Goal: Task Accomplishment & Management: Manage account settings

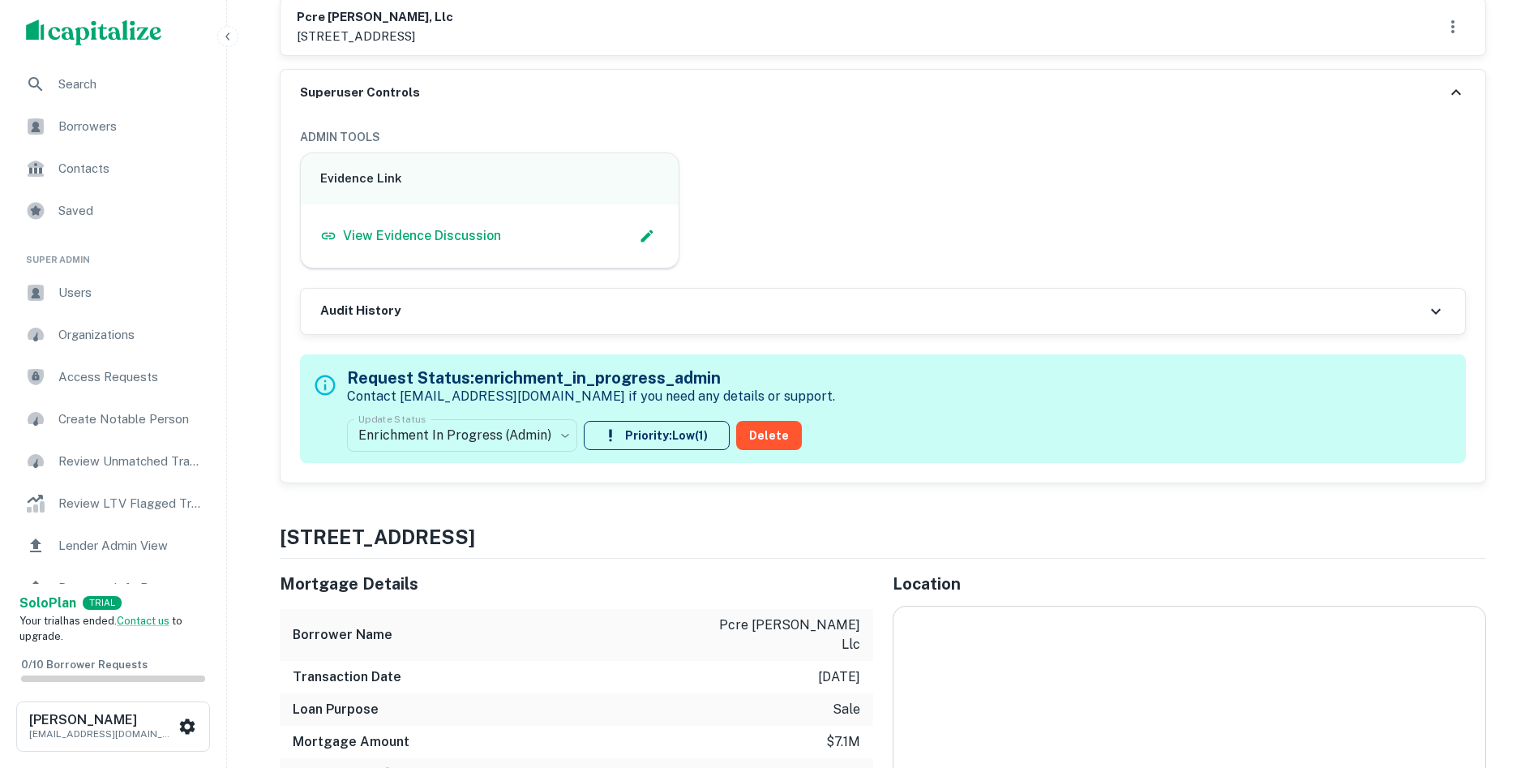
scroll to position [788, 0]
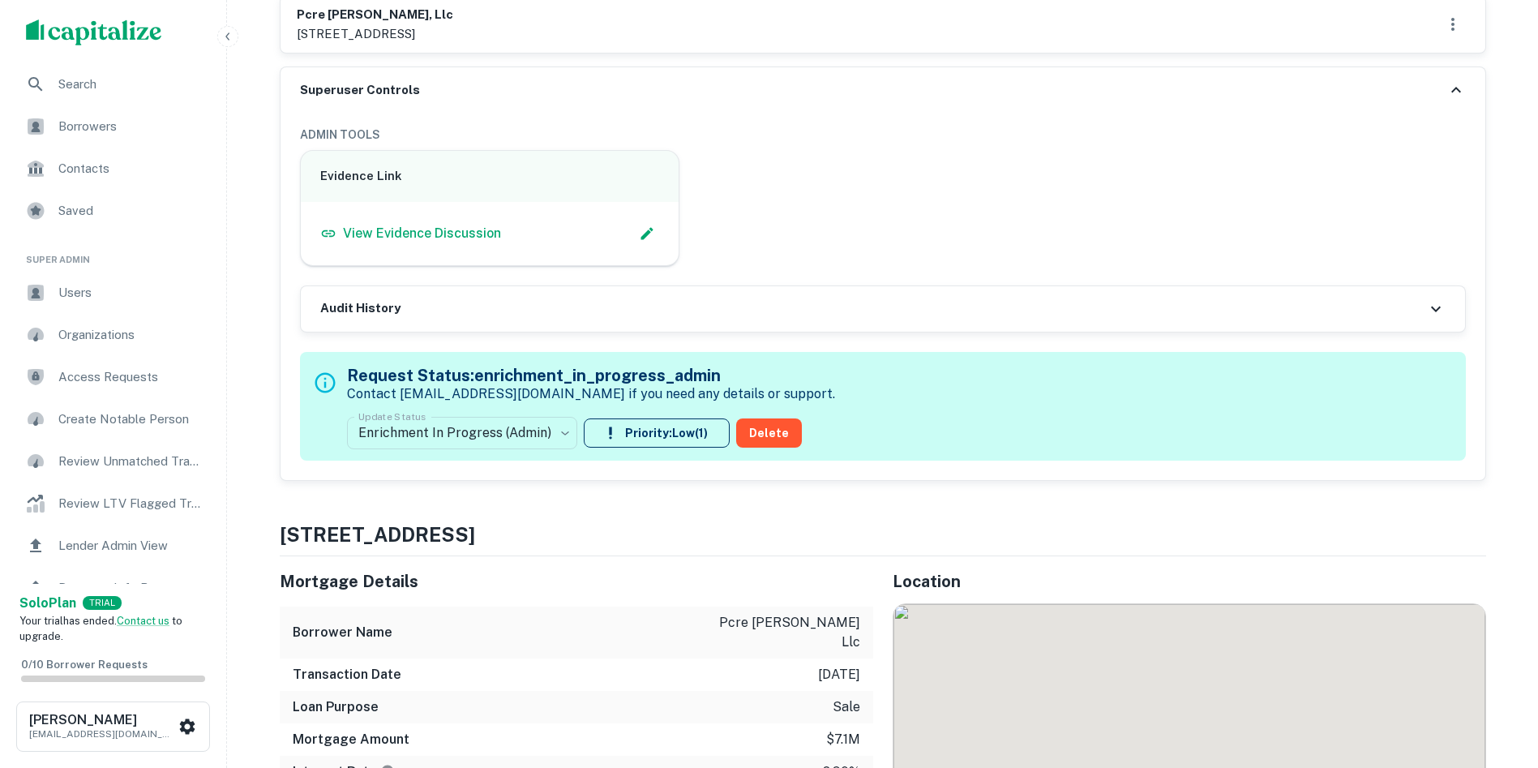
click at [653, 306] on div "Audit History" at bounding box center [883, 308] width 1164 height 45
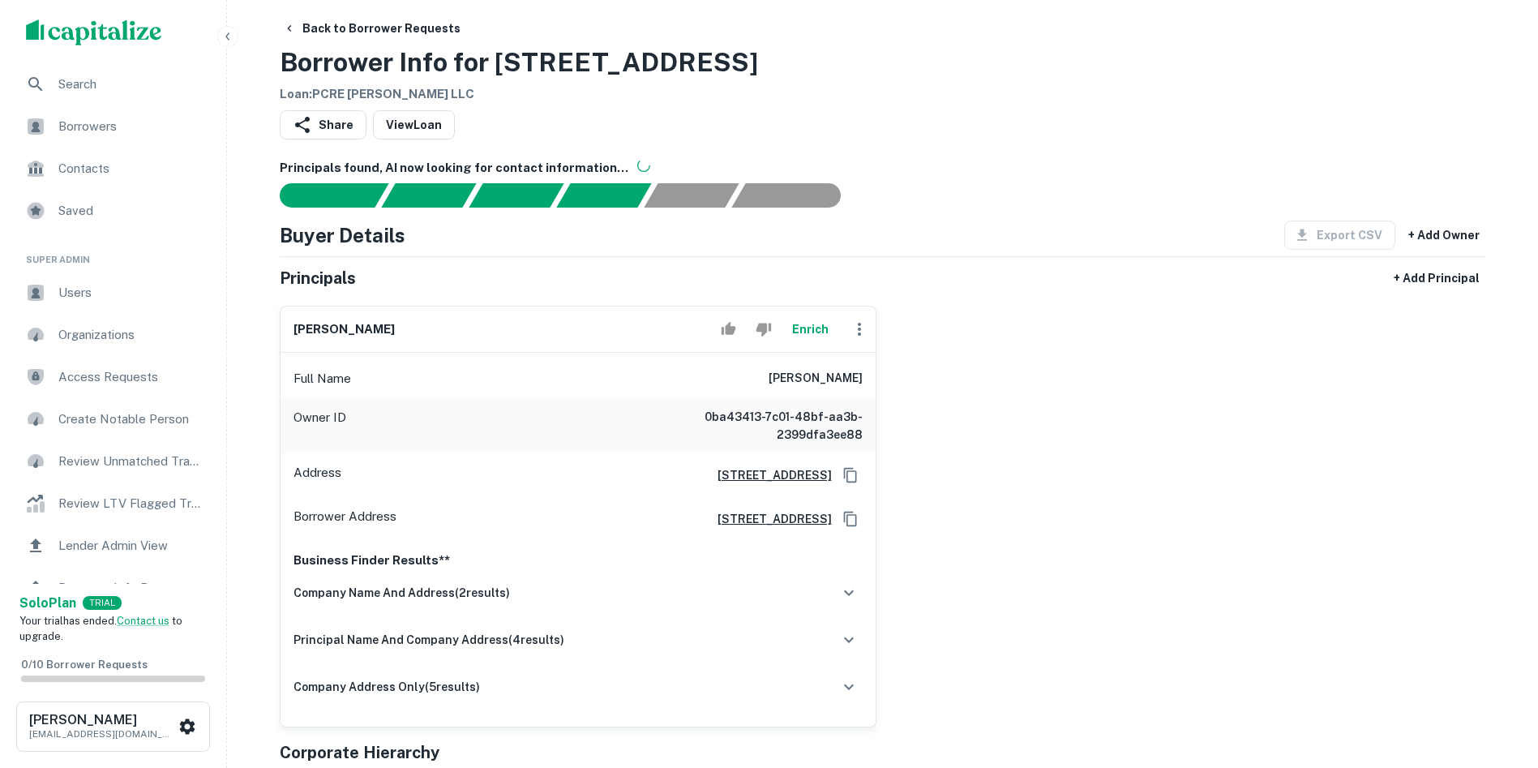
scroll to position [0, 0]
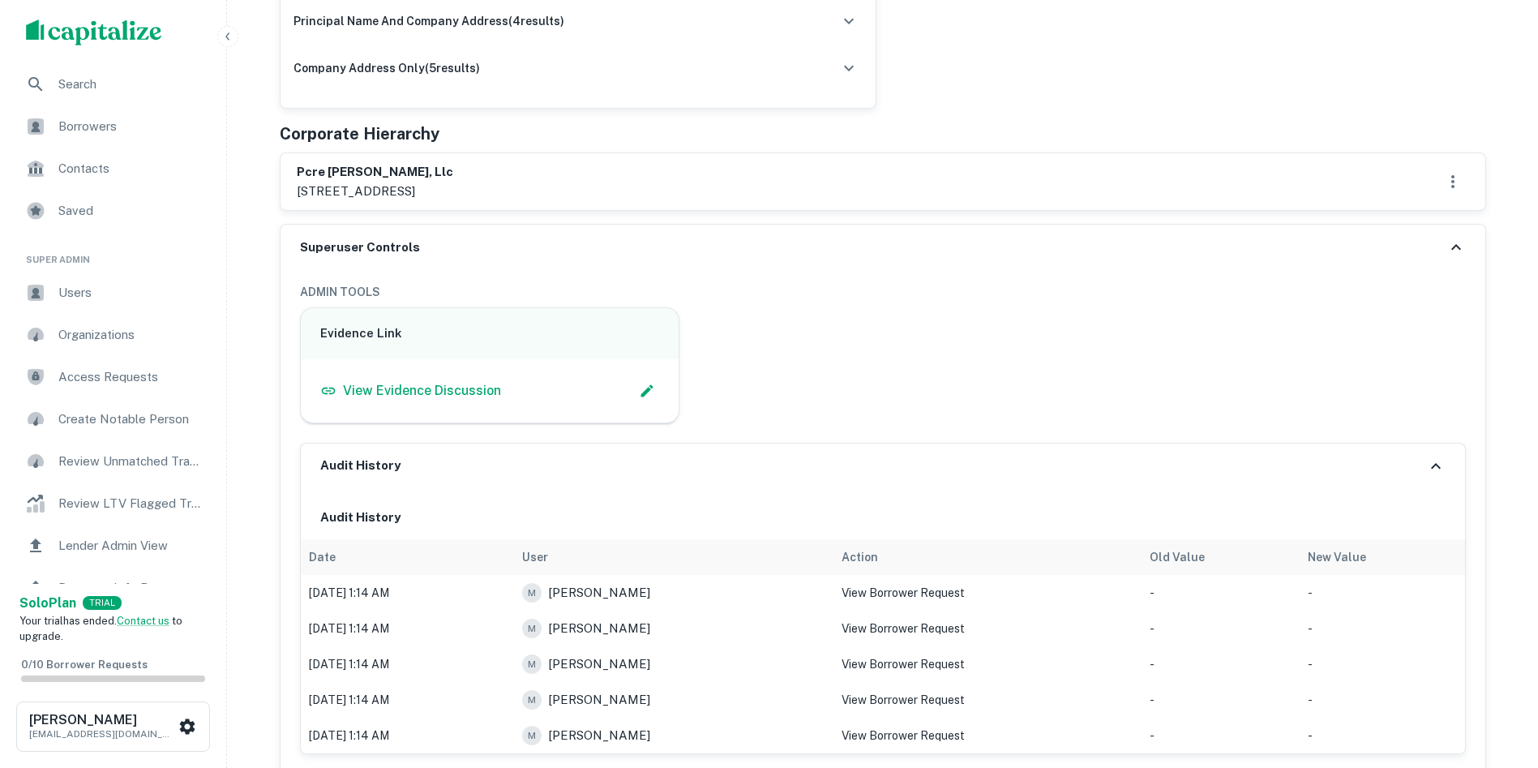
scroll to position [811, 0]
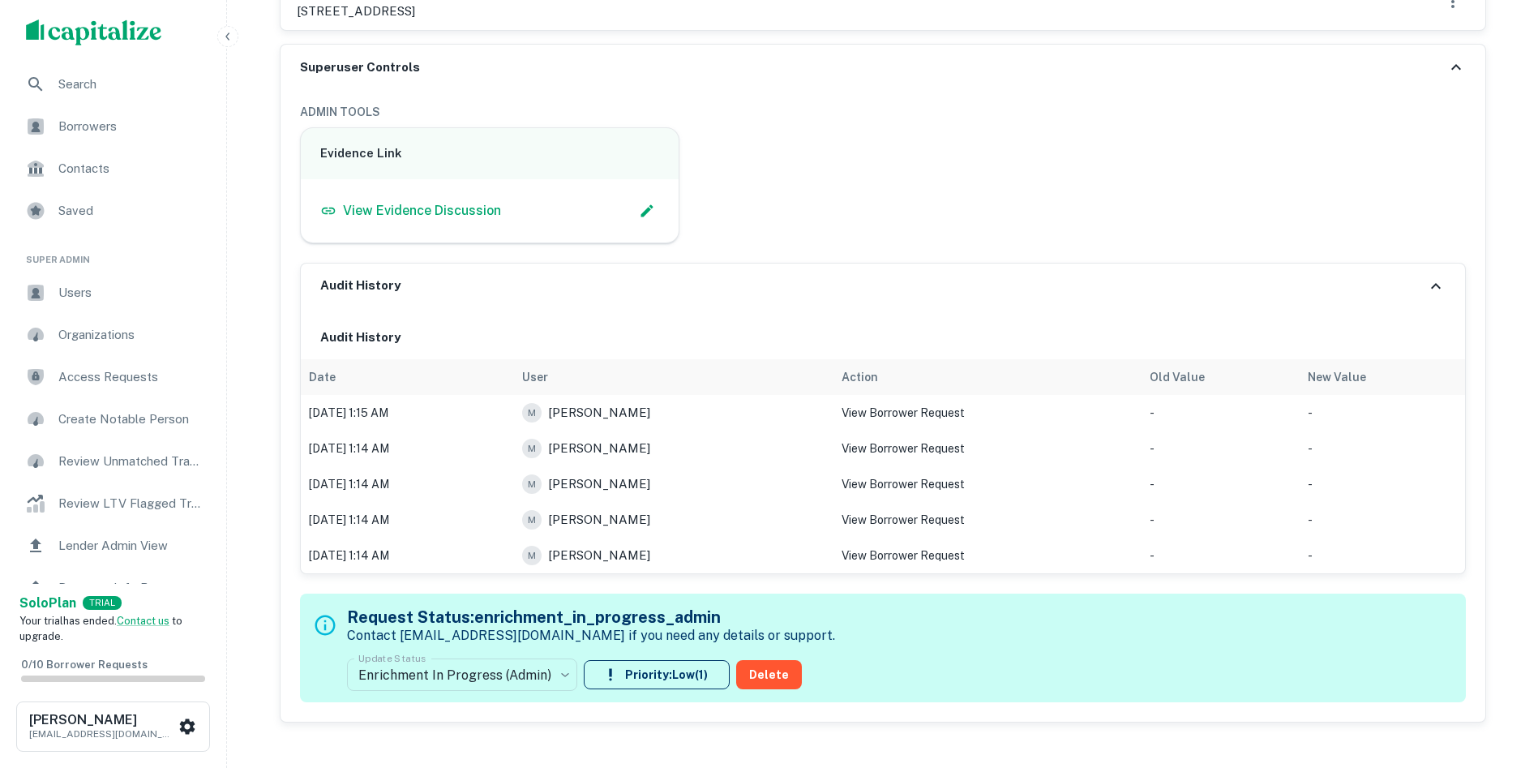
click at [1441, 285] on icon at bounding box center [1435, 285] width 19 height 19
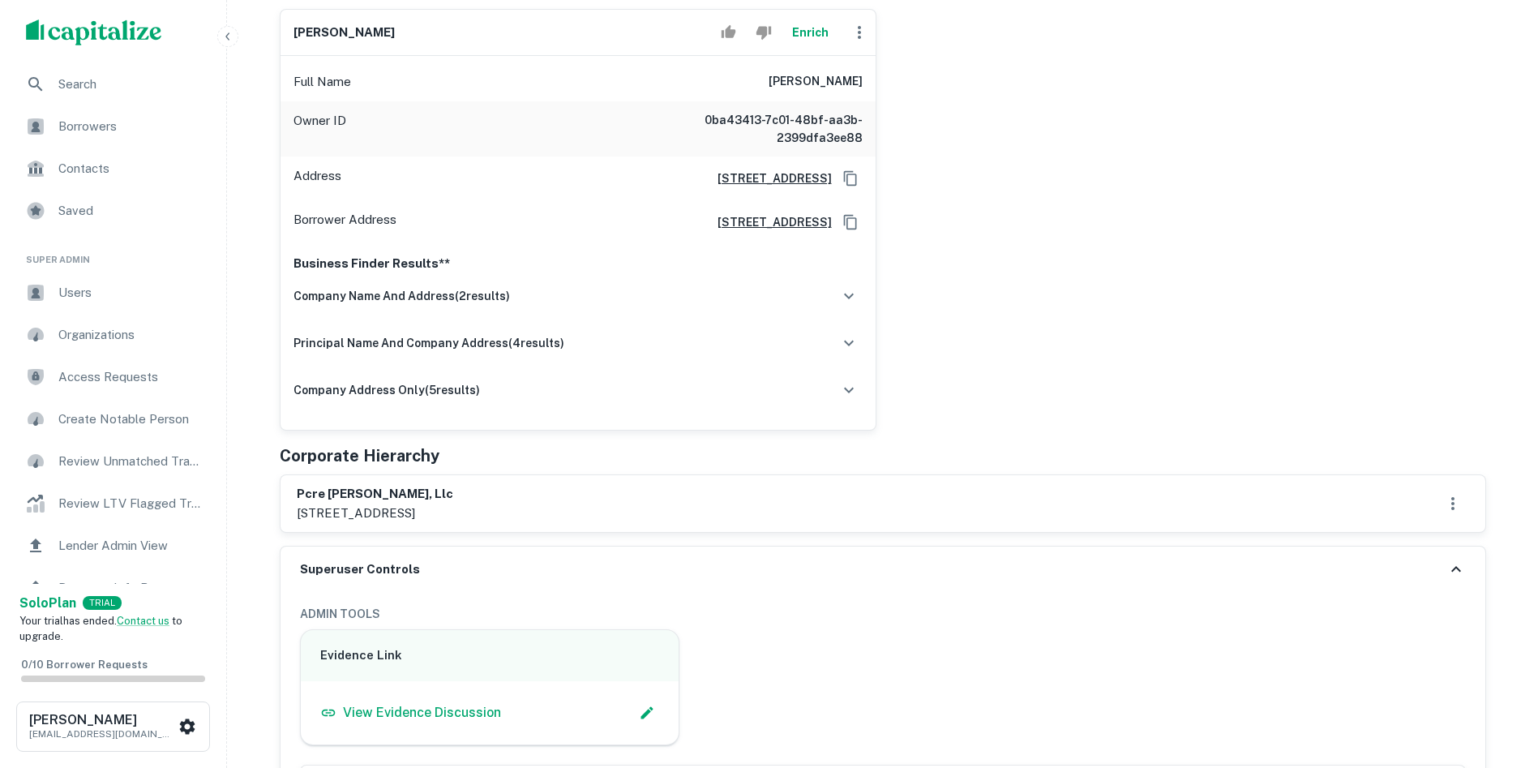
scroll to position [324, 0]
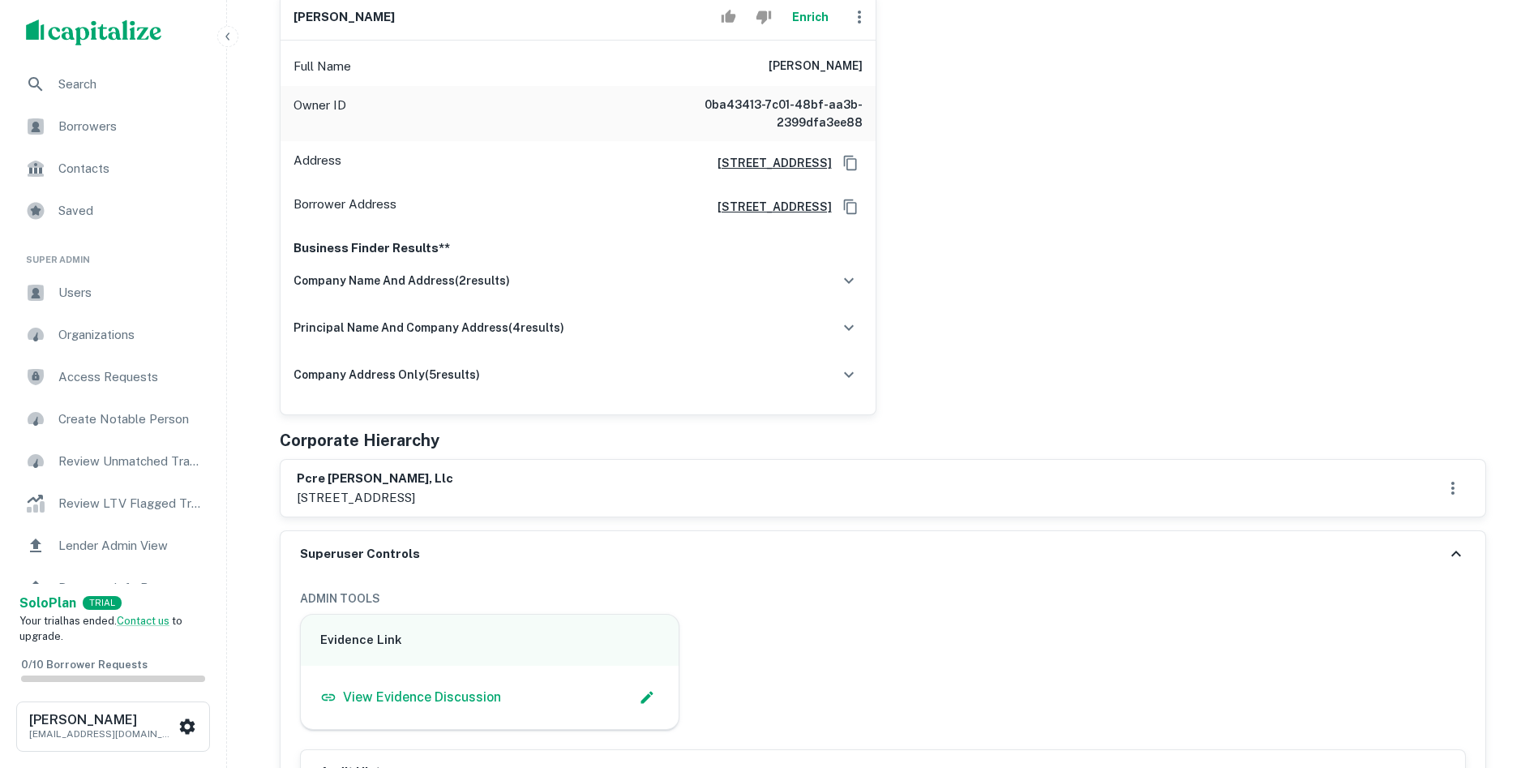
click at [297, 473] on h6 "pcre beverly rossmore, llc" at bounding box center [375, 478] width 156 height 19
drag, startPoint x: 297, startPoint y: 473, endPoint x: 381, endPoint y: 510, distance: 91.4
click at [381, 510] on div "pcre beverly rossmore, llc 11300 w olympic blvd ste 888, los angeles, ca, 90064" at bounding box center [882, 488] width 1205 height 57
click at [620, 476] on div "pcre beverly rossmore, llc 11300 w olympic blvd ste 888, los angeles, ca, 90064" at bounding box center [883, 487] width 1172 height 37
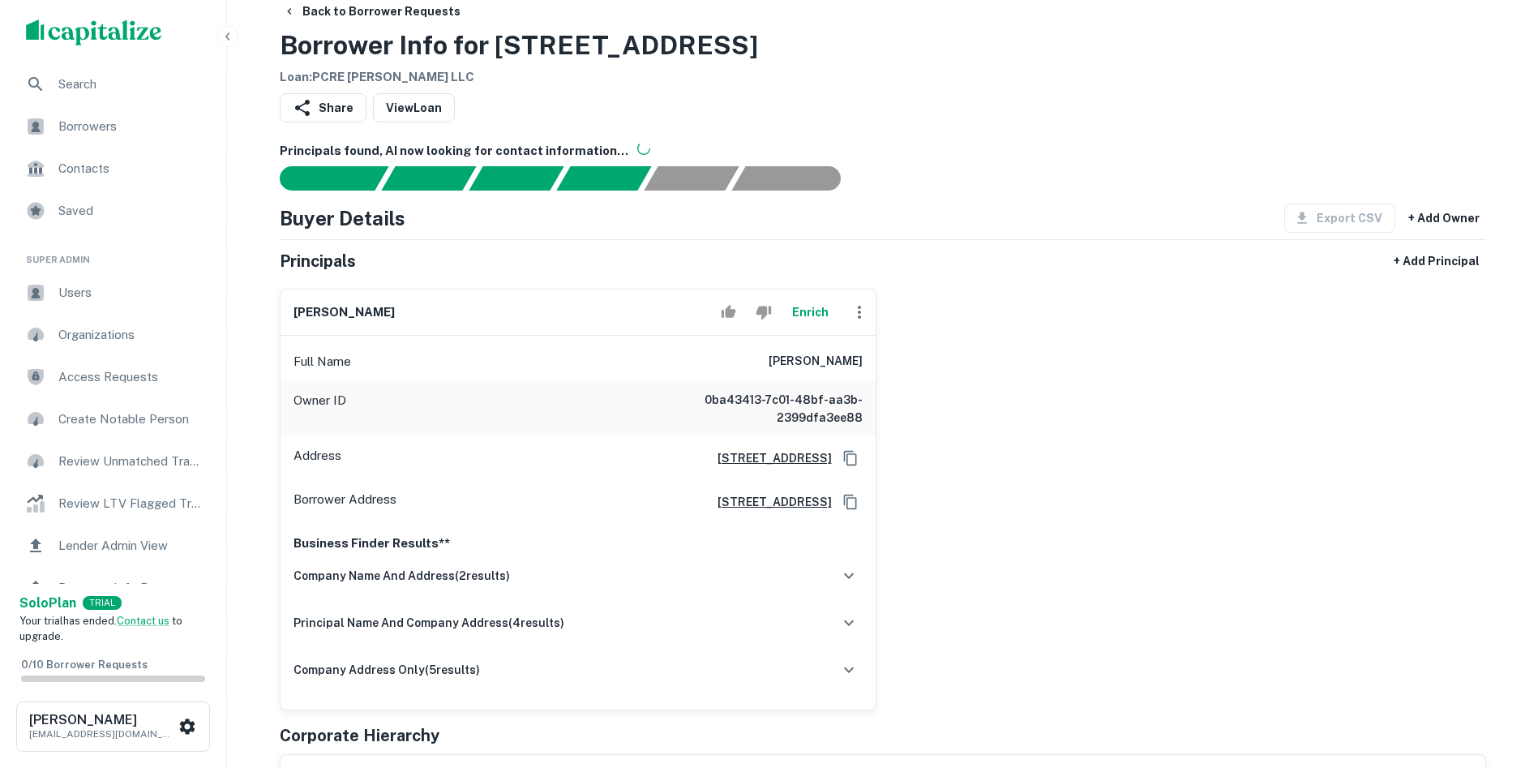
scroll to position [0, 0]
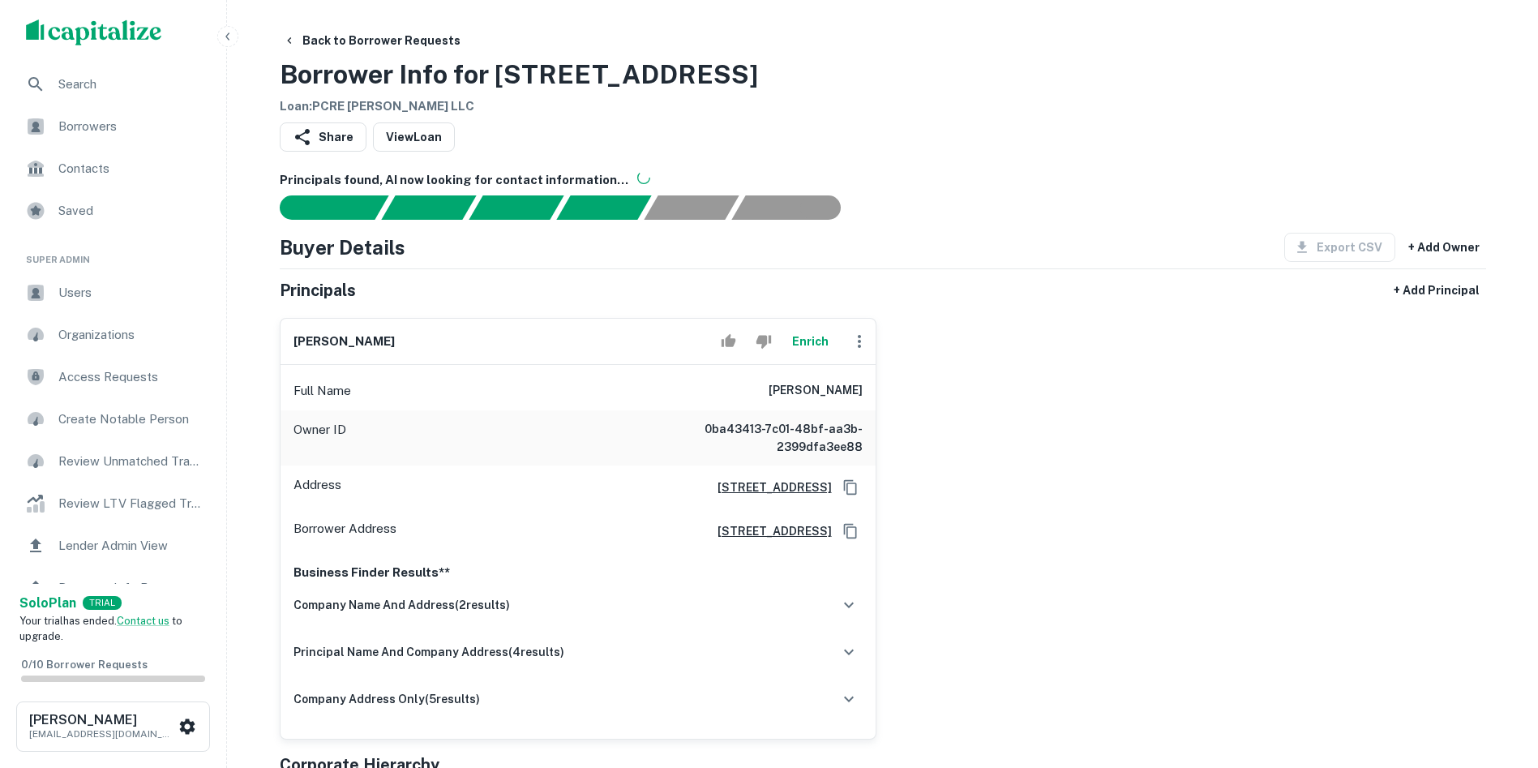
click at [302, 344] on h6 "paul chen" at bounding box center [343, 341] width 101 height 19
click at [302, 342] on h6 "paul chen" at bounding box center [343, 341] width 101 height 19
copy div "paul chen Enrich"
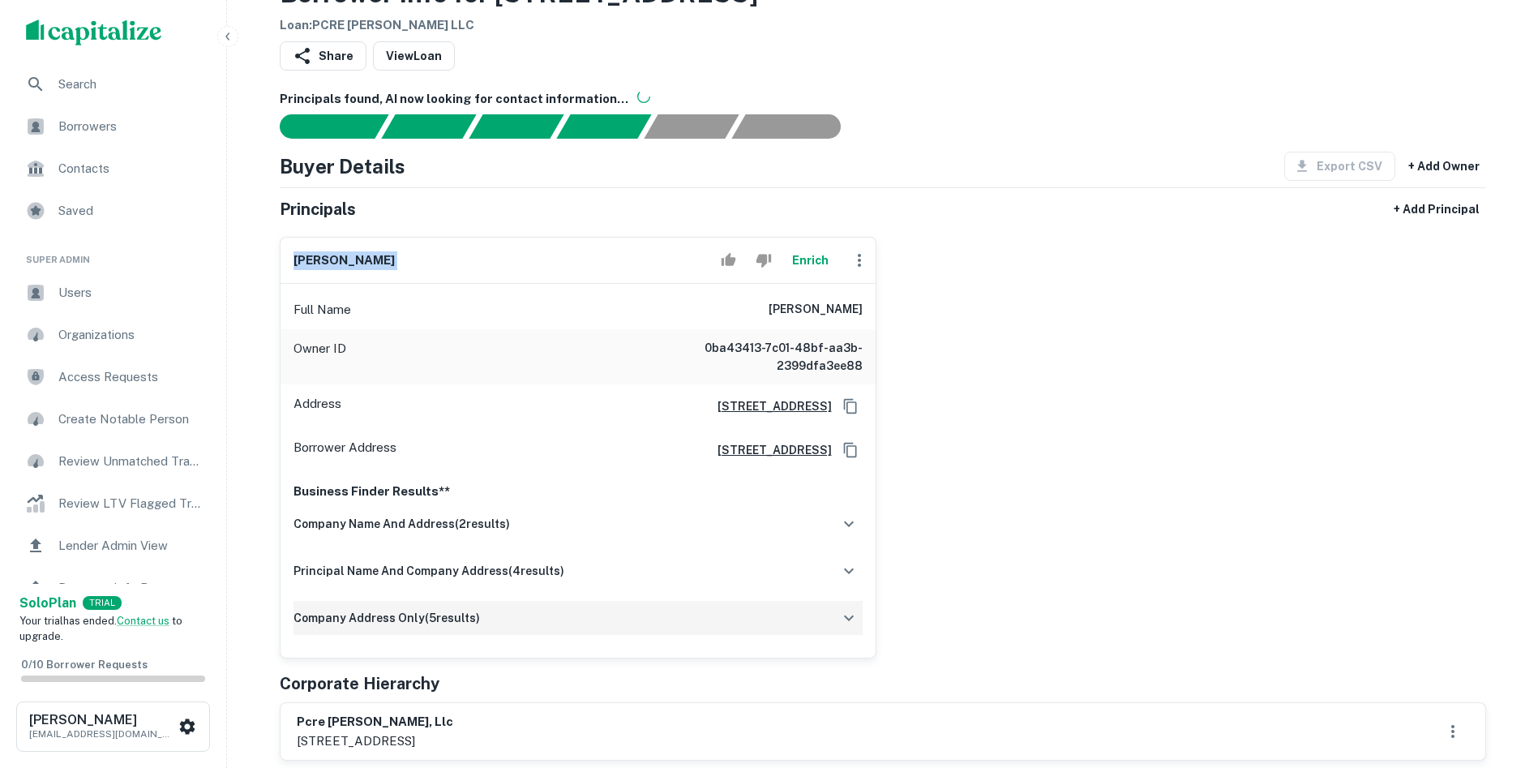
scroll to position [243, 0]
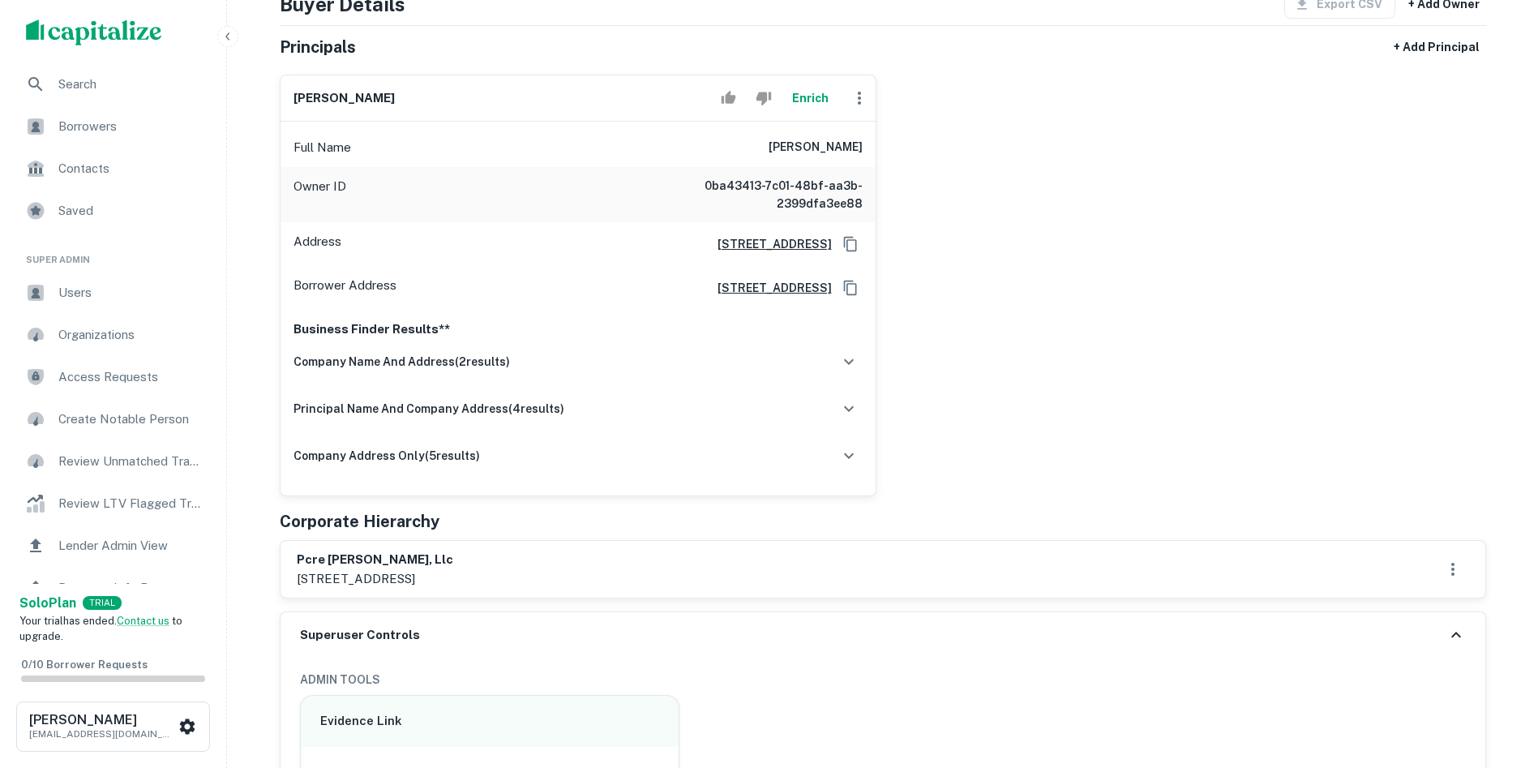
click at [396, 553] on h6 "pcre beverly rossmore, llc" at bounding box center [375, 559] width 156 height 19
copy h6 "pcre beverly rossmore, llc"
click at [335, 93] on h6 "paul chen" at bounding box center [343, 98] width 101 height 19
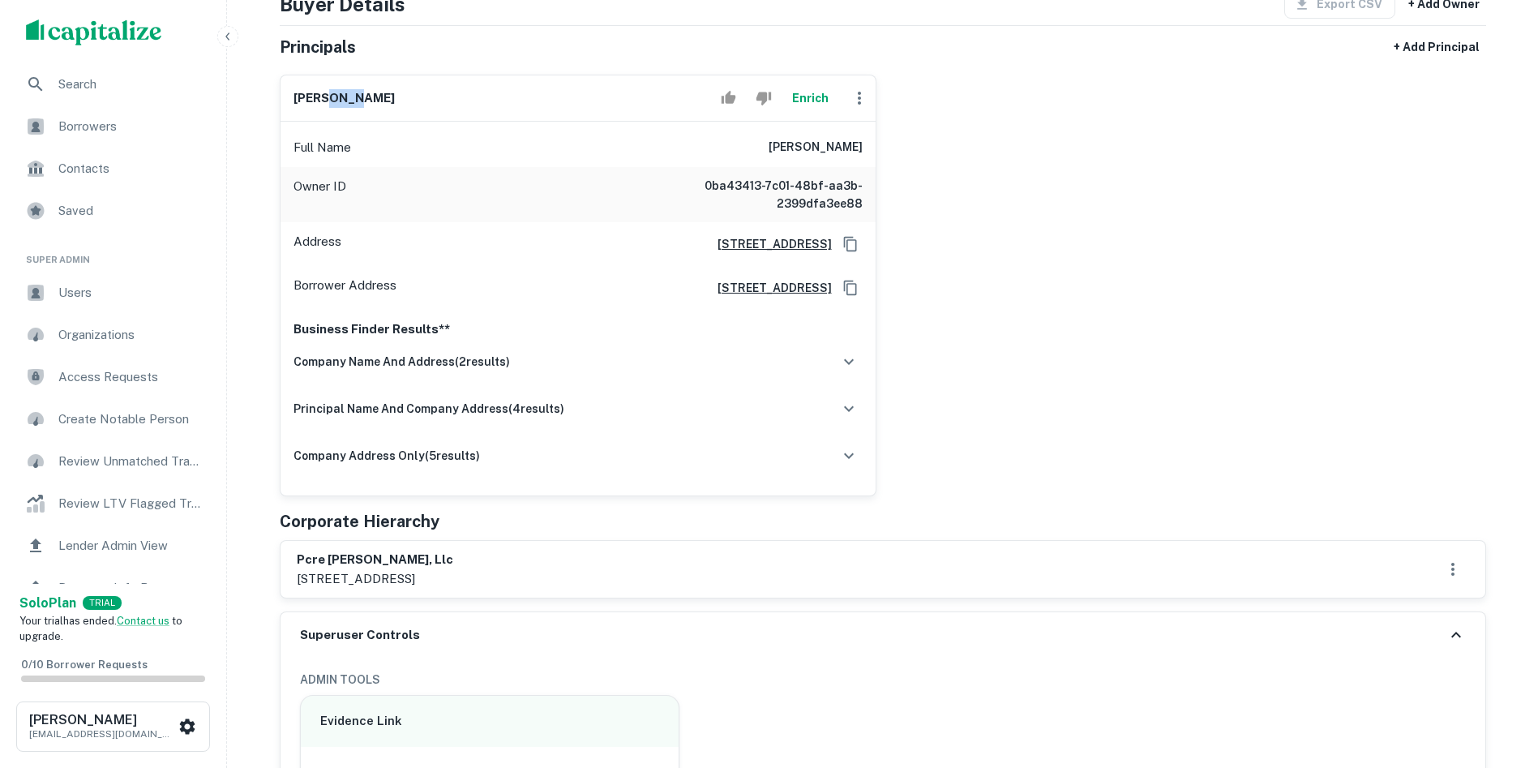
click at [335, 93] on h6 "paul chen" at bounding box center [343, 98] width 101 height 19
copy div "paul chen Enrich"
drag, startPoint x: 299, startPoint y: 578, endPoint x: 640, endPoint y: 576, distance: 340.5
click at [640, 576] on div "pcre beverly rossmore, llc 11300 w olympic blvd ste 888, los angeles, ca, 90064" at bounding box center [883, 568] width 1172 height 37
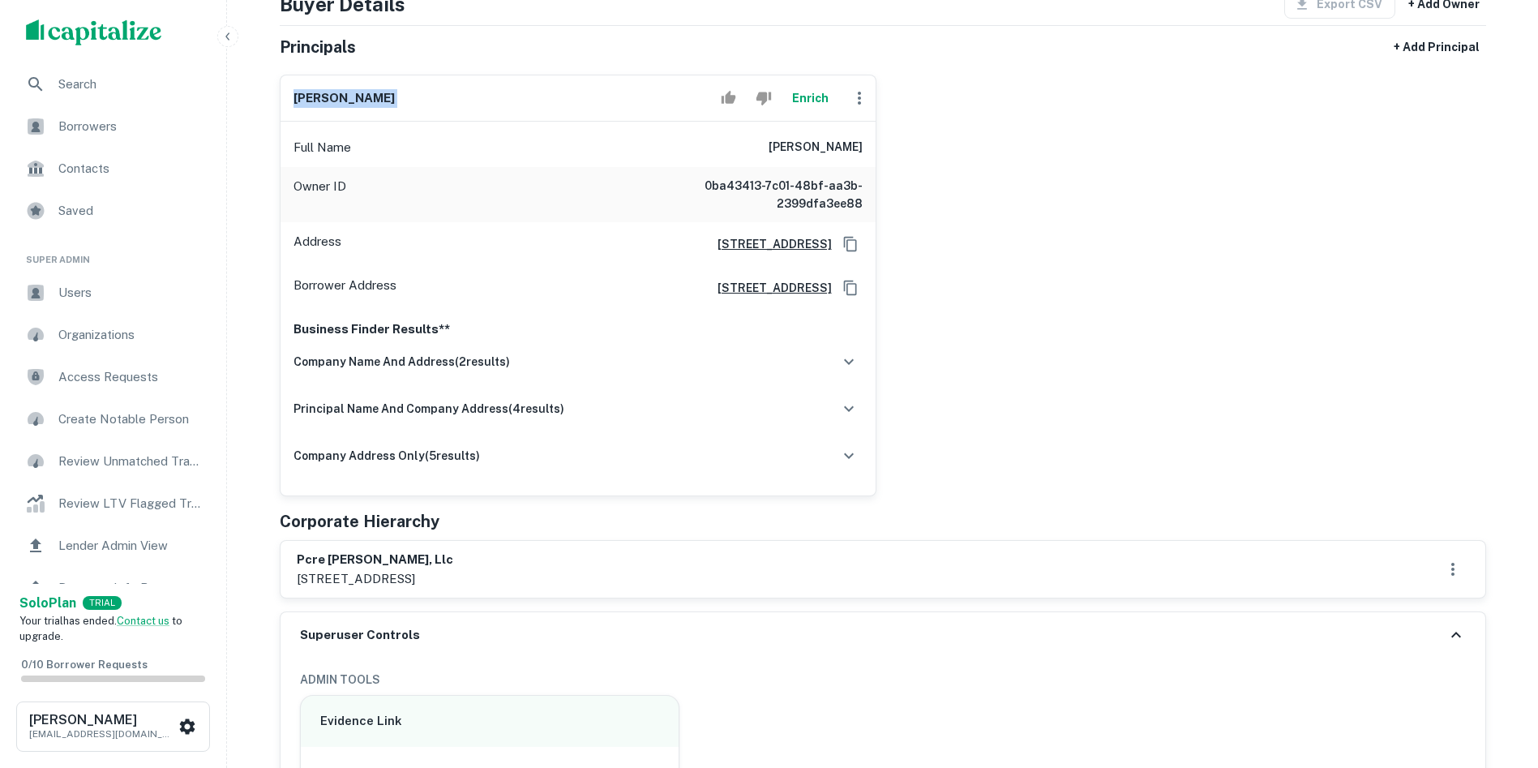
click at [640, 576] on div "pcre beverly rossmore, llc 11300 w olympic blvd ste 888, los angeles, ca, 90064" at bounding box center [883, 568] width 1172 height 37
drag, startPoint x: 516, startPoint y: 583, endPoint x: 292, endPoint y: 579, distance: 224.6
click at [292, 579] on div "pcre beverly rossmore, llc 11300 w olympic blvd ste 888, los angeles, ca, 90064" at bounding box center [882, 569] width 1205 height 57
copy p "11300 w olympic blvd ste 888, los angeles, ca, 90064"
click at [306, 79] on div "paul chen Enrich" at bounding box center [577, 98] width 595 height 46
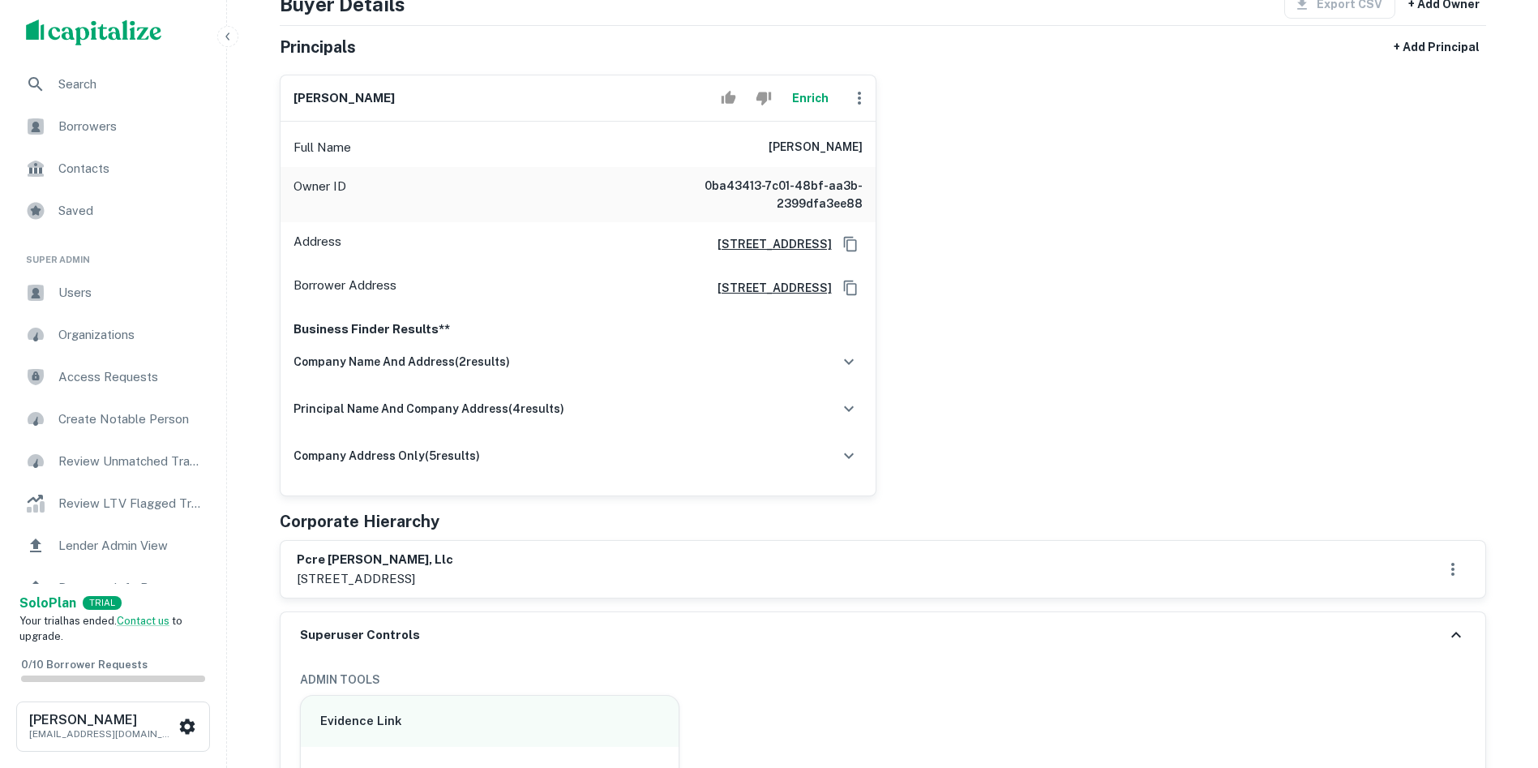
click at [302, 93] on h6 "paul chen" at bounding box center [343, 98] width 101 height 19
copy div "paul chen Enrich"
click at [805, 97] on button "Enrich" at bounding box center [811, 98] width 52 height 32
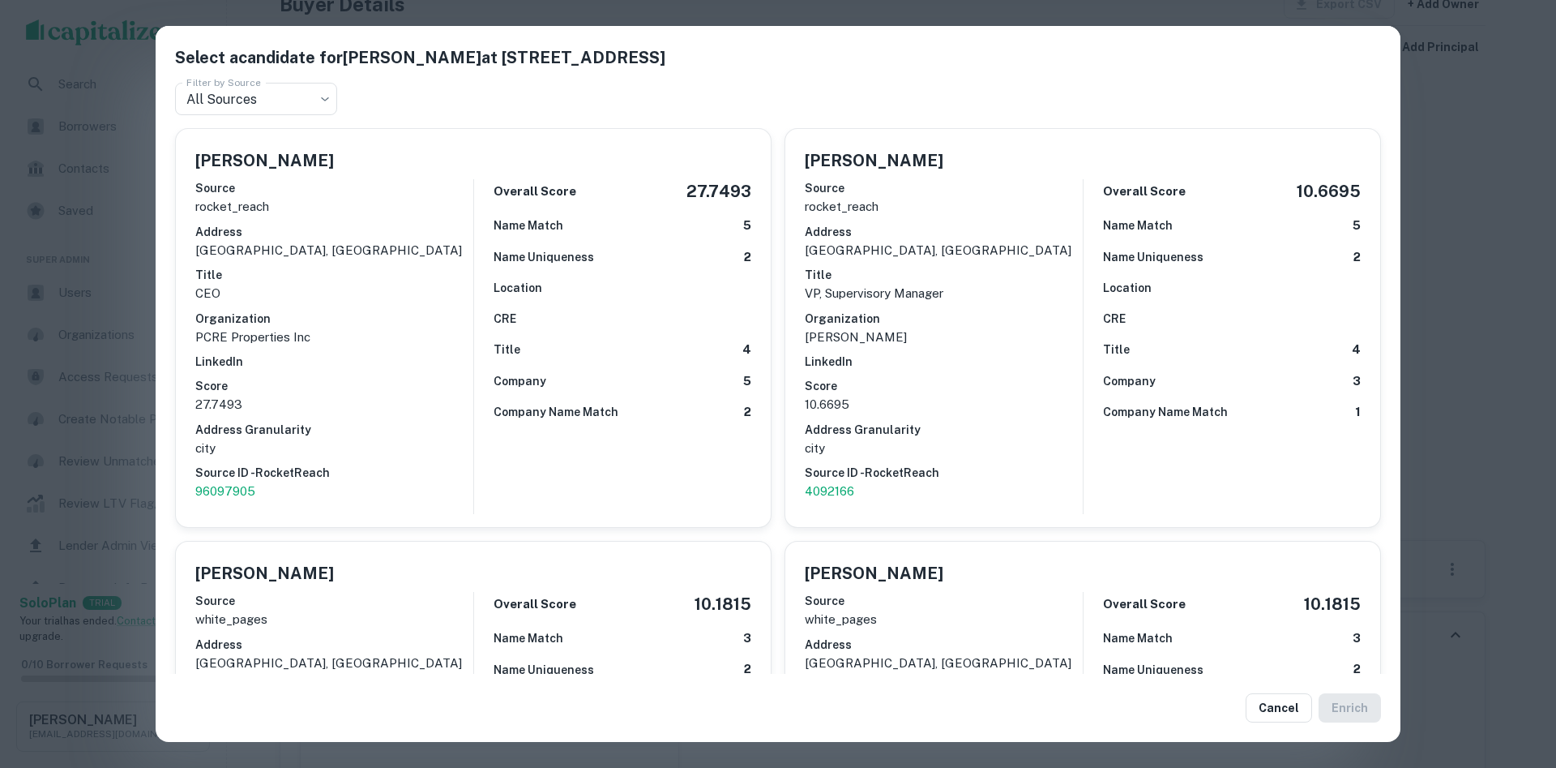
click at [505, 208] on div "Overall Score 27.7493 Name Match 5 Name Uniqueness 2 Location CRE Title 4 Compa…" at bounding box center [612, 346] width 278 height 335
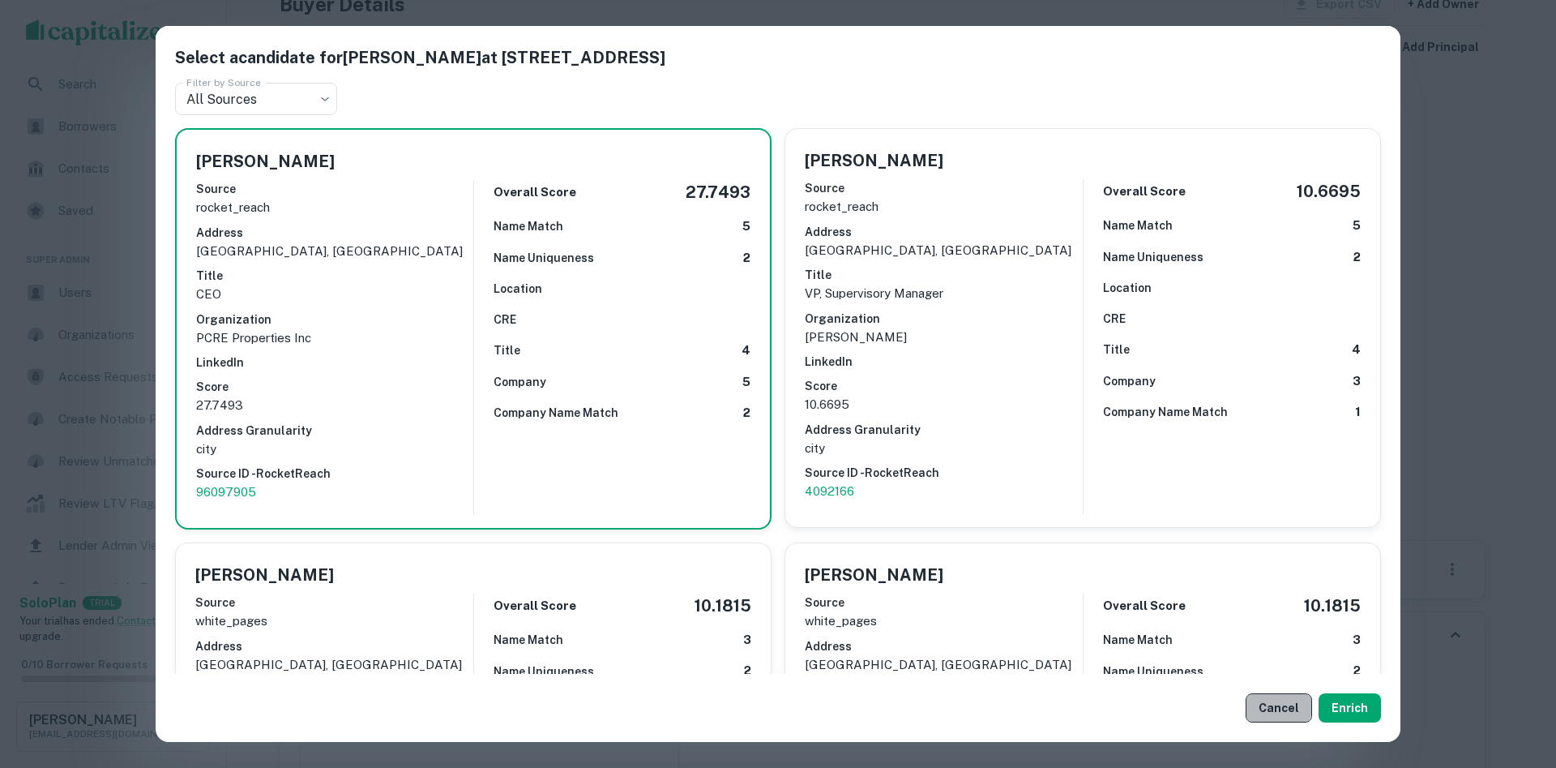
click at [1259, 700] on button "Cancel" at bounding box center [1279, 707] width 66 height 29
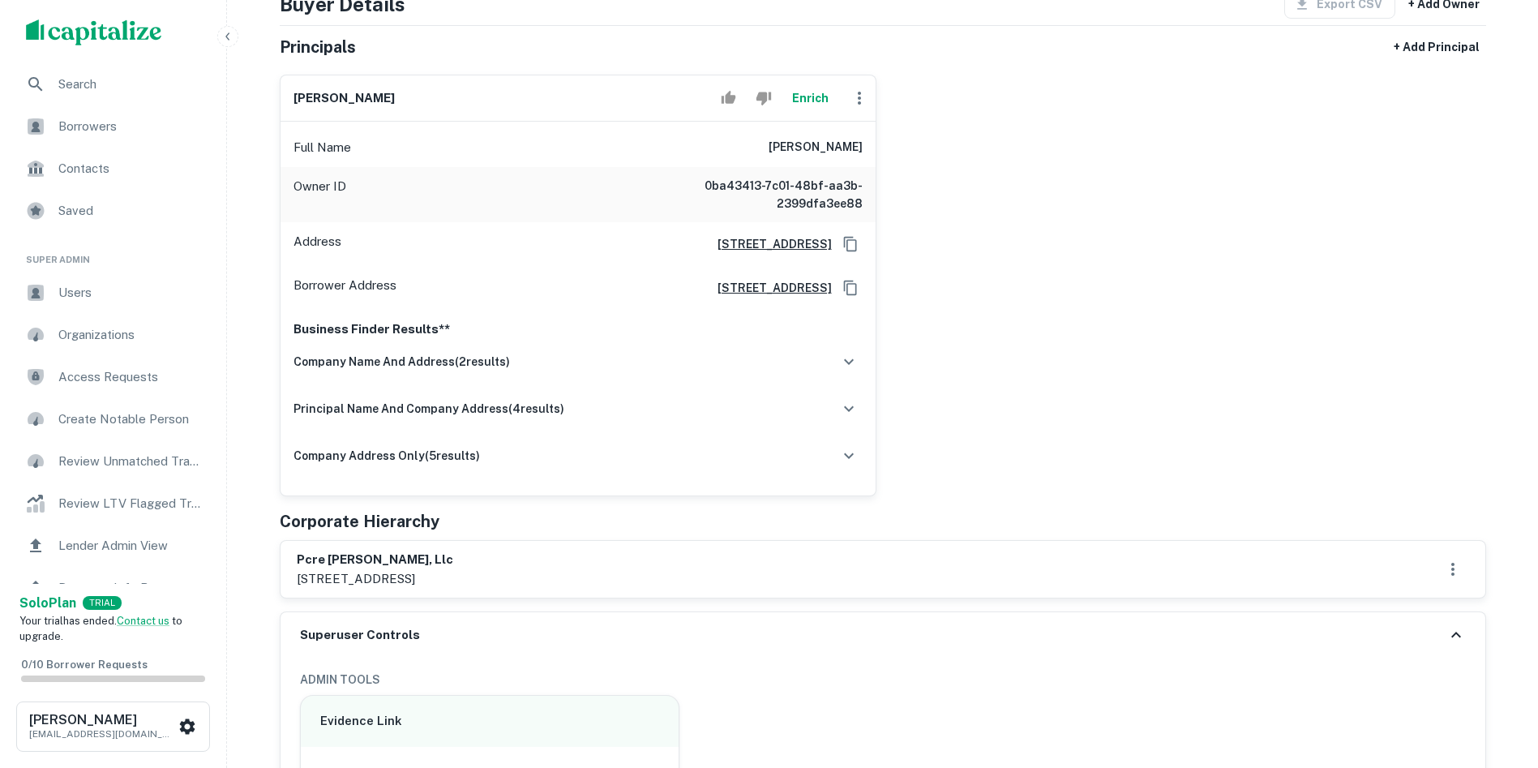
click at [305, 100] on h6 "paul chen" at bounding box center [343, 98] width 101 height 19
click at [306, 99] on h6 "paul chen" at bounding box center [343, 98] width 101 height 19
copy div "paul chen Enrich"
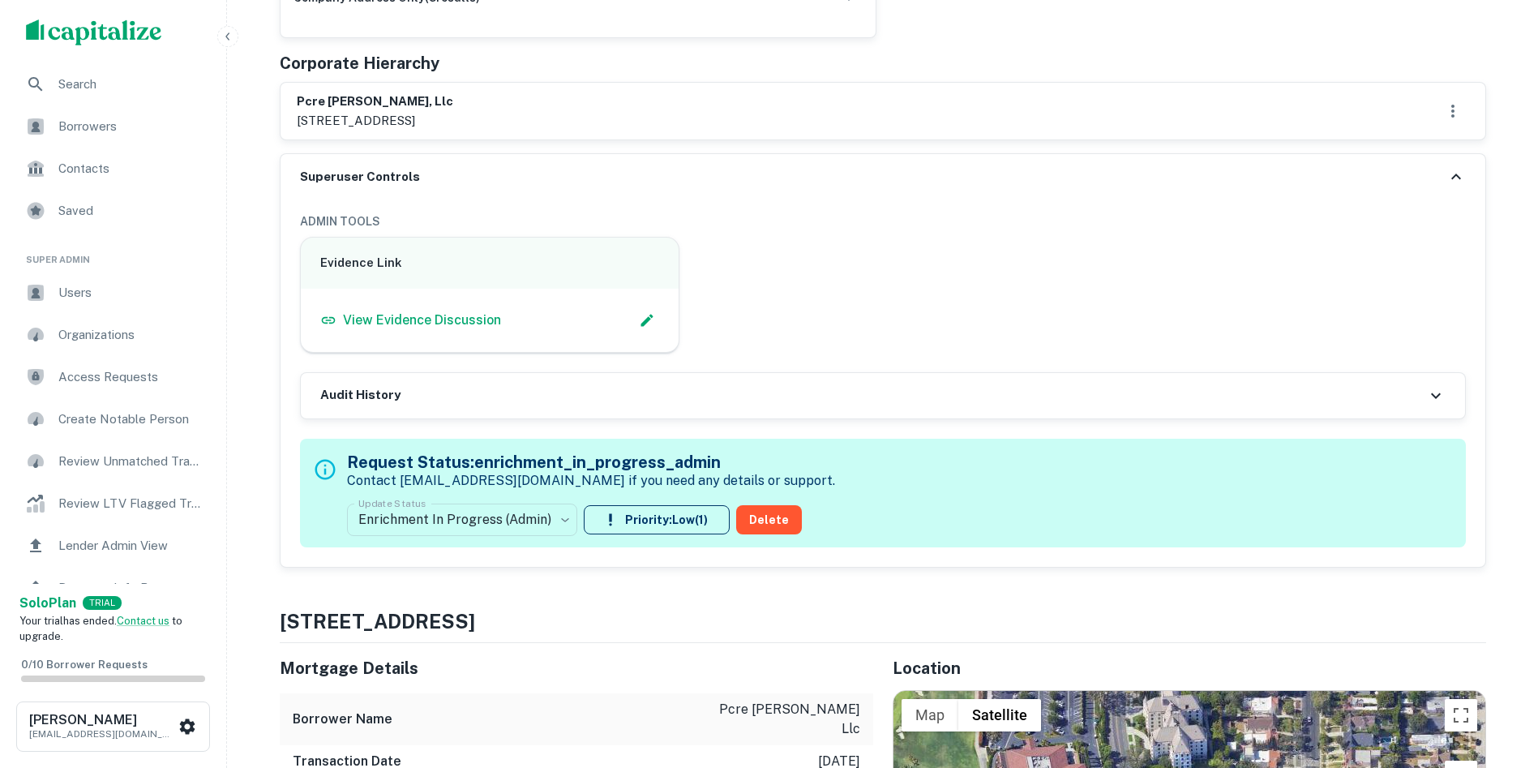
scroll to position [730, 0]
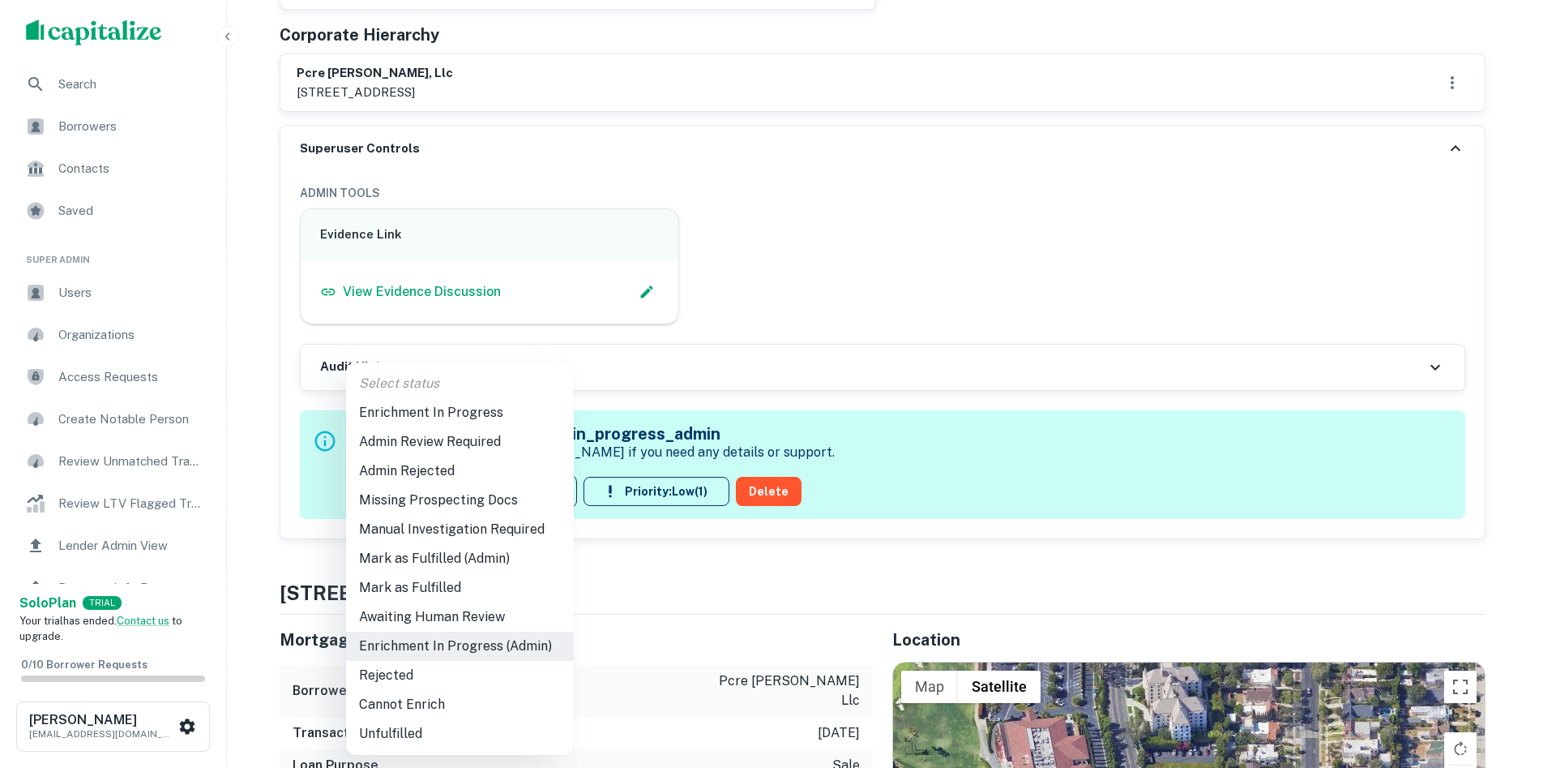
click at [453, 448] on li "Admin Review Required" at bounding box center [460, 441] width 228 height 29
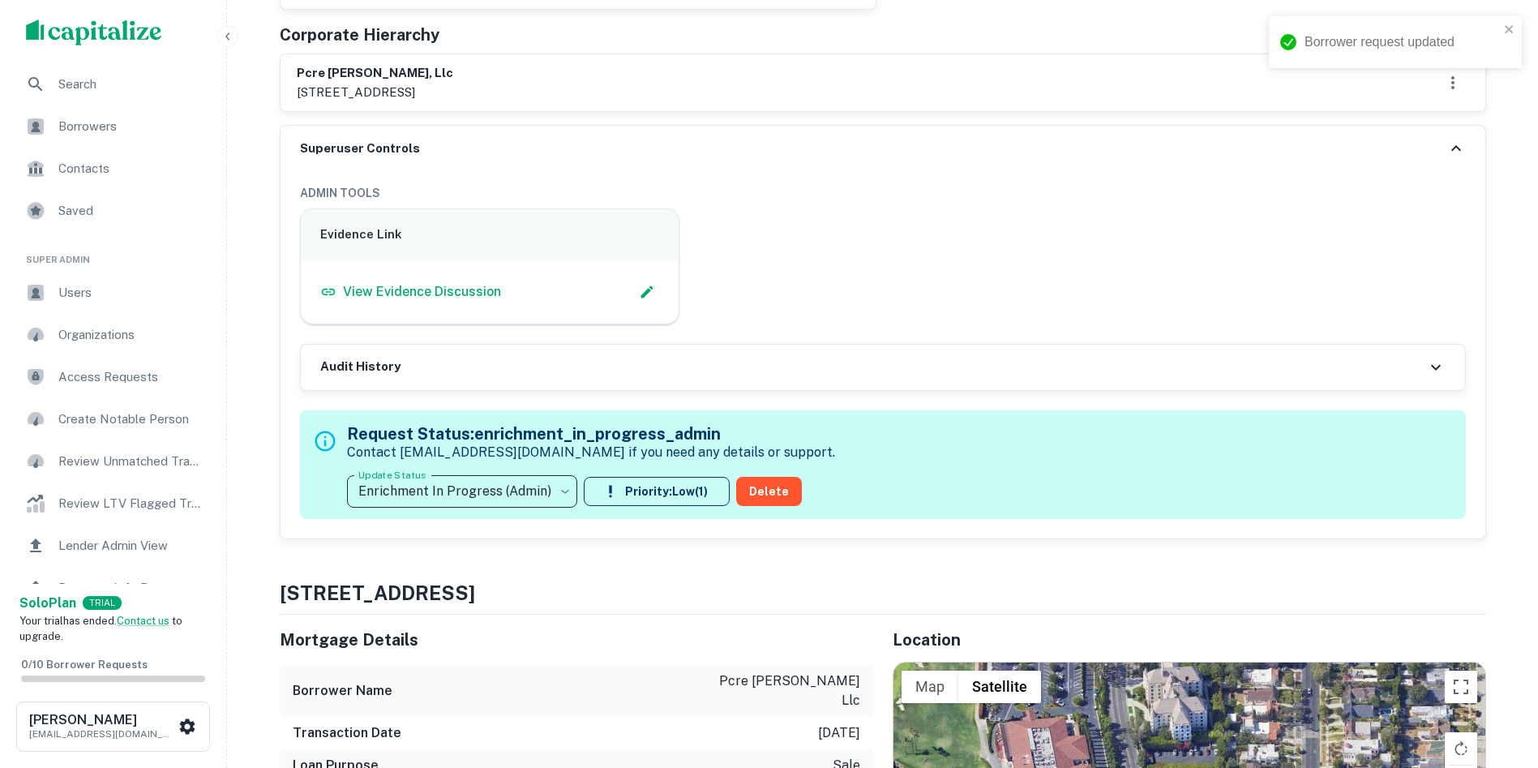
type input "**********"
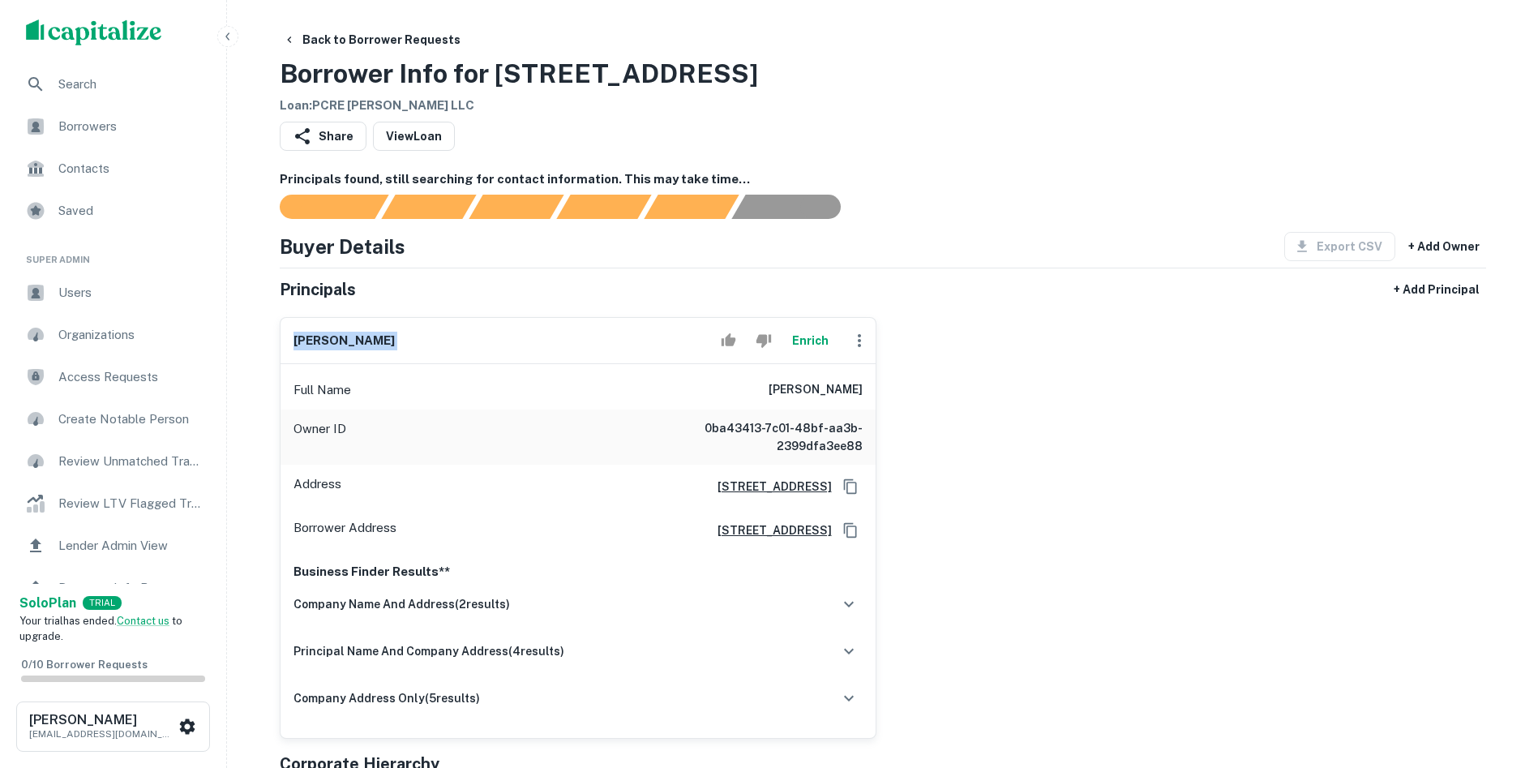
scroll to position [0, 0]
click at [1042, 67] on div "Back to Borrower Requests Borrower Info for 304 Rossmore Ave Loan : PCRE BEVERL…" at bounding box center [883, 71] width 1206 height 90
click at [320, 349] on h6 "[PERSON_NAME]" at bounding box center [343, 341] width 101 height 19
click at [316, 341] on h6 "[PERSON_NAME]" at bounding box center [343, 341] width 101 height 19
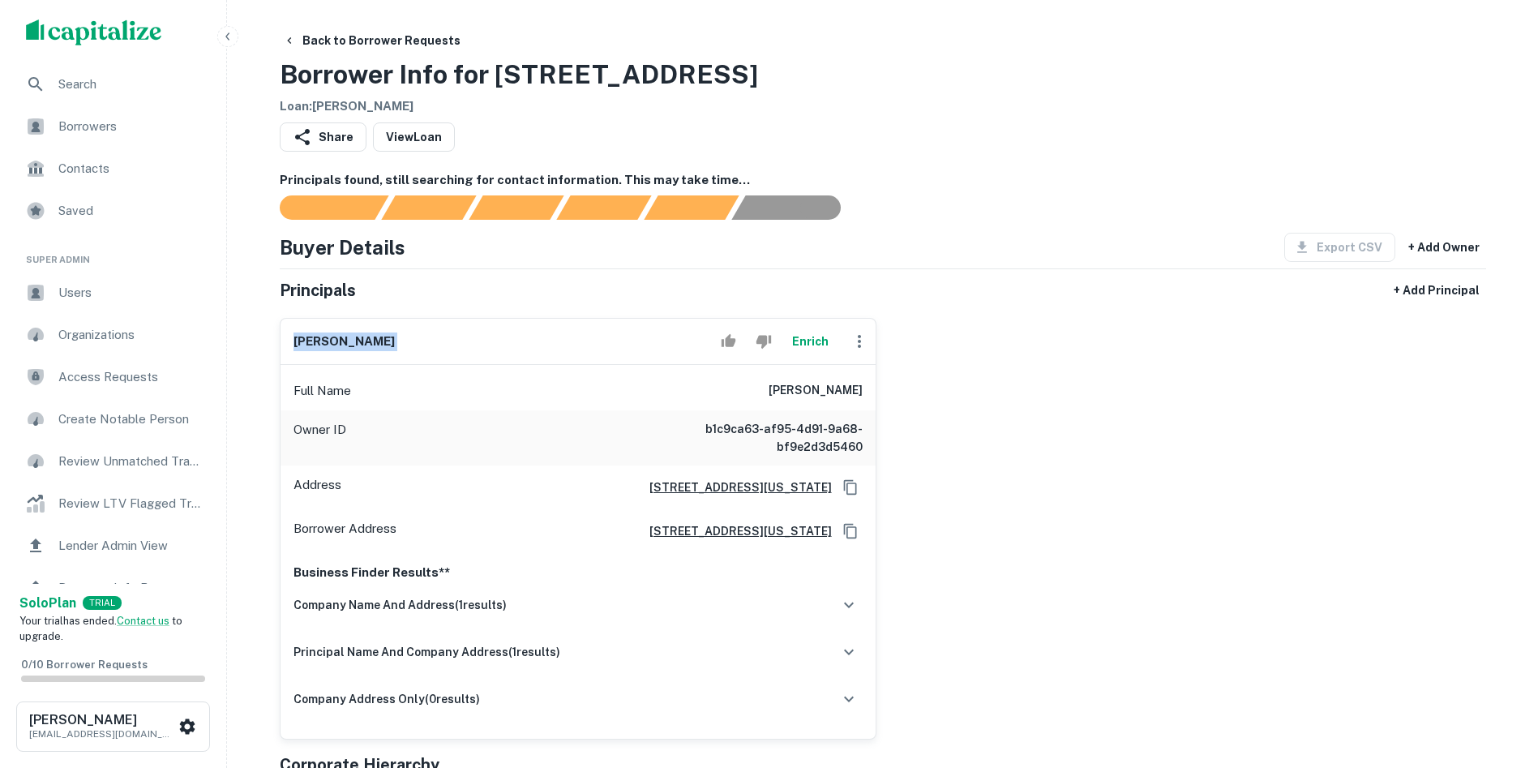
click at [316, 341] on h6 "[PERSON_NAME]" at bounding box center [343, 341] width 101 height 19
copy div "jamie h kelly Enrich"
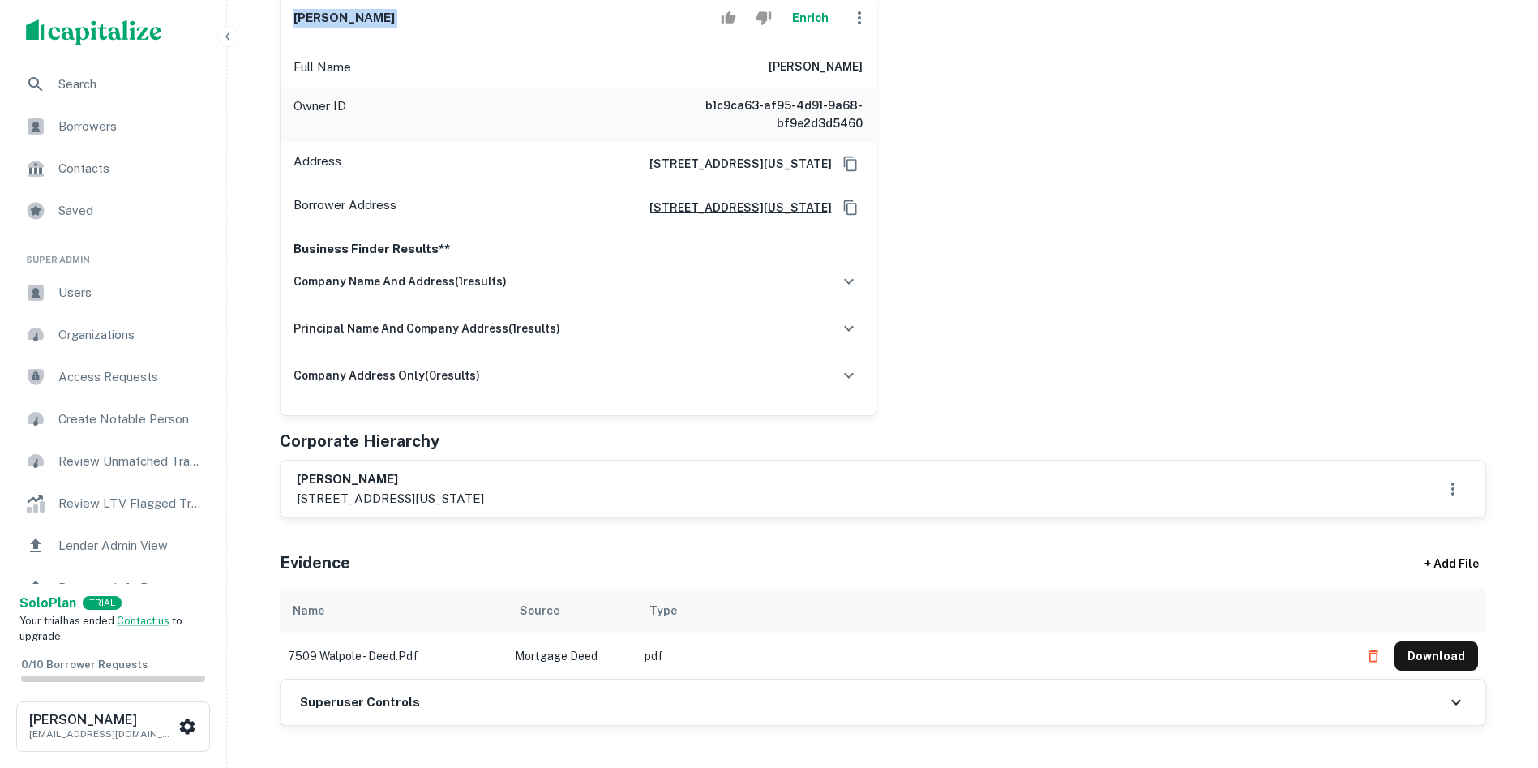
scroll to position [324, 0]
drag, startPoint x: 405, startPoint y: 500, endPoint x: 508, endPoint y: 494, distance: 103.1
click at [484, 494] on p "7509 walpole ave, california city, ca, 93505" at bounding box center [390, 497] width 187 height 19
copy p "california city, ca,"
click at [982, 131] on div "jamie h kelly Enrich Full Name jamie h kelly Owner ID b1c9ca63-af95-4d91-9a68-b…" at bounding box center [876, 198] width 1219 height 434
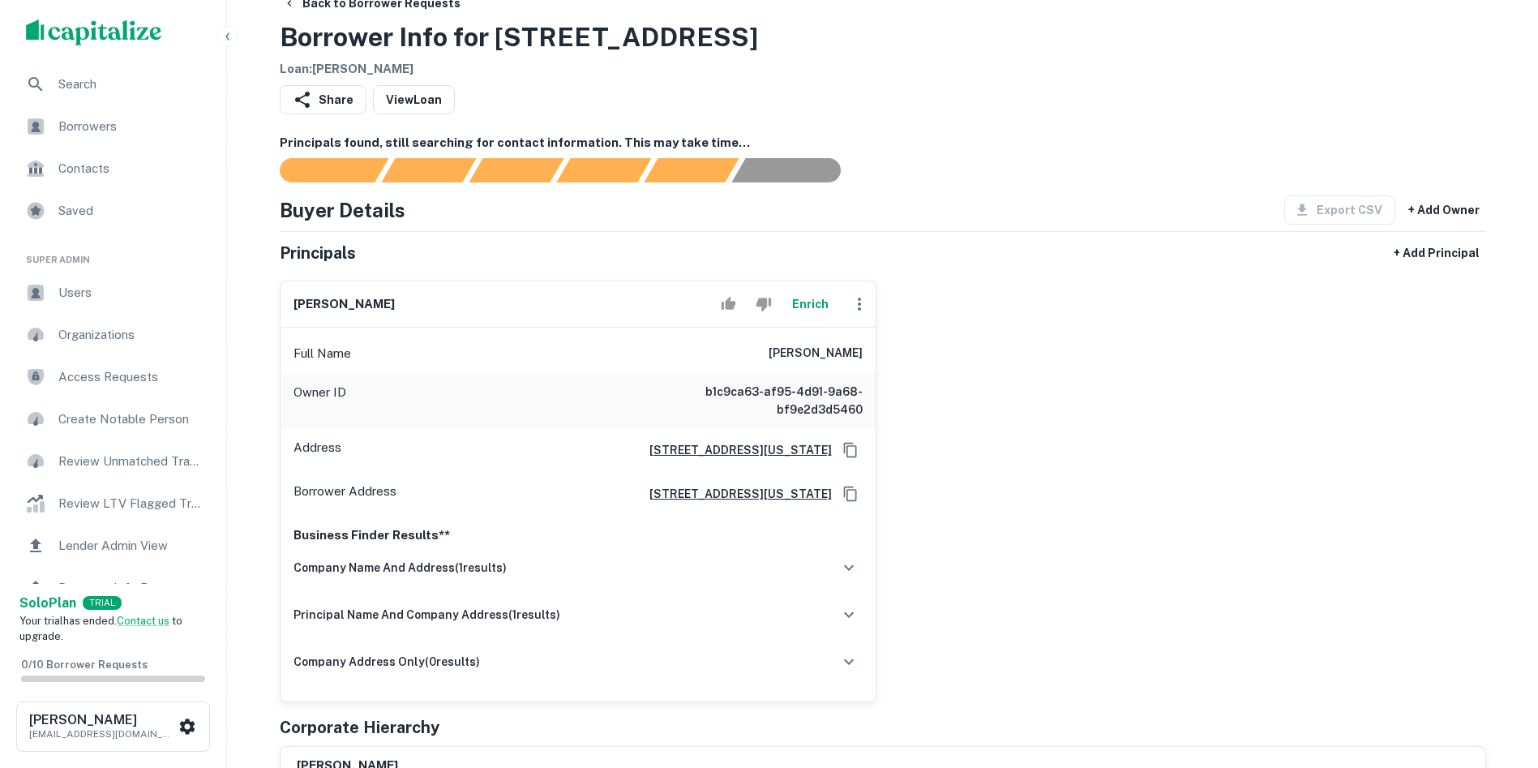
scroll to position [0, 0]
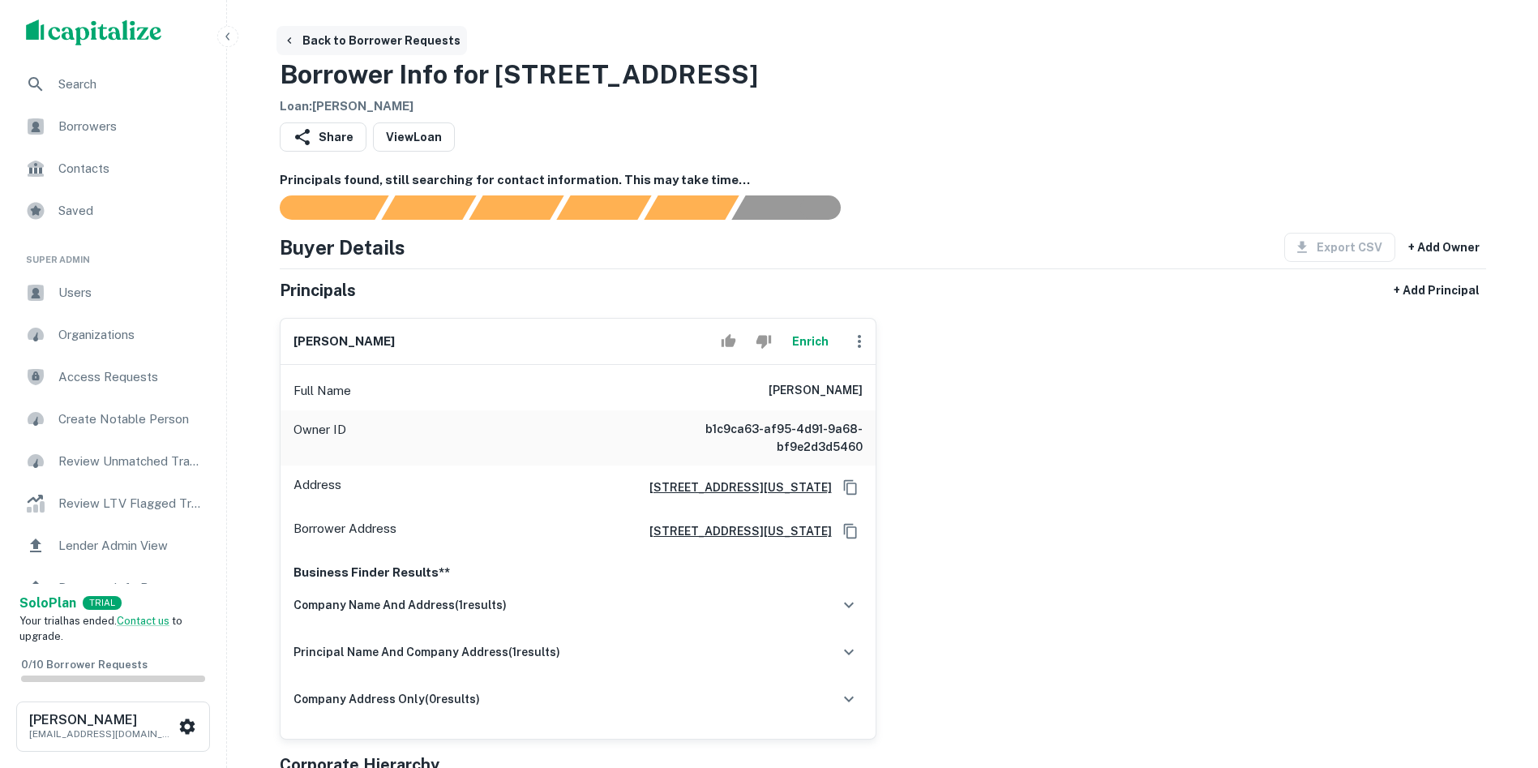
click at [297, 41] on button "Back to Borrower Requests" at bounding box center [371, 40] width 190 height 29
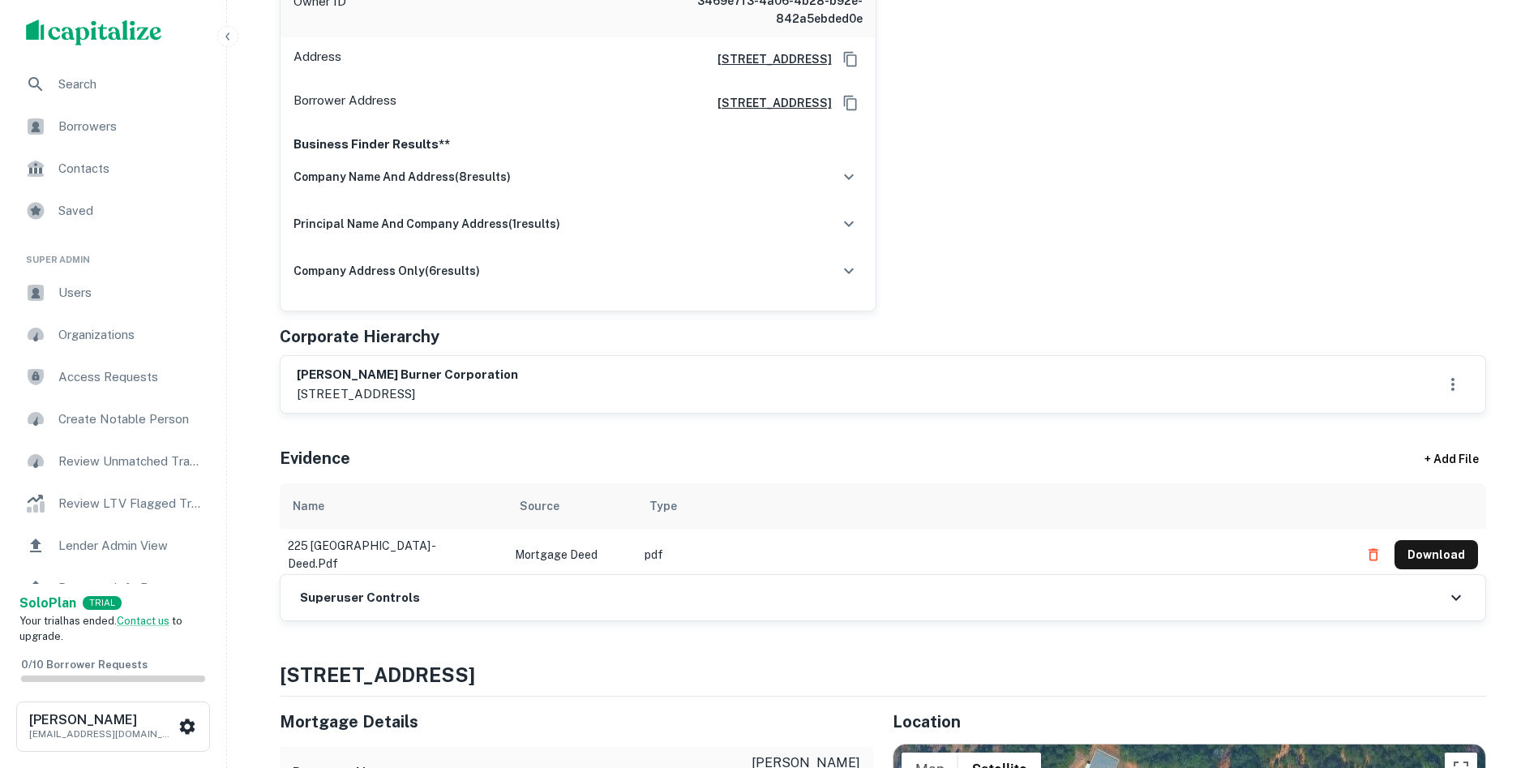
scroll to position [486, 0]
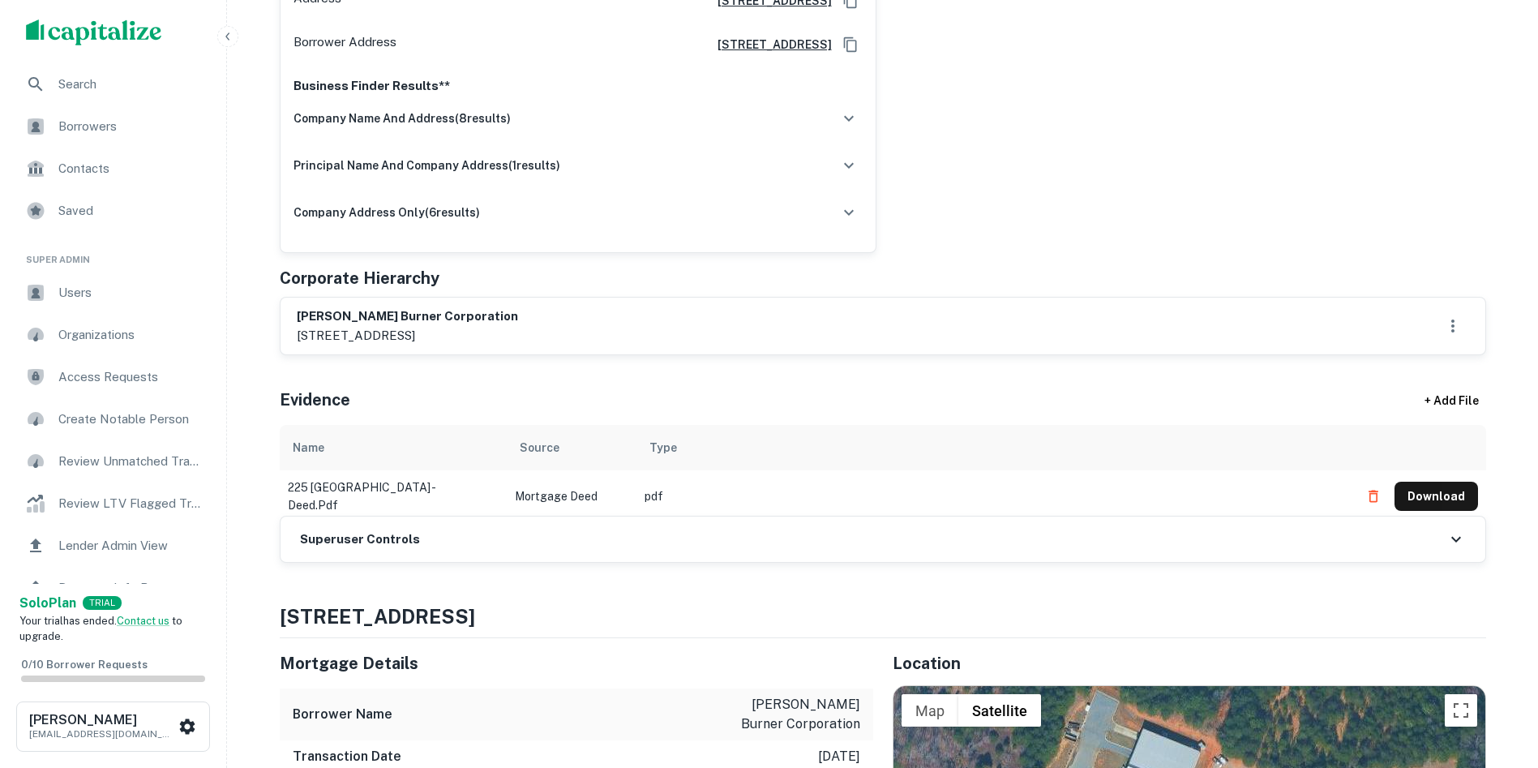
click at [397, 530] on h6 "Superuser Controls" at bounding box center [360, 539] width 120 height 19
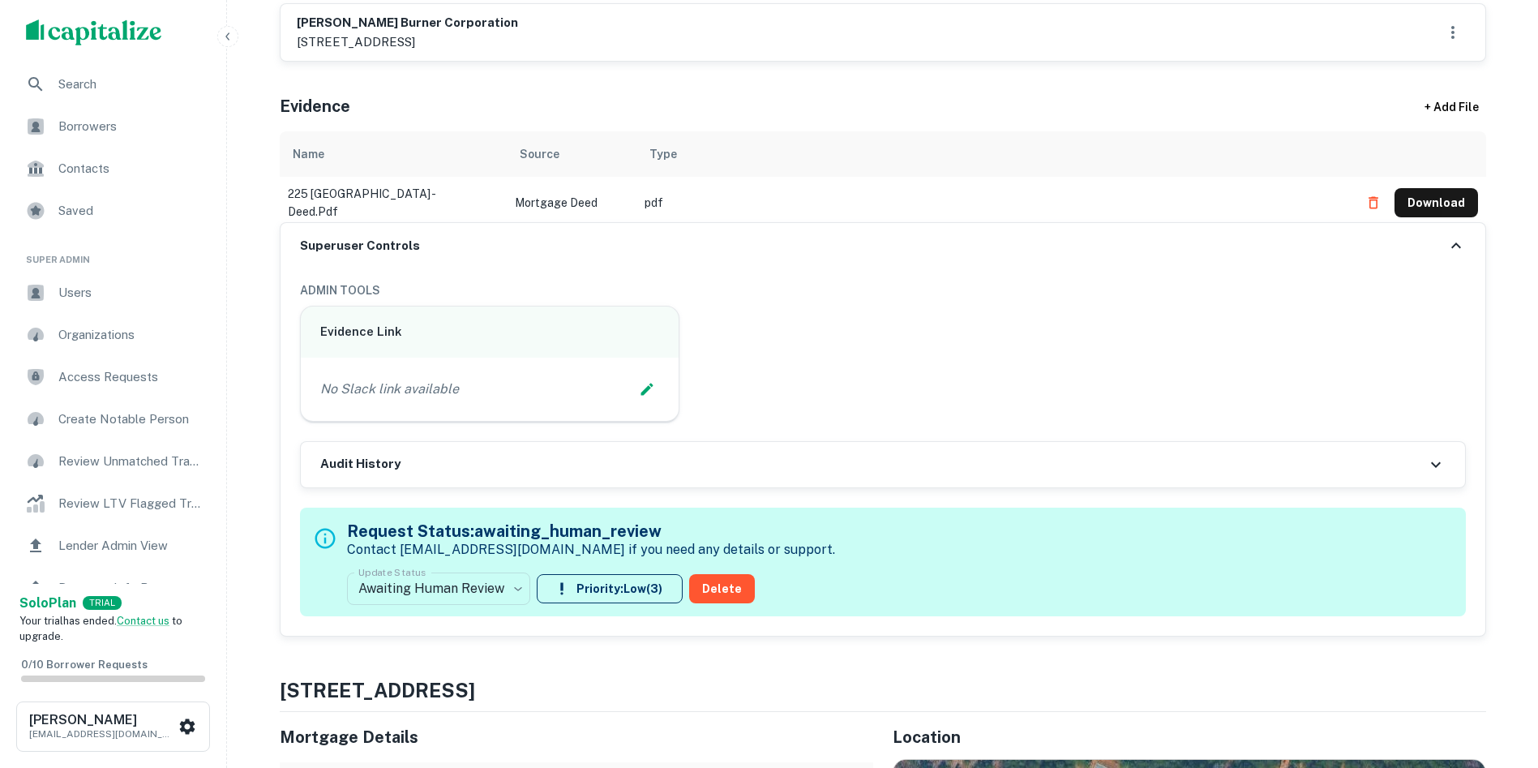
scroll to position [811, 0]
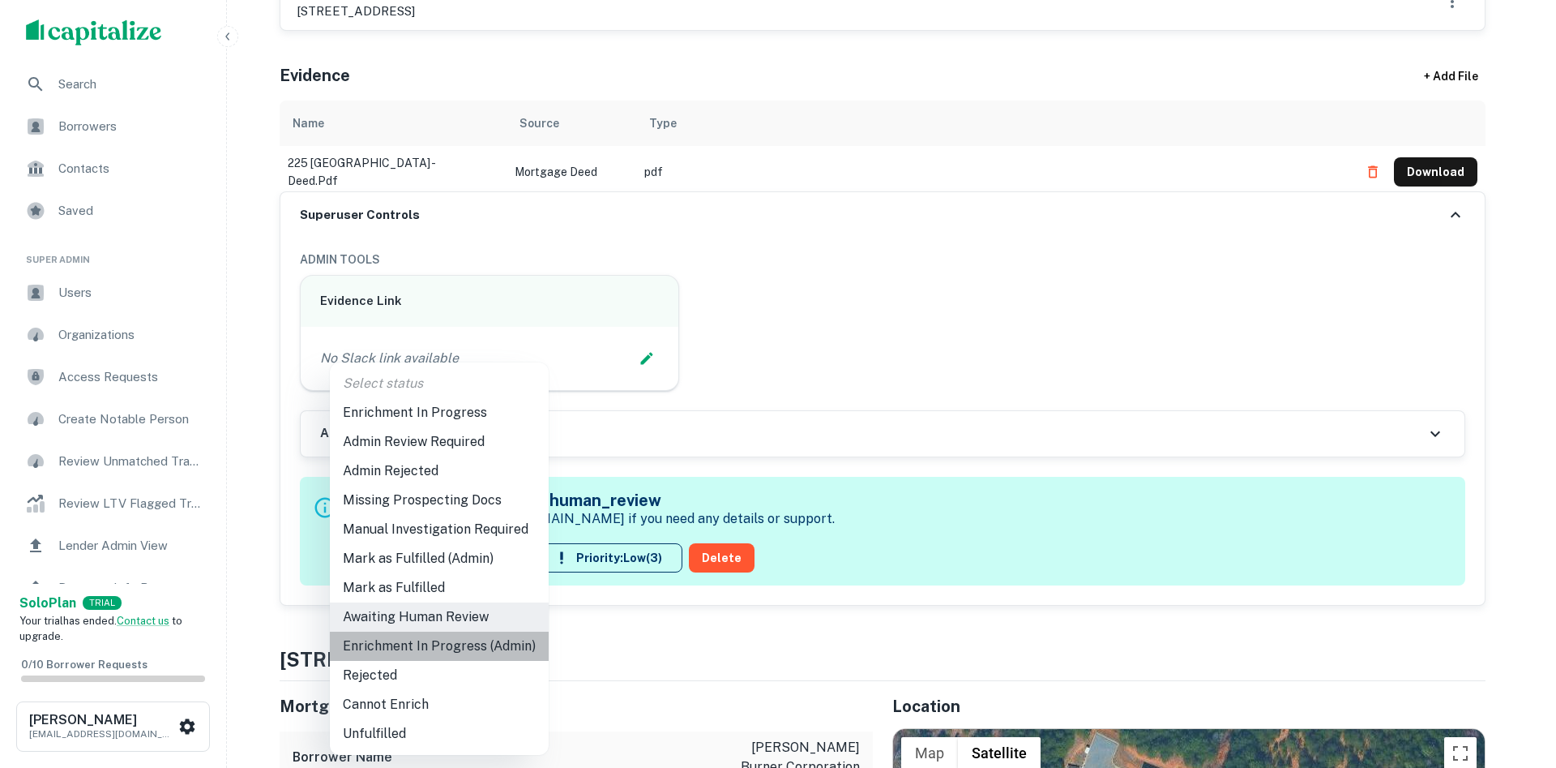
click at [494, 640] on li "Enrichment In Progress (Admin)" at bounding box center [439, 645] width 219 height 29
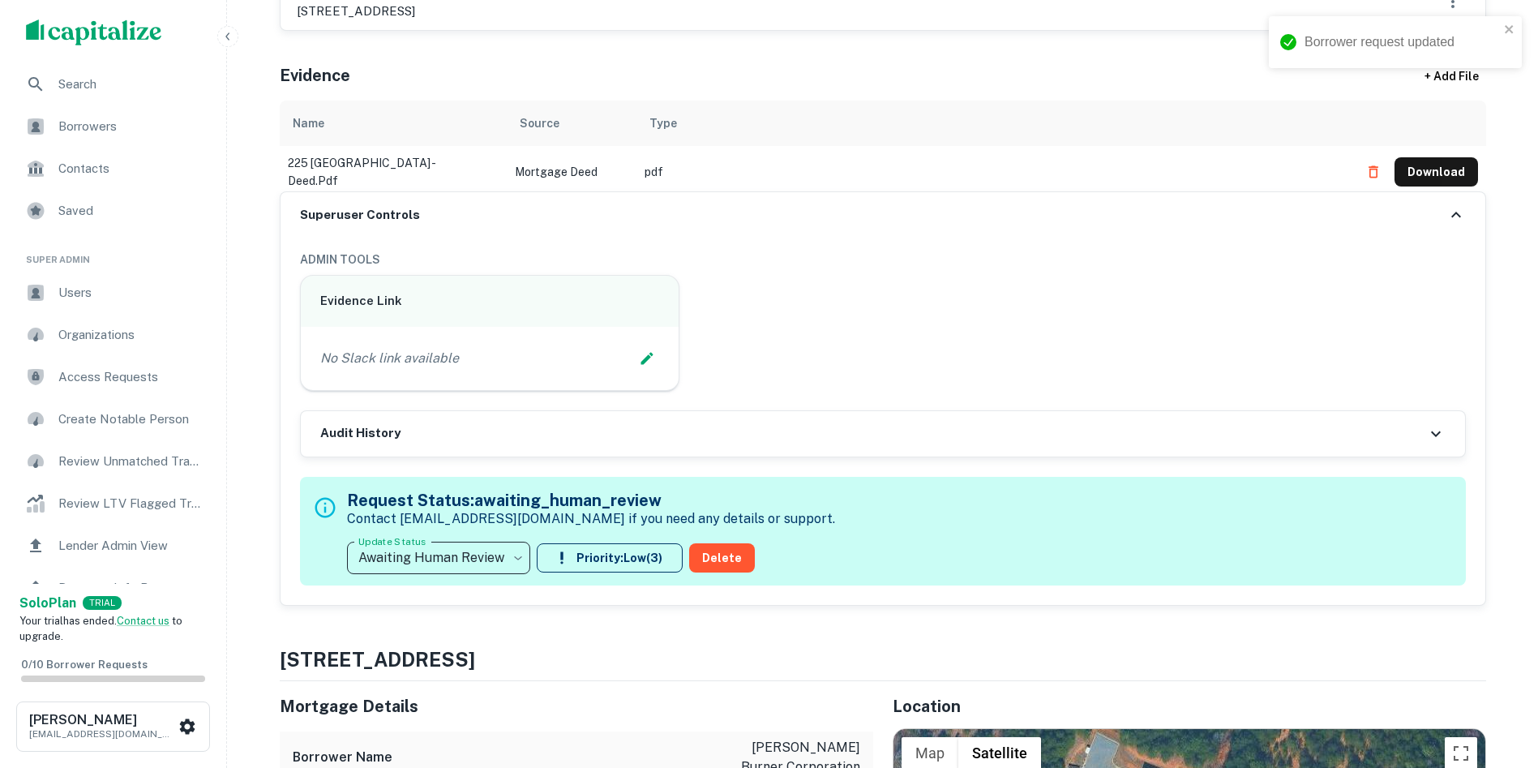
type input "**********"
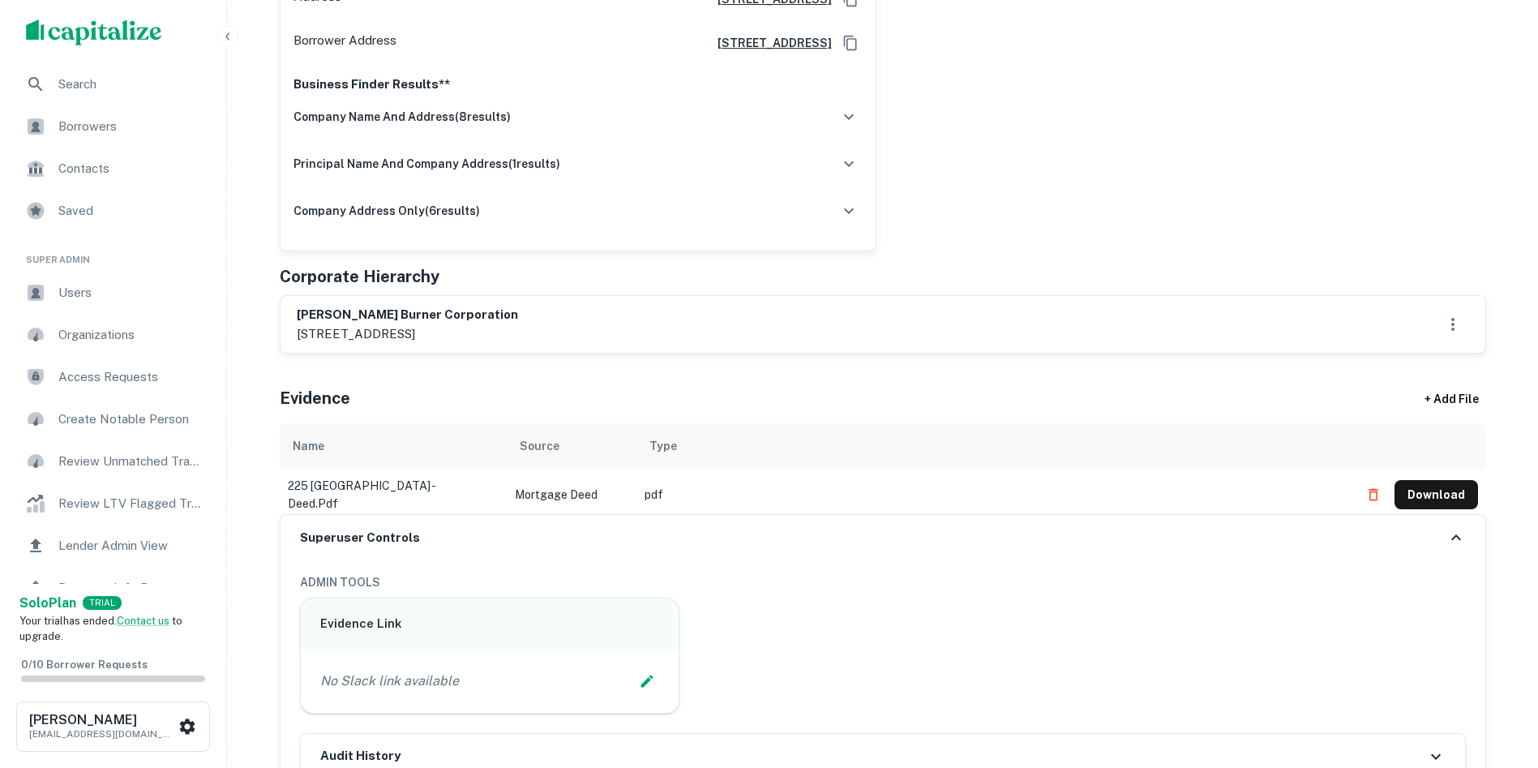
scroll to position [567, 0]
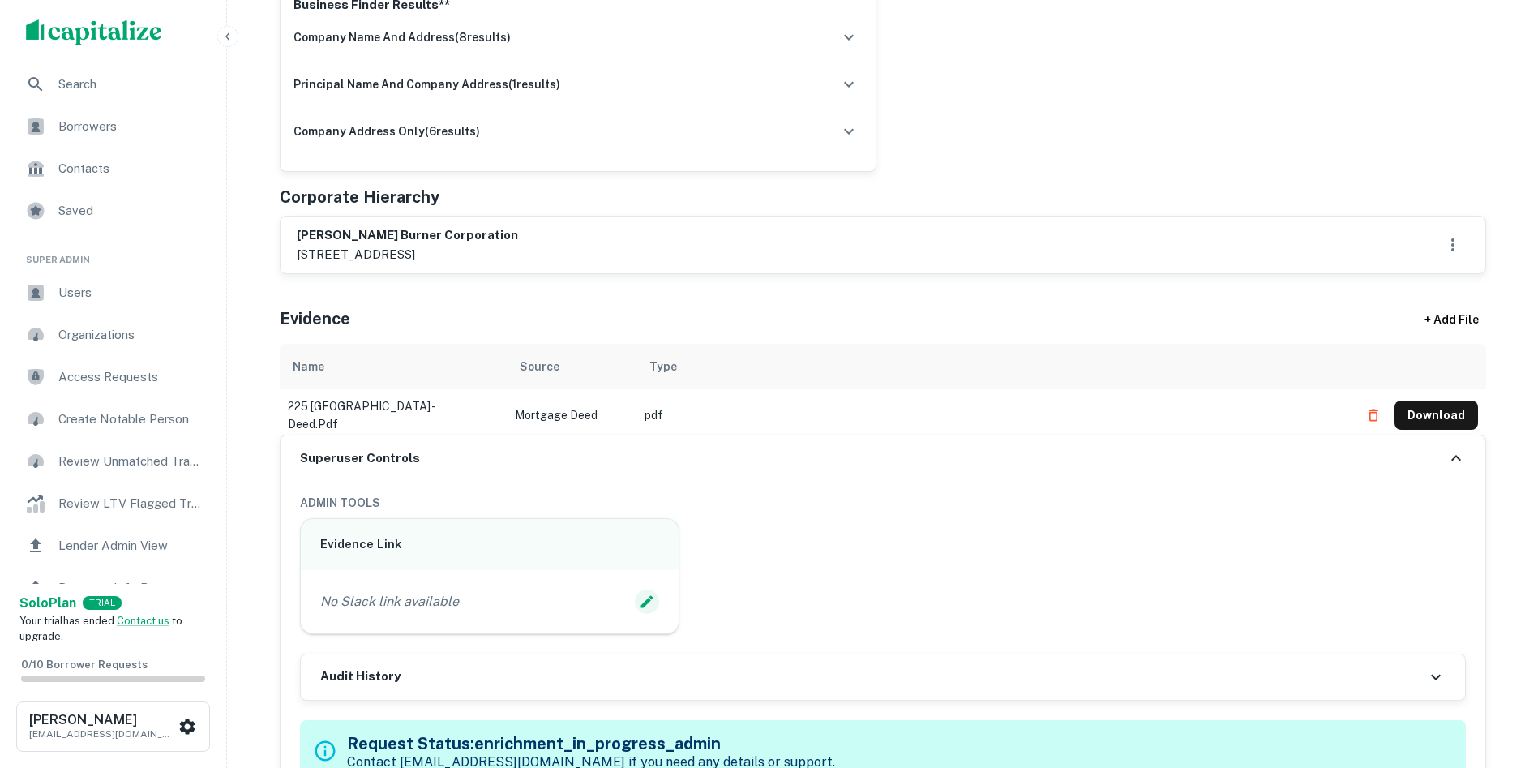
click at [646, 600] on icon "Edit Slack Link" at bounding box center [647, 601] width 12 height 12
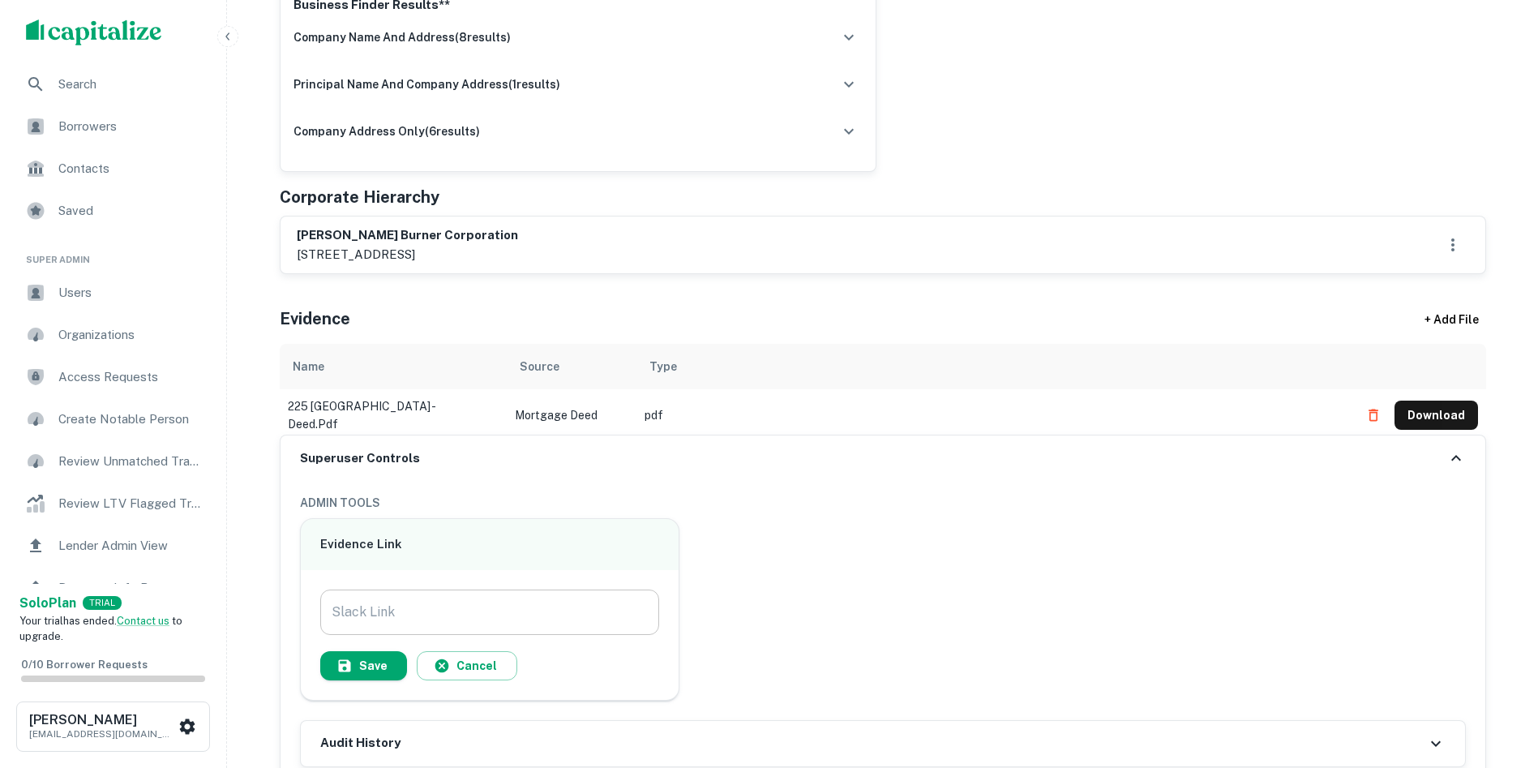
click at [529, 606] on input "Slack Link" at bounding box center [490, 611] width 340 height 45
paste input "**********"
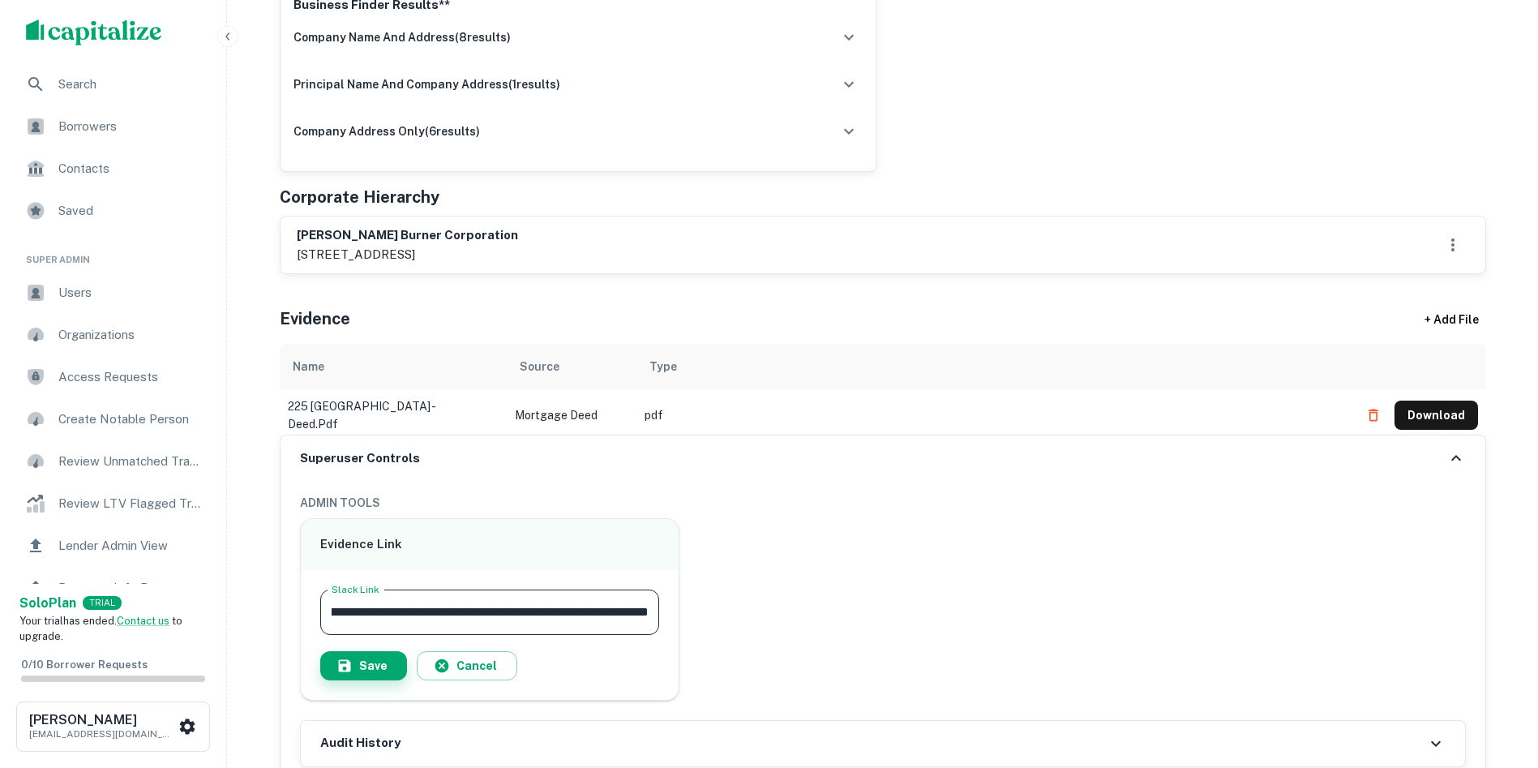
type input "**********"
click at [373, 655] on button "Save" at bounding box center [363, 665] width 87 height 29
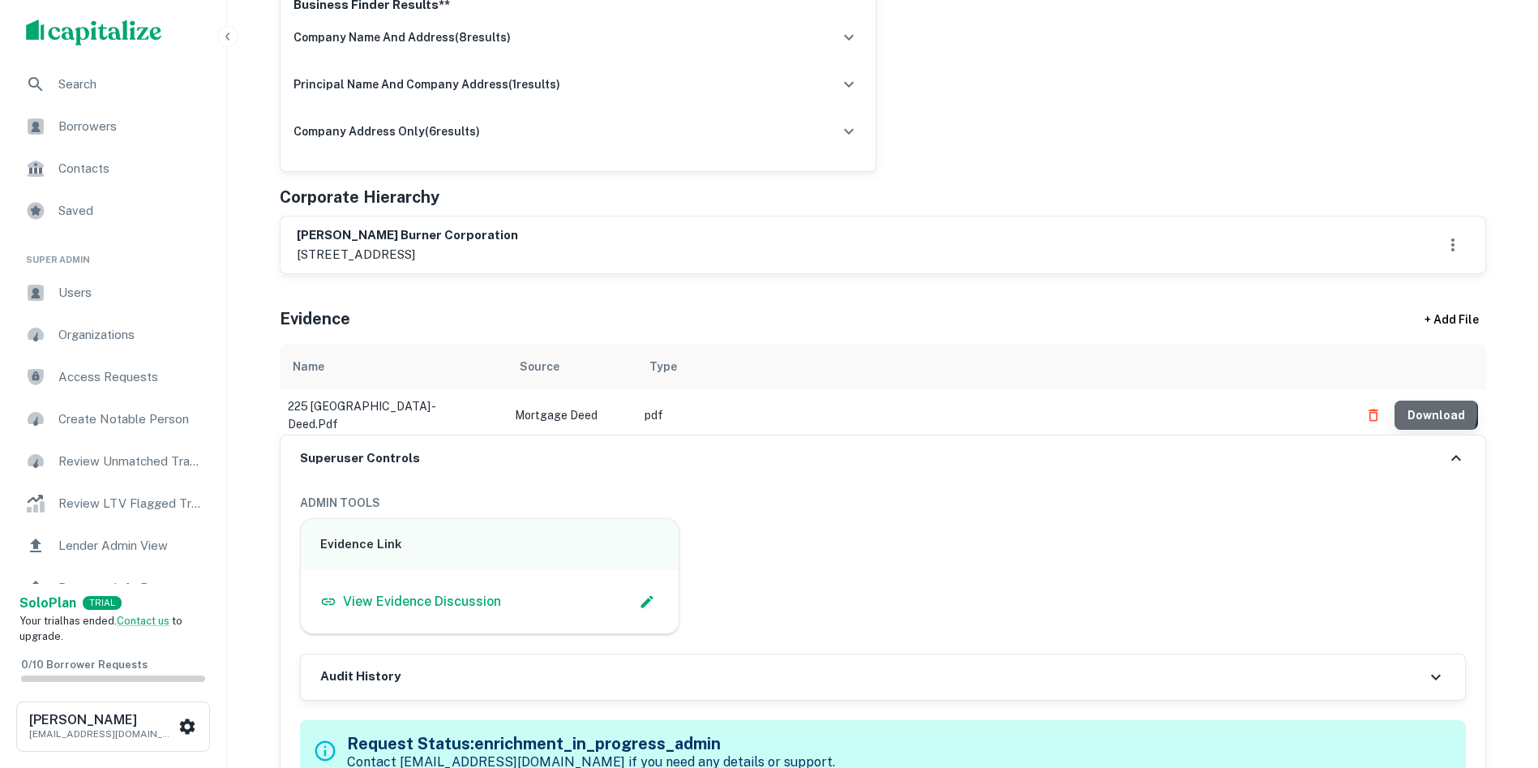
click at [1426, 409] on button "Download" at bounding box center [1435, 414] width 83 height 29
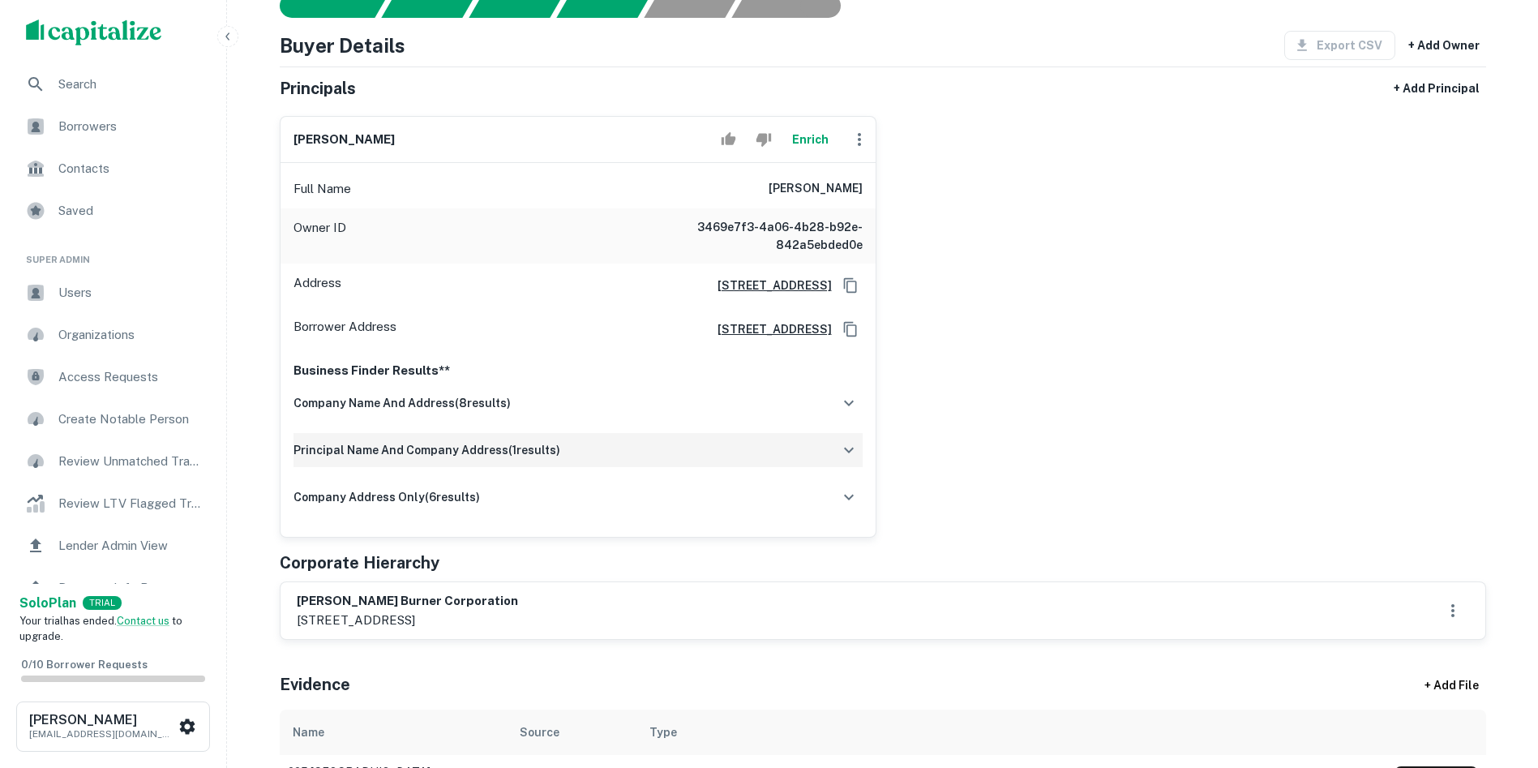
scroll to position [162, 0]
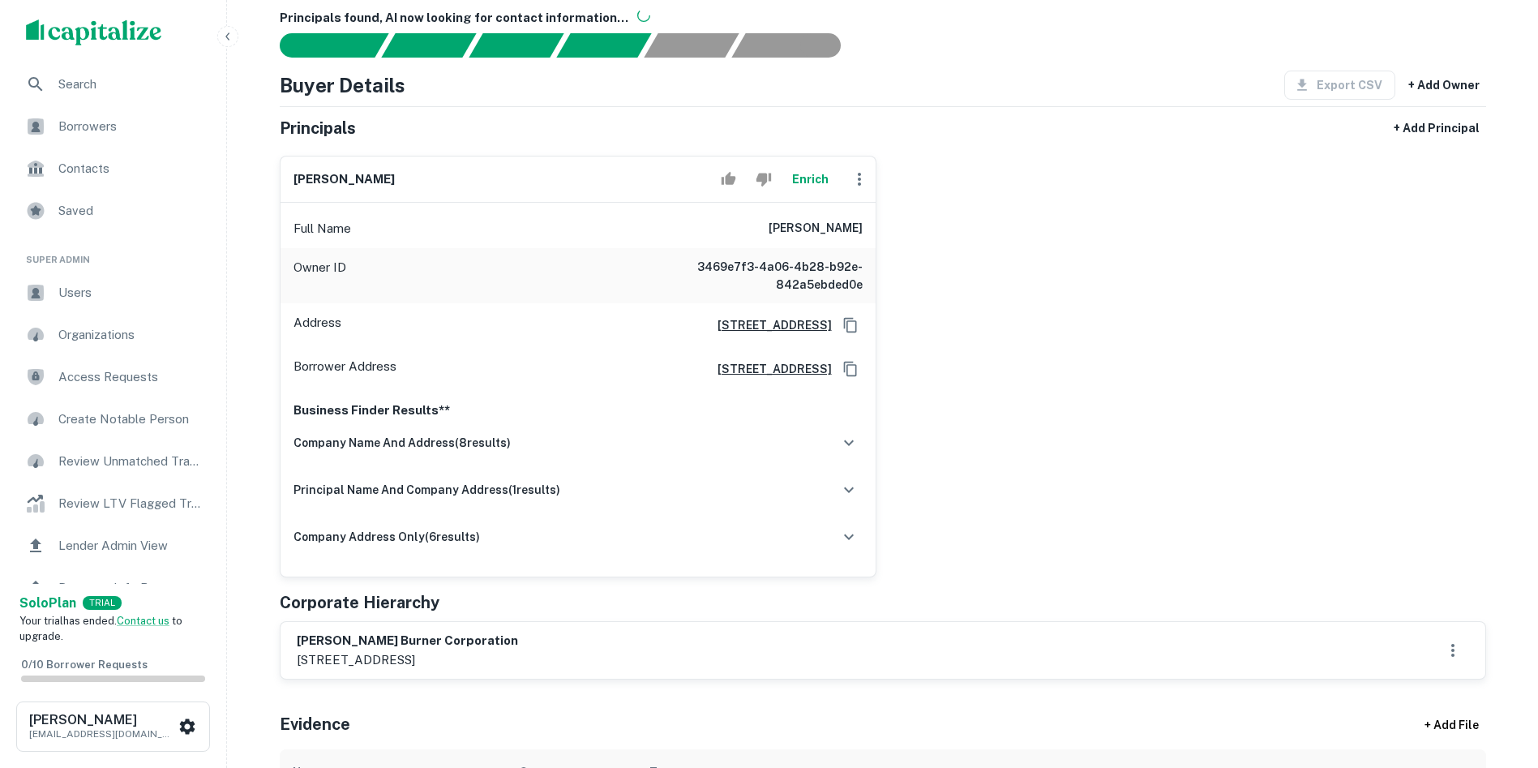
drag, startPoint x: 1420, startPoint y: 289, endPoint x: 1425, endPoint y: 280, distance: 9.5
click at [1425, 286] on div "domingo medina Enrich Full Name domingo medina Owner ID 3469e7f3-4a06-4b28-b92e…" at bounding box center [876, 360] width 1219 height 434
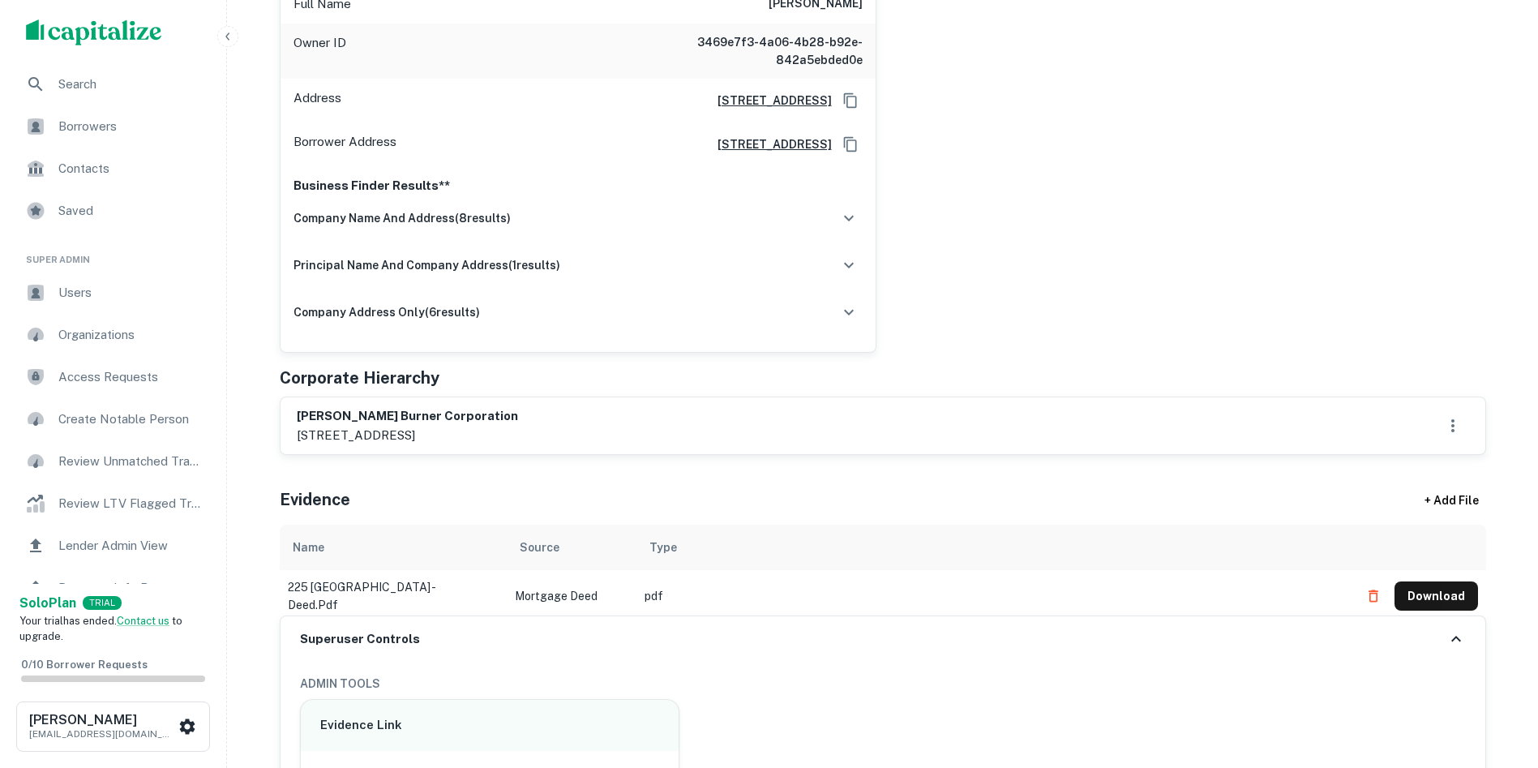
scroll to position [405, 0]
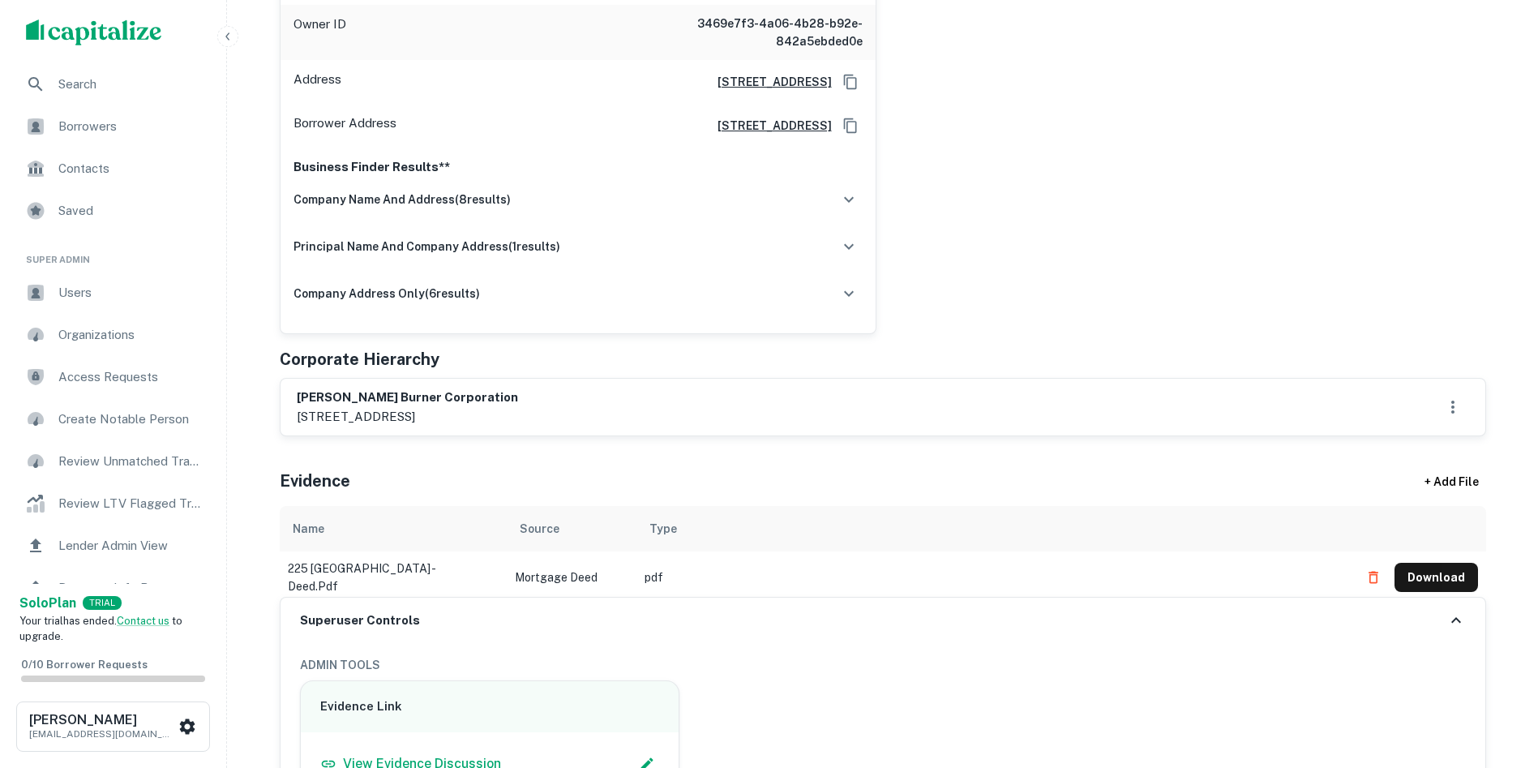
click at [302, 394] on h6 "[PERSON_NAME] burner corporation" at bounding box center [407, 397] width 221 height 19
drag, startPoint x: 302, startPoint y: 394, endPoint x: 602, endPoint y: 423, distance: 301.3
click at [602, 423] on div "flynn burner corporation 225 mooresville blvd, mooresville, nc, 28115" at bounding box center [883, 406] width 1172 height 37
click at [948, 272] on div "domingo medina Enrich Full Name domingo medina Owner ID 3469e7f3-4a06-4b28-b92e…" at bounding box center [876, 116] width 1219 height 434
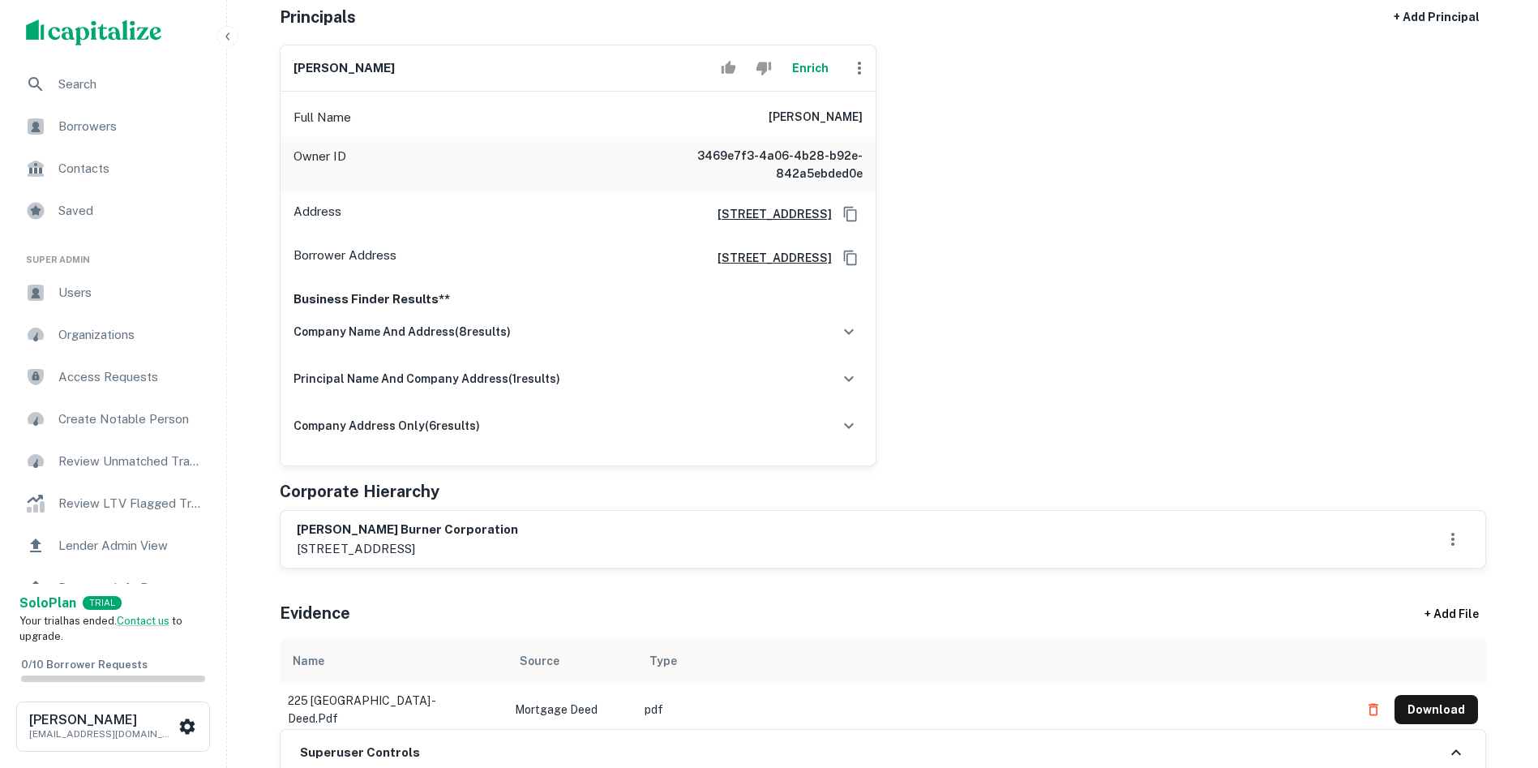
scroll to position [324, 0]
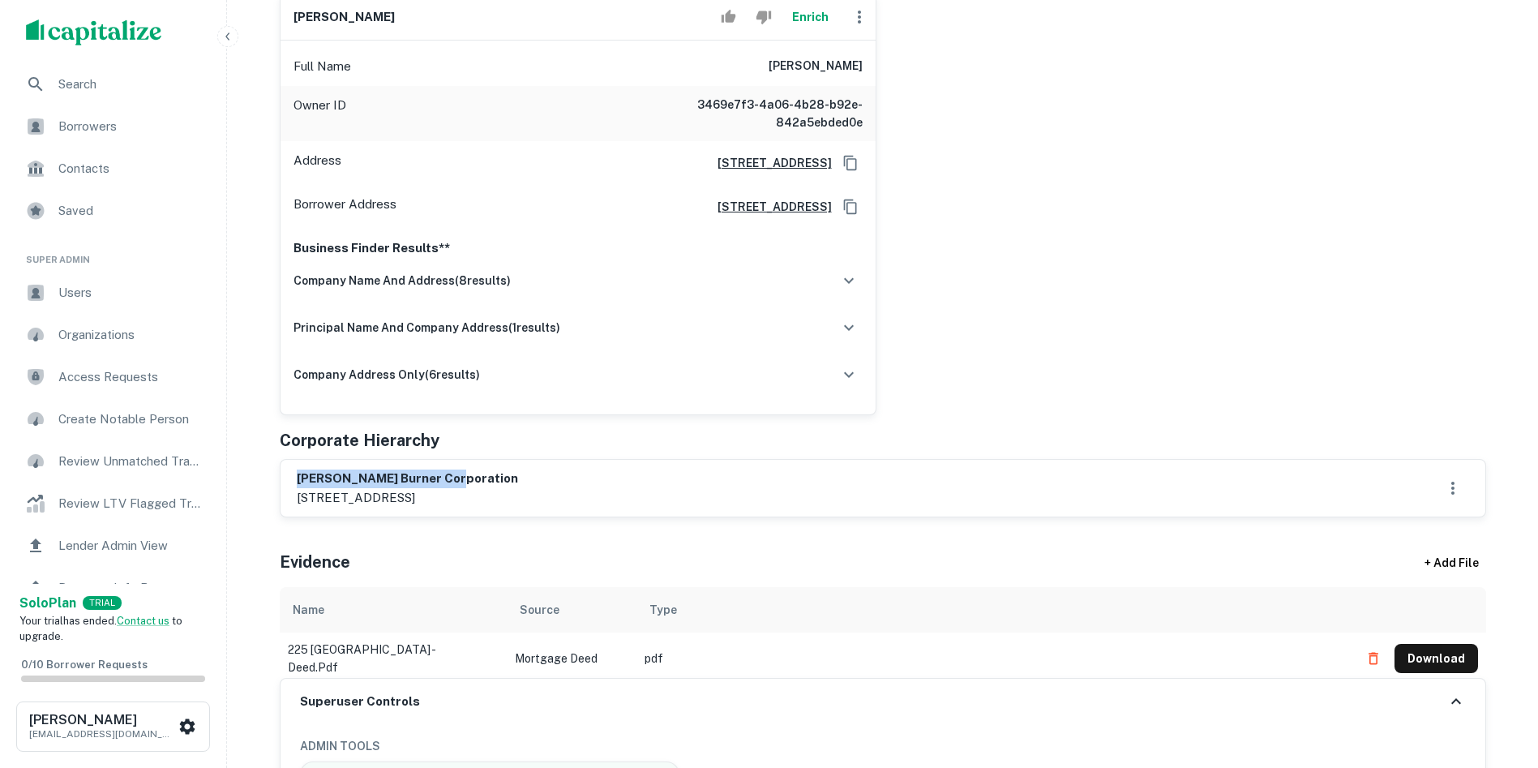
drag, startPoint x: 297, startPoint y: 472, endPoint x: 457, endPoint y: 472, distance: 160.5
click at [457, 472] on h6 "[PERSON_NAME] burner corporation" at bounding box center [407, 478] width 221 height 19
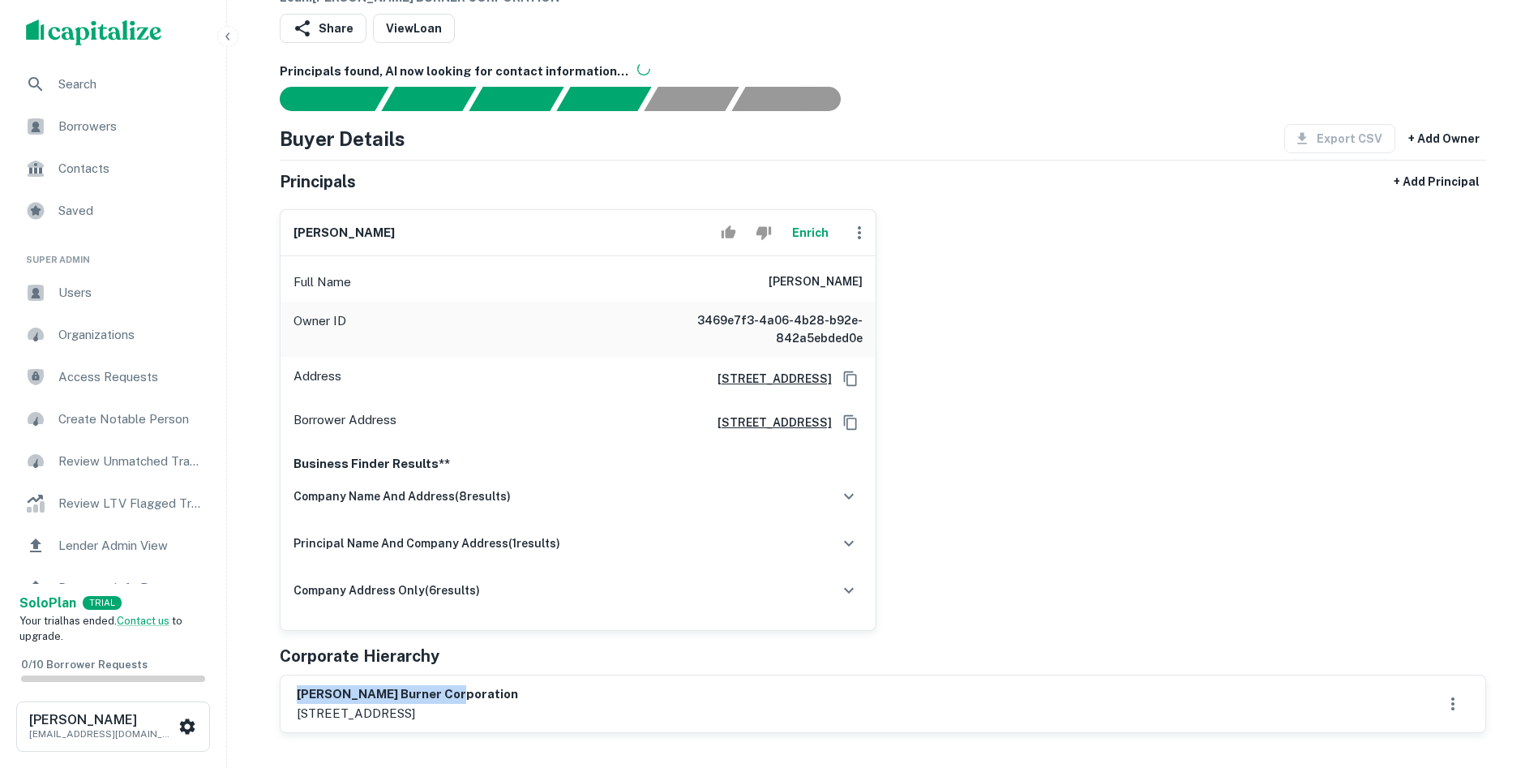
scroll to position [81, 0]
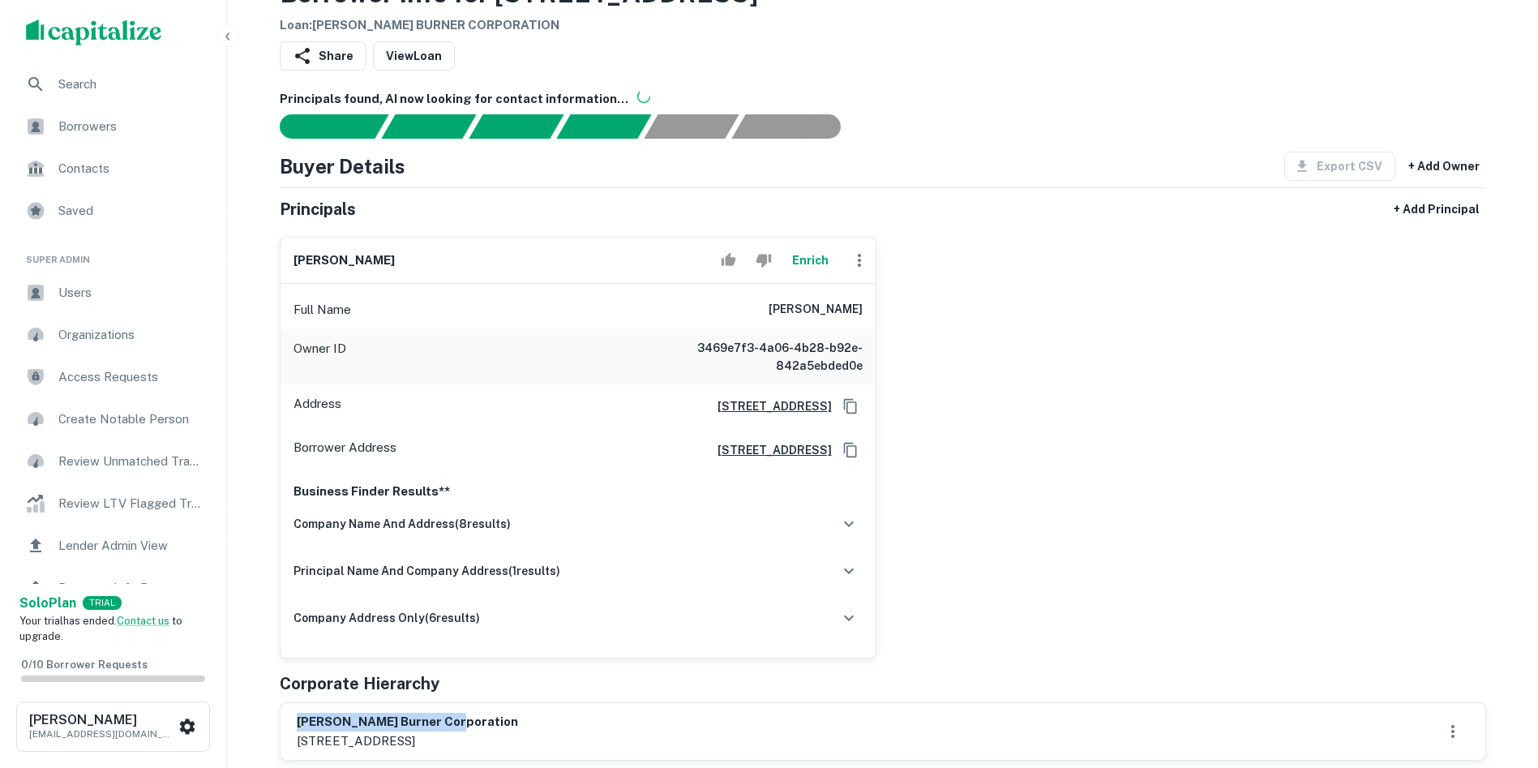
drag, startPoint x: 397, startPoint y: 262, endPoint x: 170, endPoint y: 283, distance: 227.9
drag, startPoint x: 1059, startPoint y: 242, endPoint x: 892, endPoint y: 235, distance: 166.3
click at [1059, 242] on div "domingo medina Enrich Full Name domingo medina Owner ID 3469e7f3-4a06-4b28-b92e…" at bounding box center [876, 441] width 1219 height 434
drag, startPoint x: 413, startPoint y: 259, endPoint x: 250, endPoint y: 267, distance: 163.1
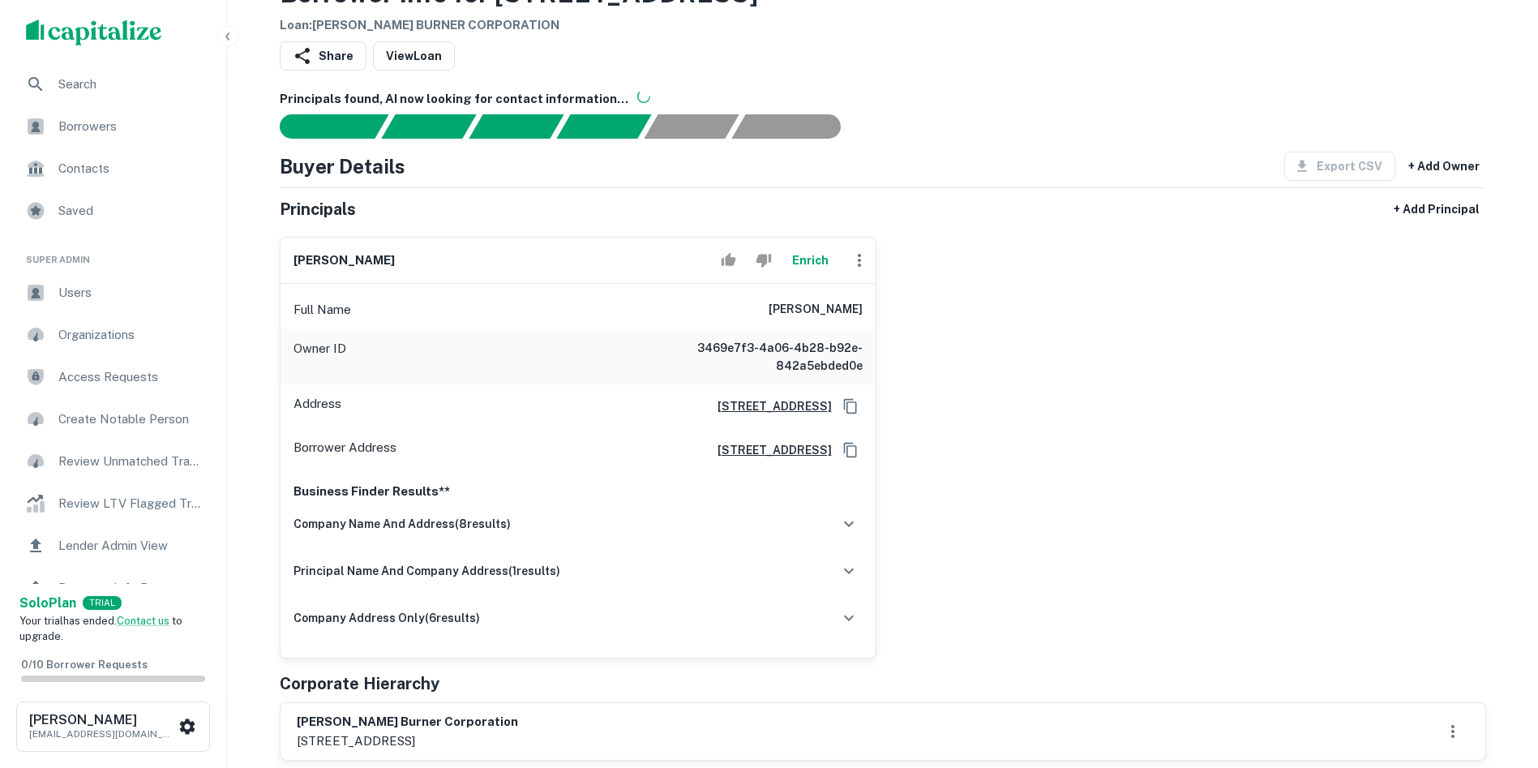
copy h6 "[PERSON_NAME]"
drag, startPoint x: 359, startPoint y: 712, endPoint x: 251, endPoint y: 715, distance: 107.9
copy h6 "[PERSON_NAME] burner corporation"
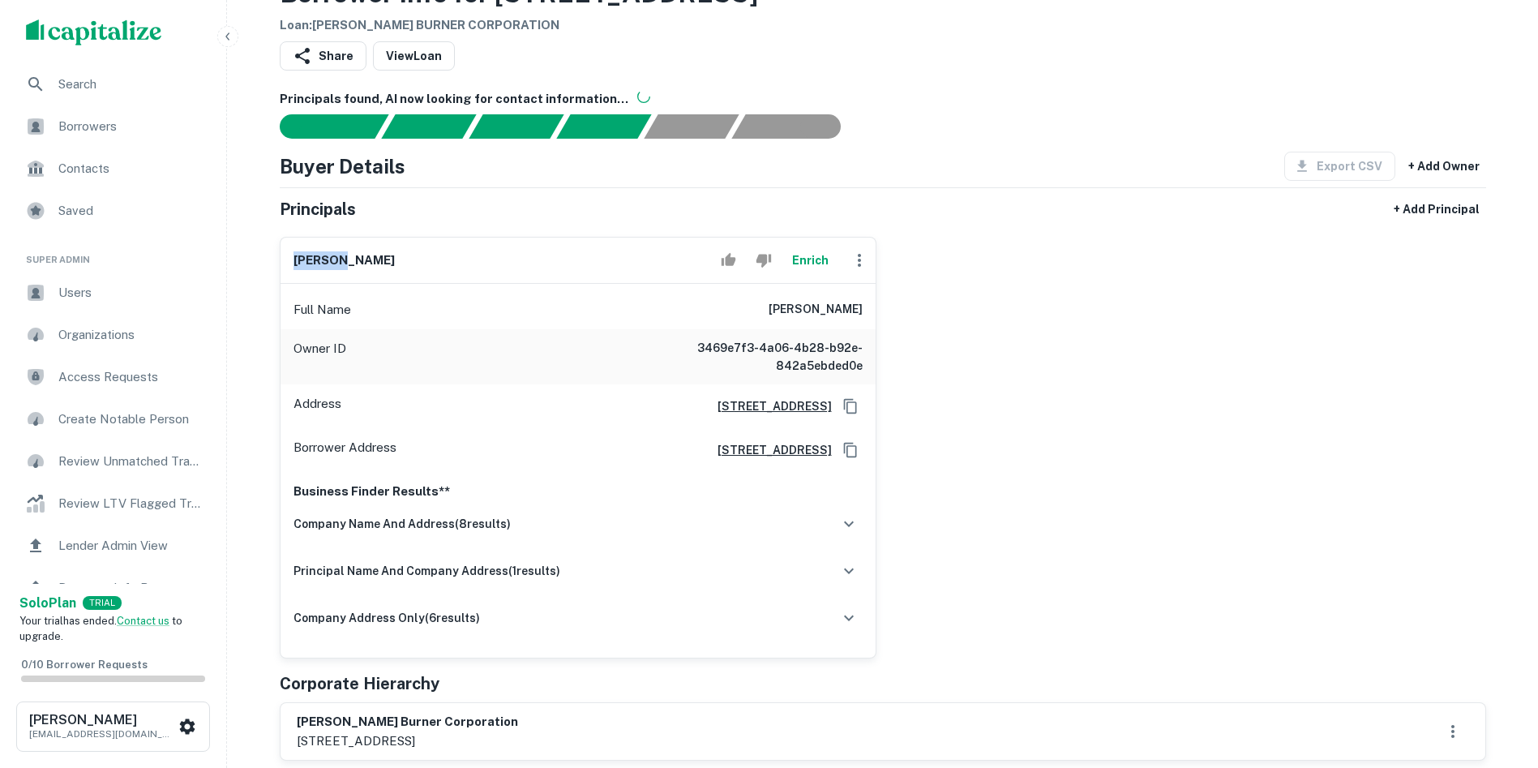
drag, startPoint x: 345, startPoint y: 262, endPoint x: 256, endPoint y: 255, distance: 88.6
copy h6 "domingo"
drag, startPoint x: 417, startPoint y: 268, endPoint x: 348, endPoint y: 267, distance: 68.9
click at [348, 267] on div "domingo medina Enrich" at bounding box center [577, 261] width 595 height 46
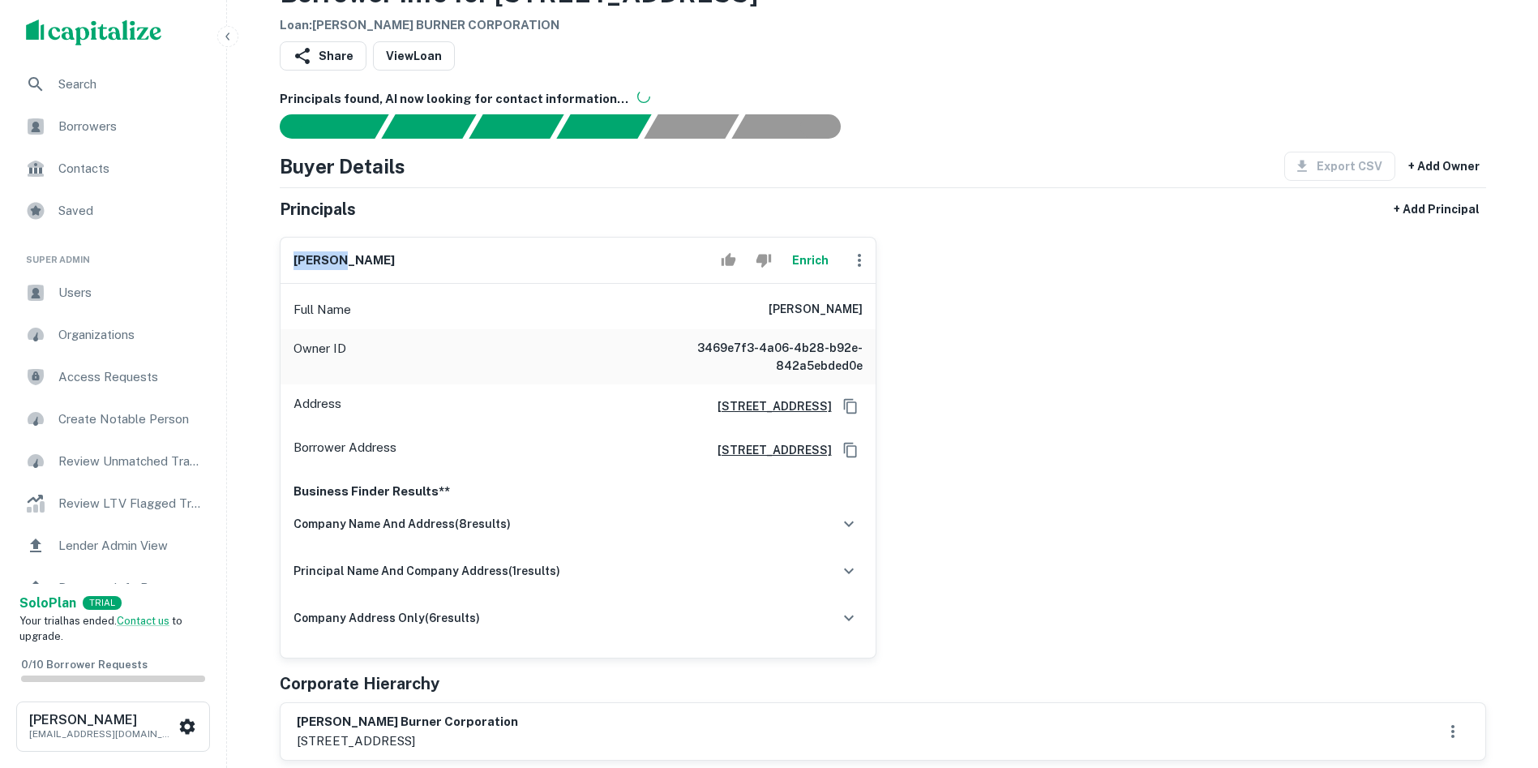
copy h6 "medina"
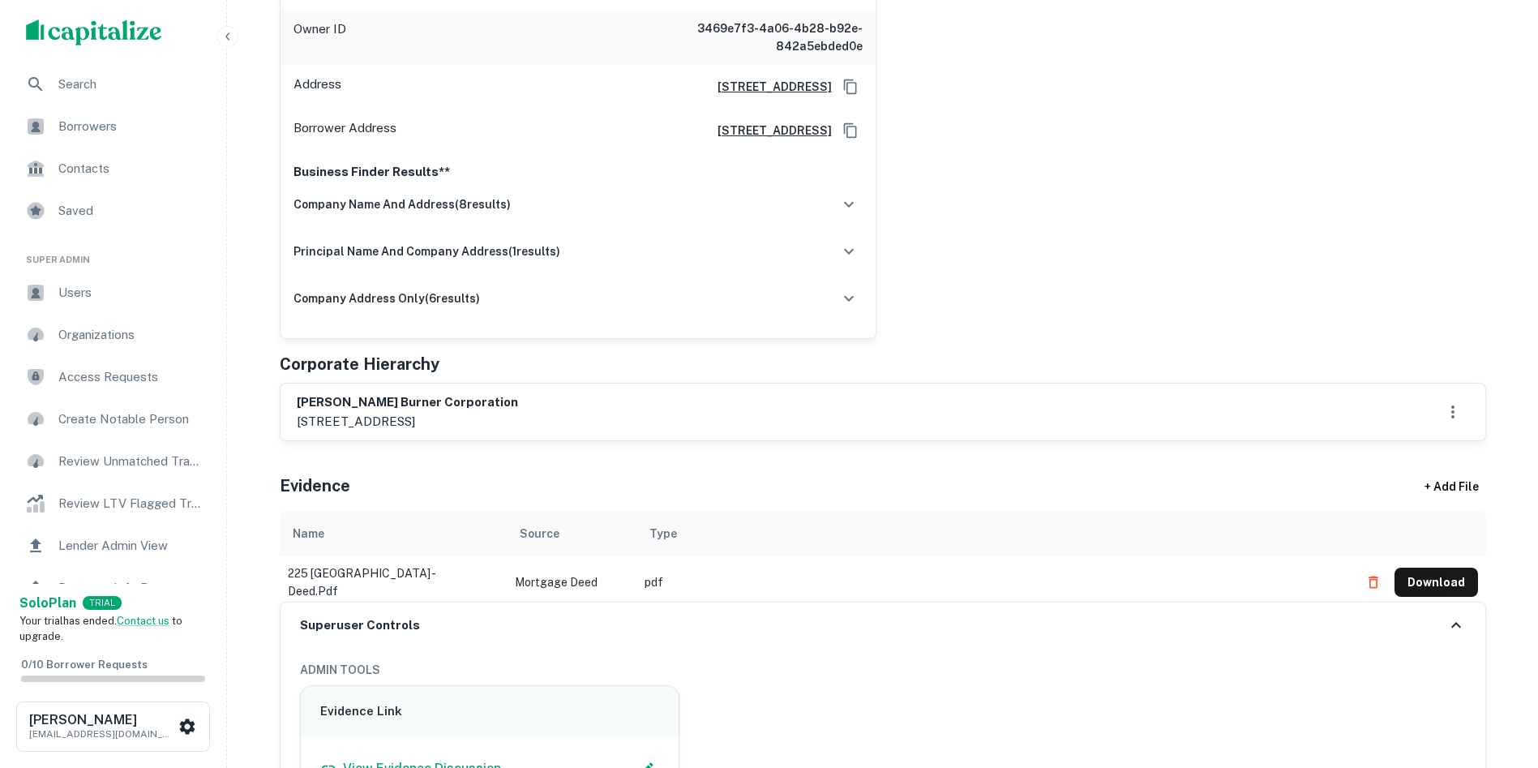
scroll to position [486, 0]
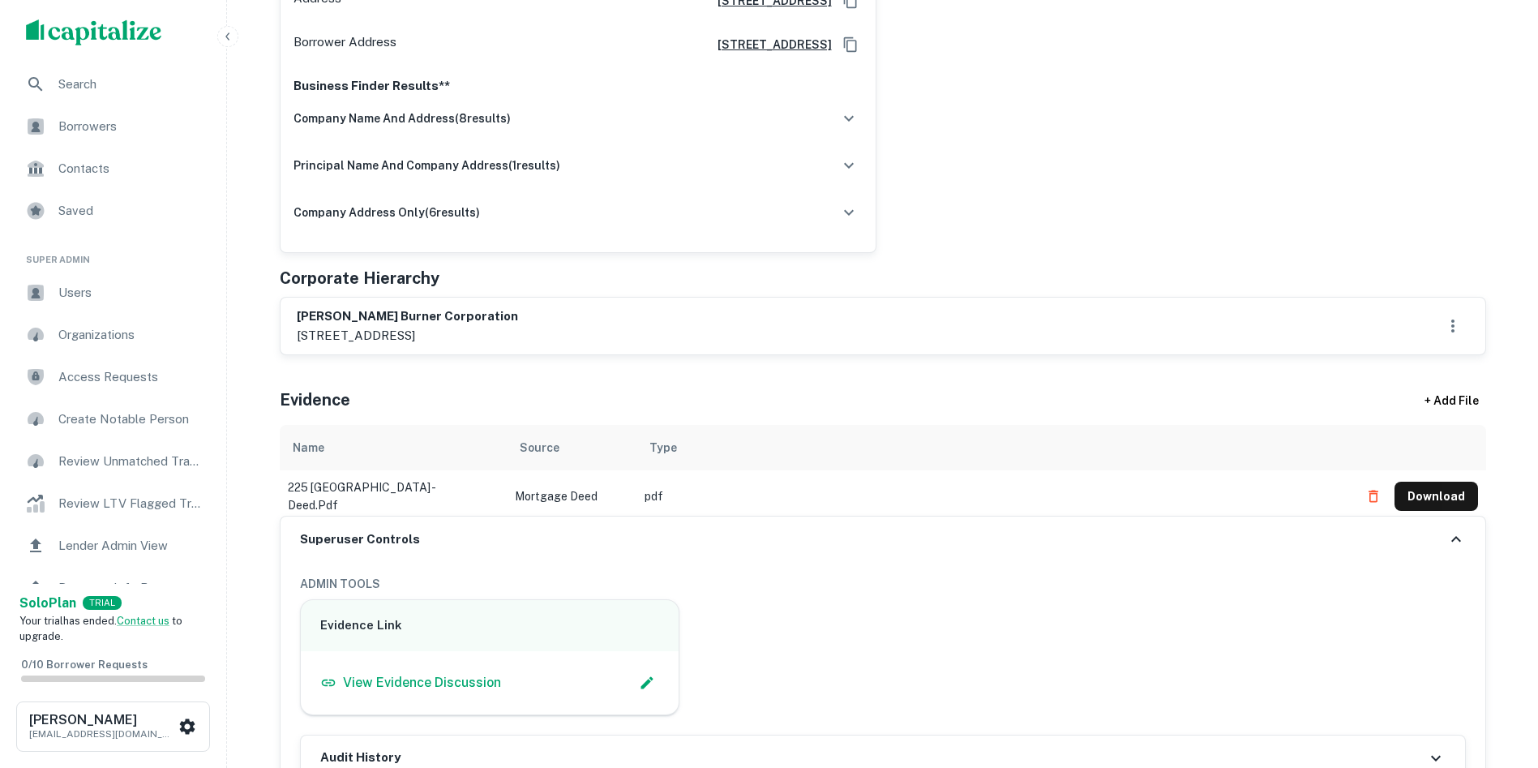
drag, startPoint x: 421, startPoint y: 336, endPoint x: 482, endPoint y: 344, distance: 62.1
click at [482, 344] on p "225 mooresville blvd, mooresville, nc, 28115" at bounding box center [407, 335] width 221 height 19
copy p "mooresville"
drag, startPoint x: 494, startPoint y: 328, endPoint x: 505, endPoint y: 335, distance: 13.1
click at [505, 335] on p "225 mooresville blvd, mooresville, nc, 28115" at bounding box center [407, 335] width 221 height 19
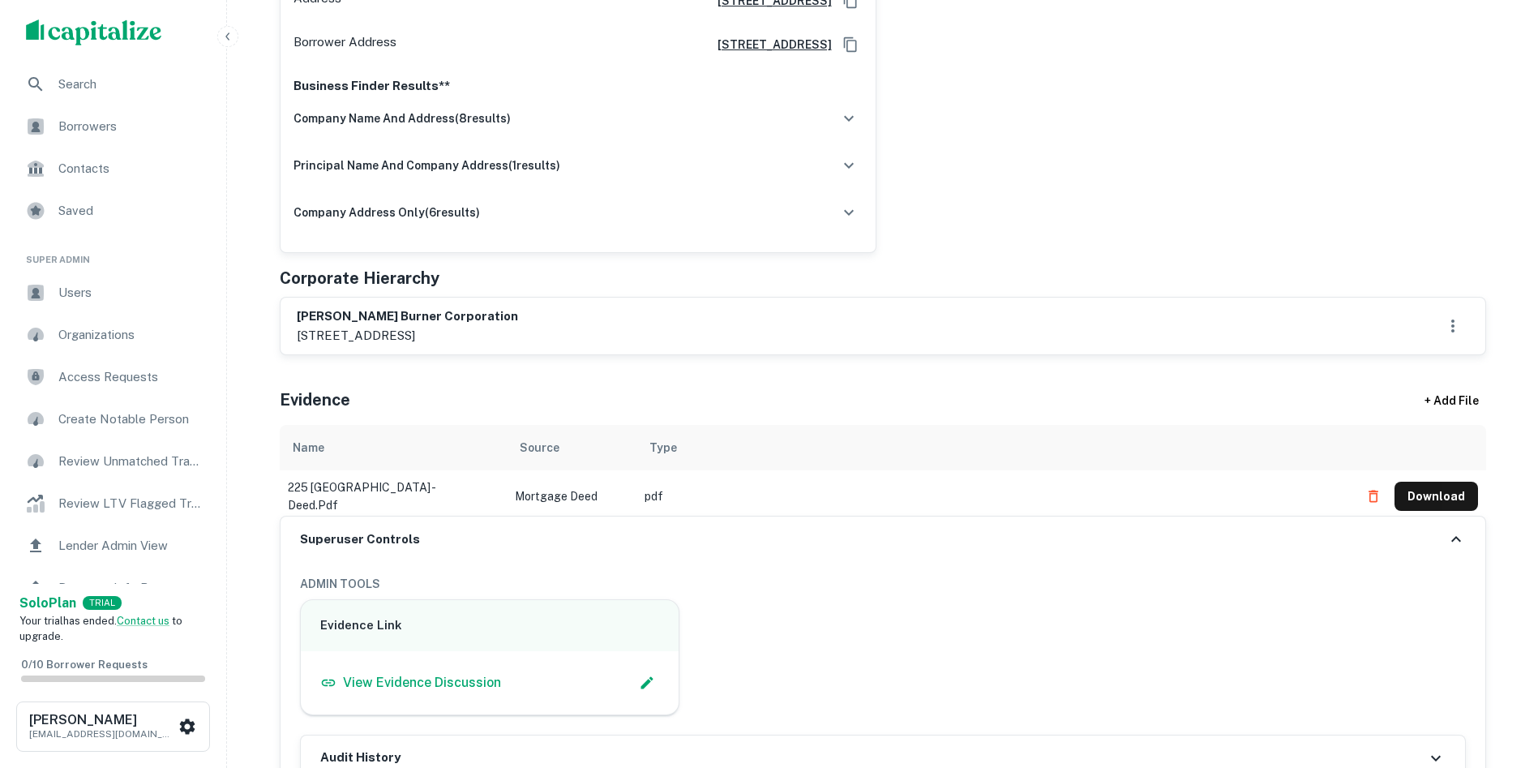
copy p "nc"
drag, startPoint x: 417, startPoint y: 334, endPoint x: 507, endPoint y: 333, distance: 90.0
click at [507, 333] on p "225 mooresville blvd, mooresville, nc, 28115" at bounding box center [407, 335] width 221 height 19
copy p "mooresville, nc"
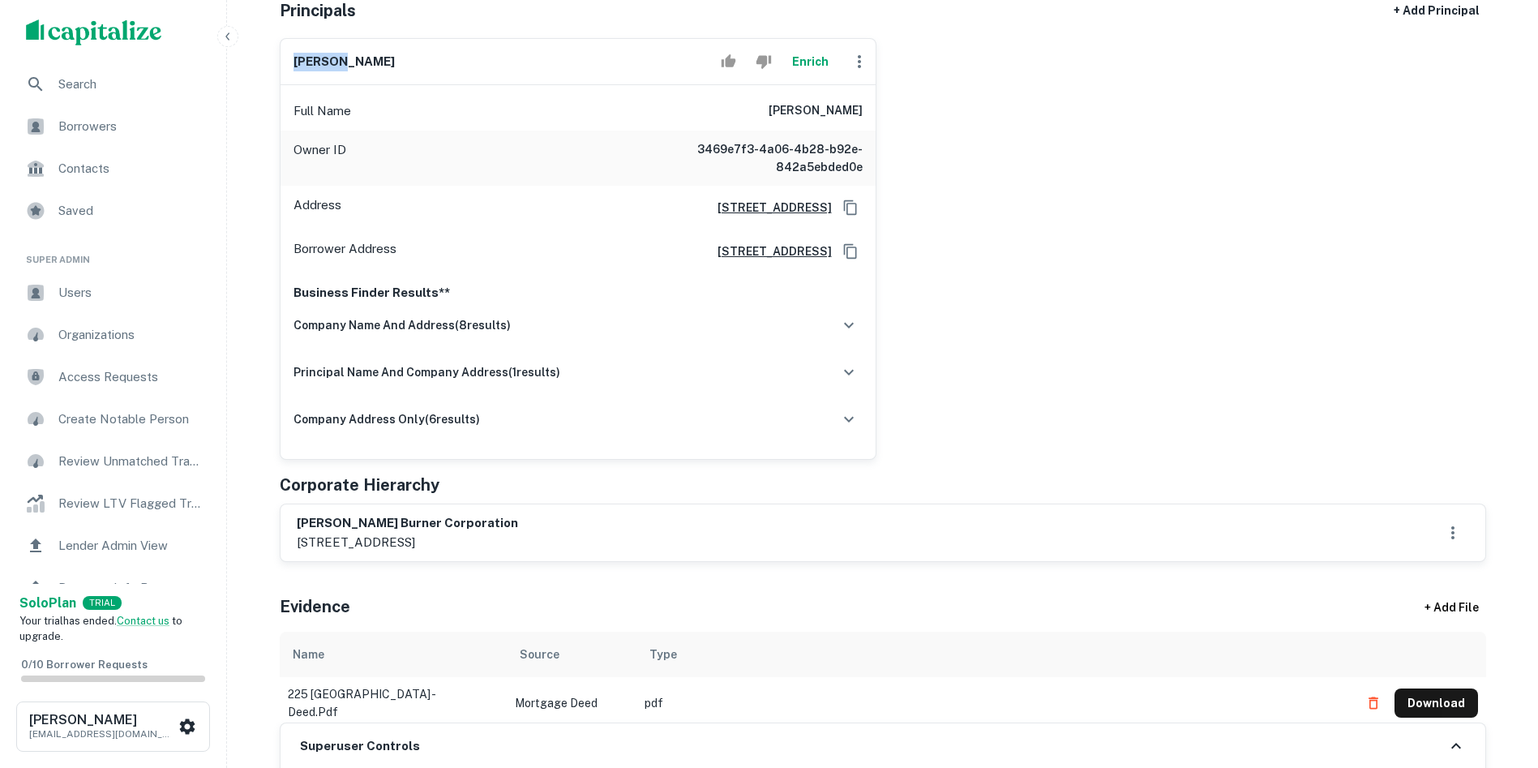
scroll to position [243, 0]
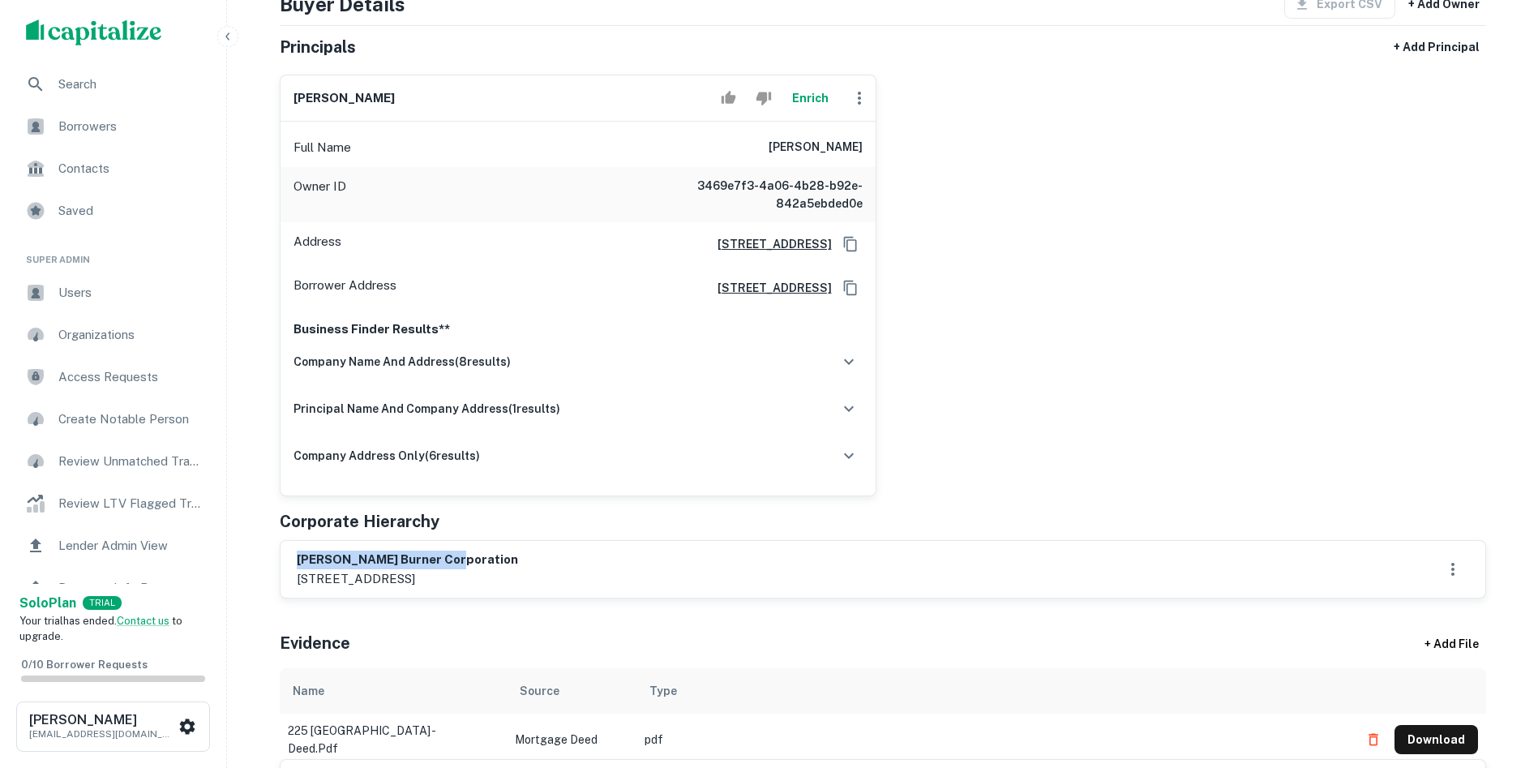
drag, startPoint x: 298, startPoint y: 559, endPoint x: 469, endPoint y: 554, distance: 170.3
click at [469, 554] on h6 "flynn burner corporation" at bounding box center [407, 559] width 221 height 19
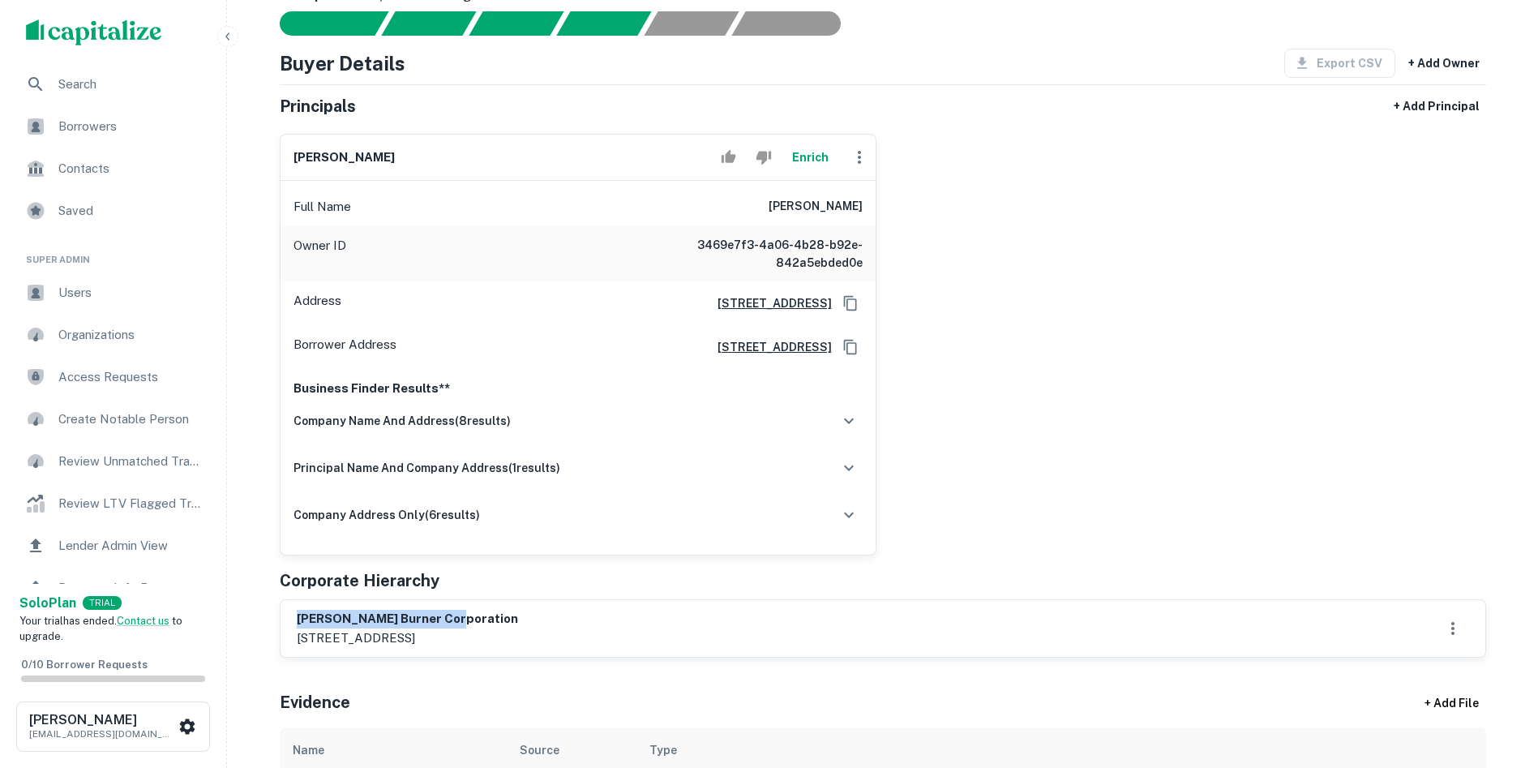
scroll to position [81, 0]
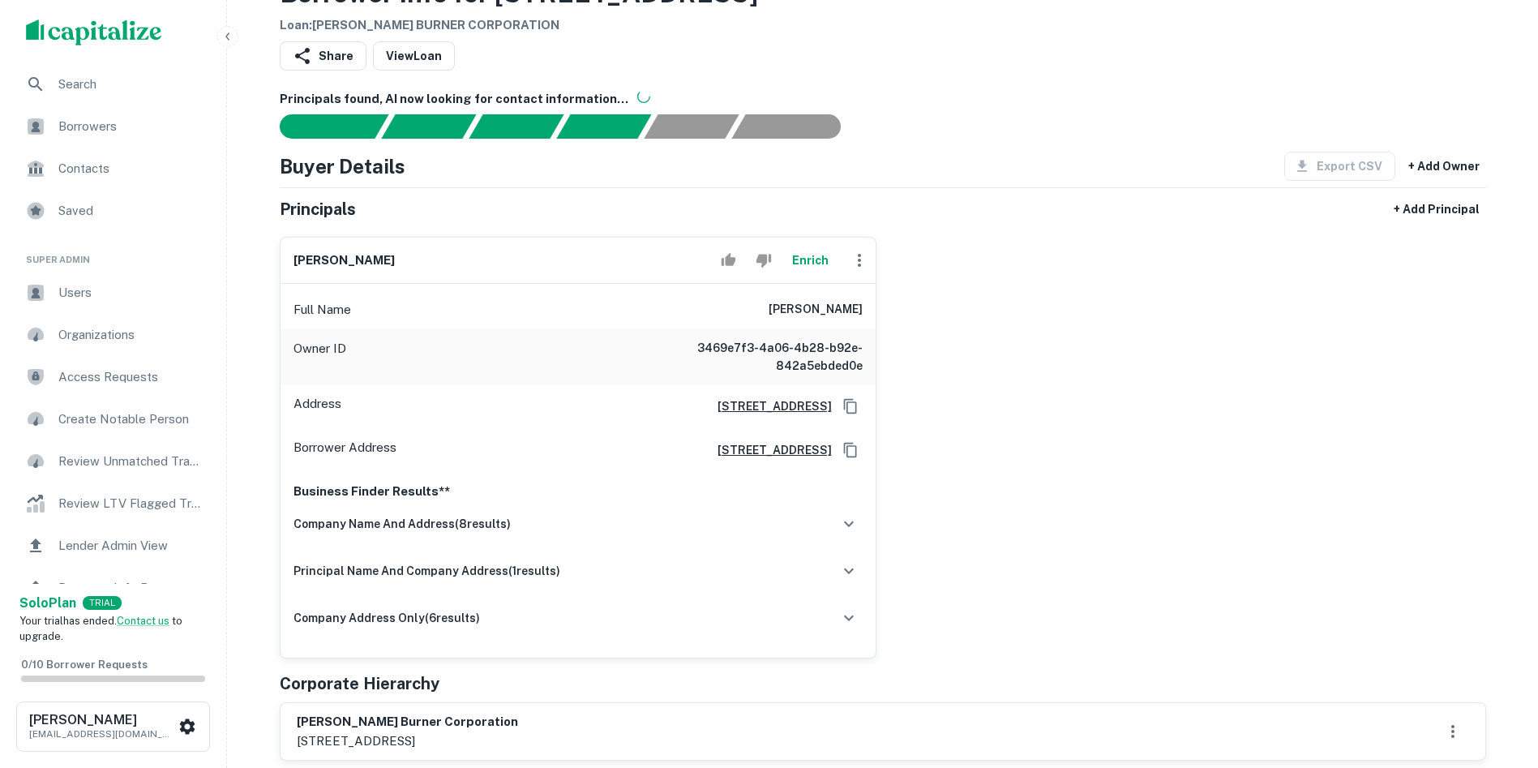
click at [356, 254] on h6 "domingo medina" at bounding box center [343, 260] width 101 height 19
copy div "domingo medina Enrich"
click at [833, 524] on div "company name and address ( 8 results)" at bounding box center [577, 524] width 569 height 34
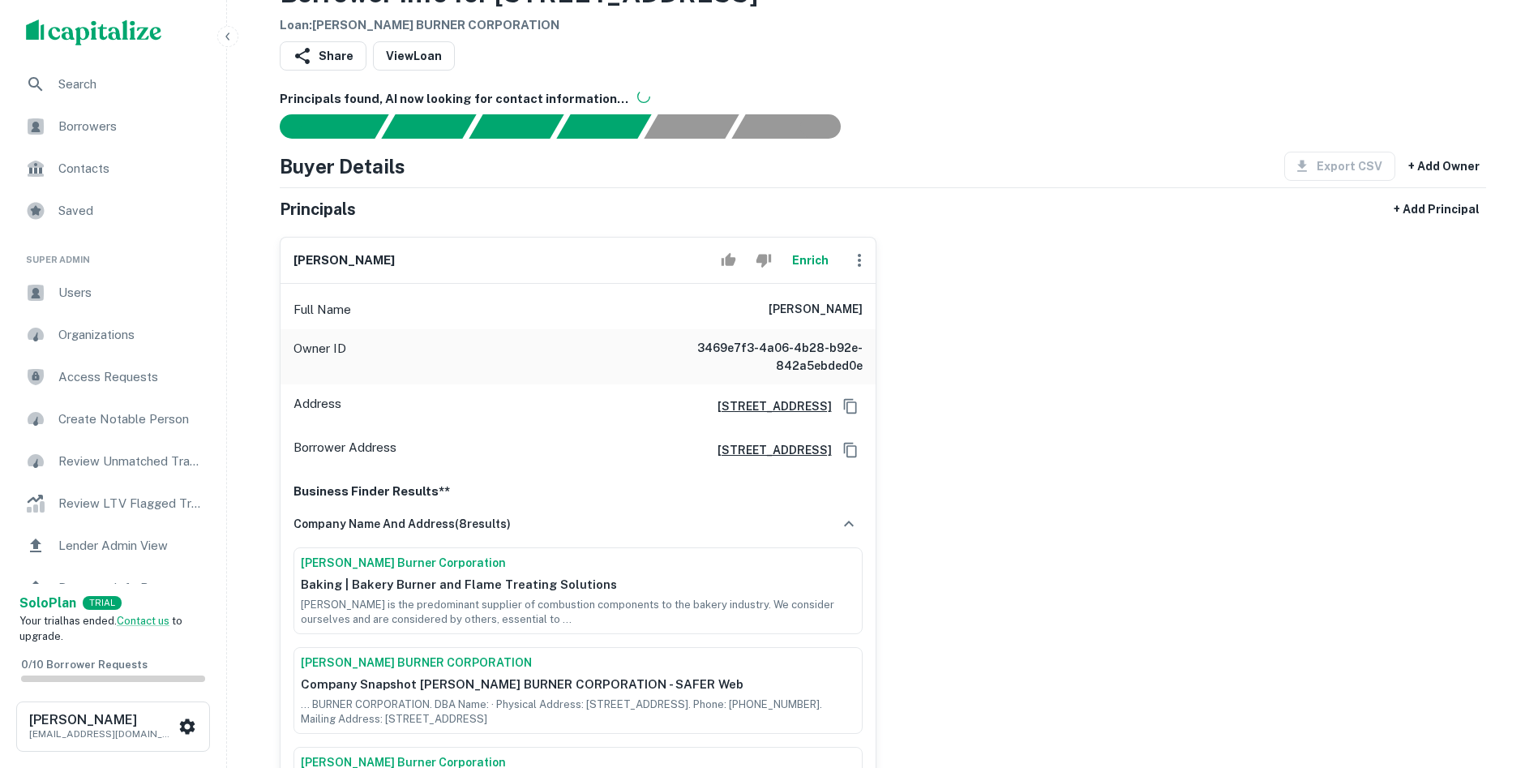
click at [808, 254] on button "Enrich" at bounding box center [811, 260] width 52 height 32
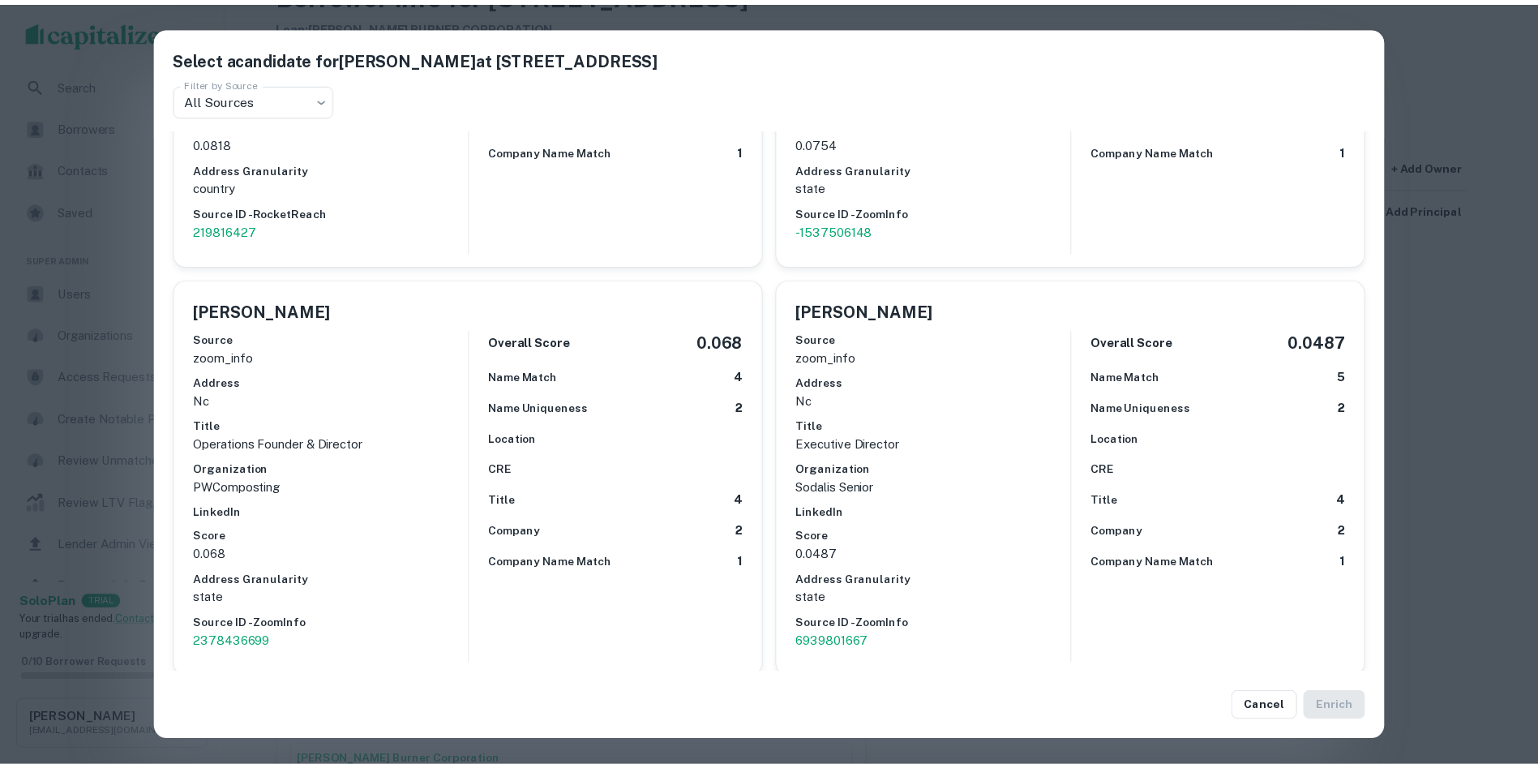
scroll to position [2918, 0]
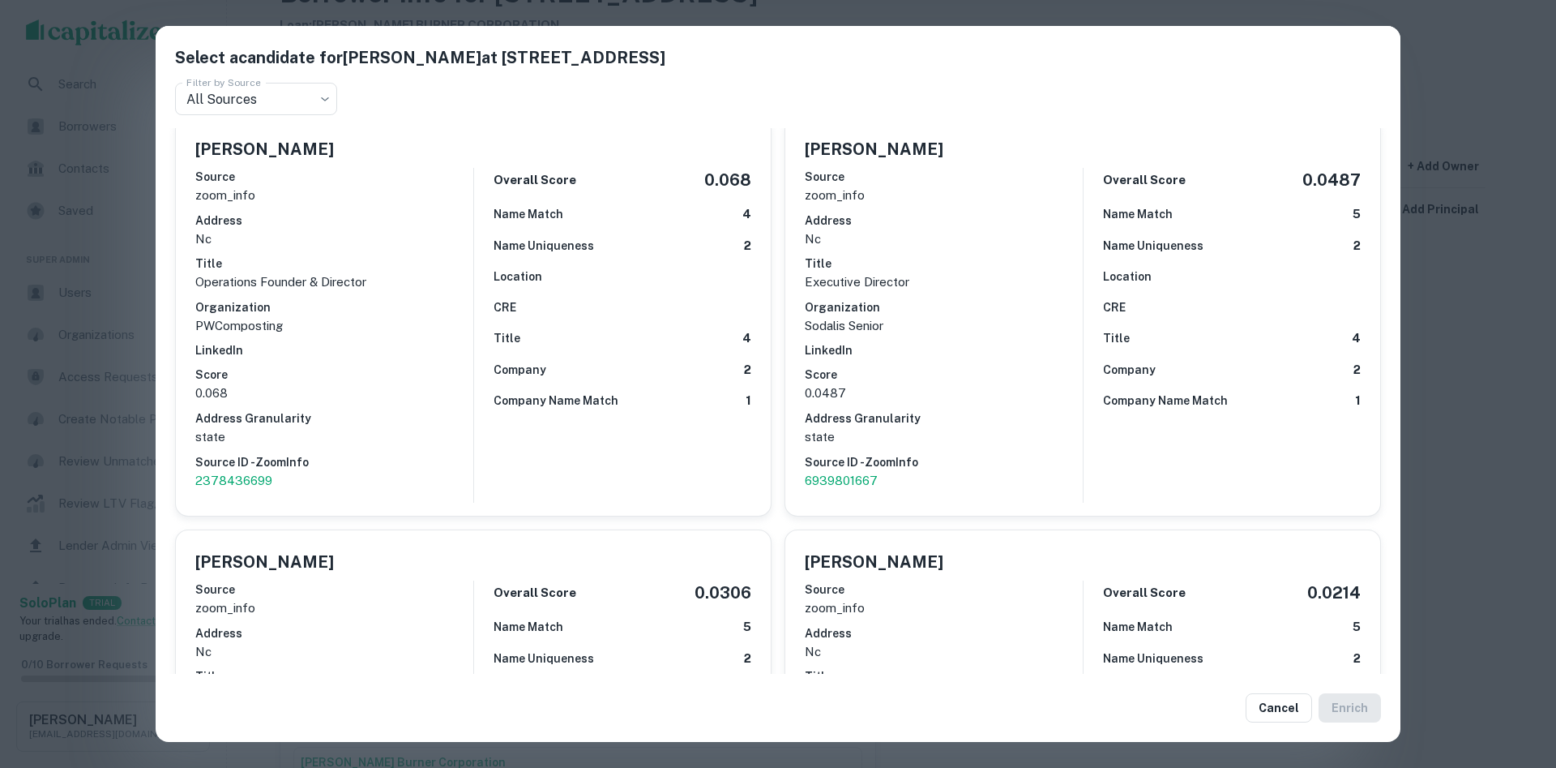
click at [1488, 152] on div "Select a candidate for DOMINGO MEDINA at 225 mooresville blvd Filter by Source …" at bounding box center [778, 384] width 1556 height 768
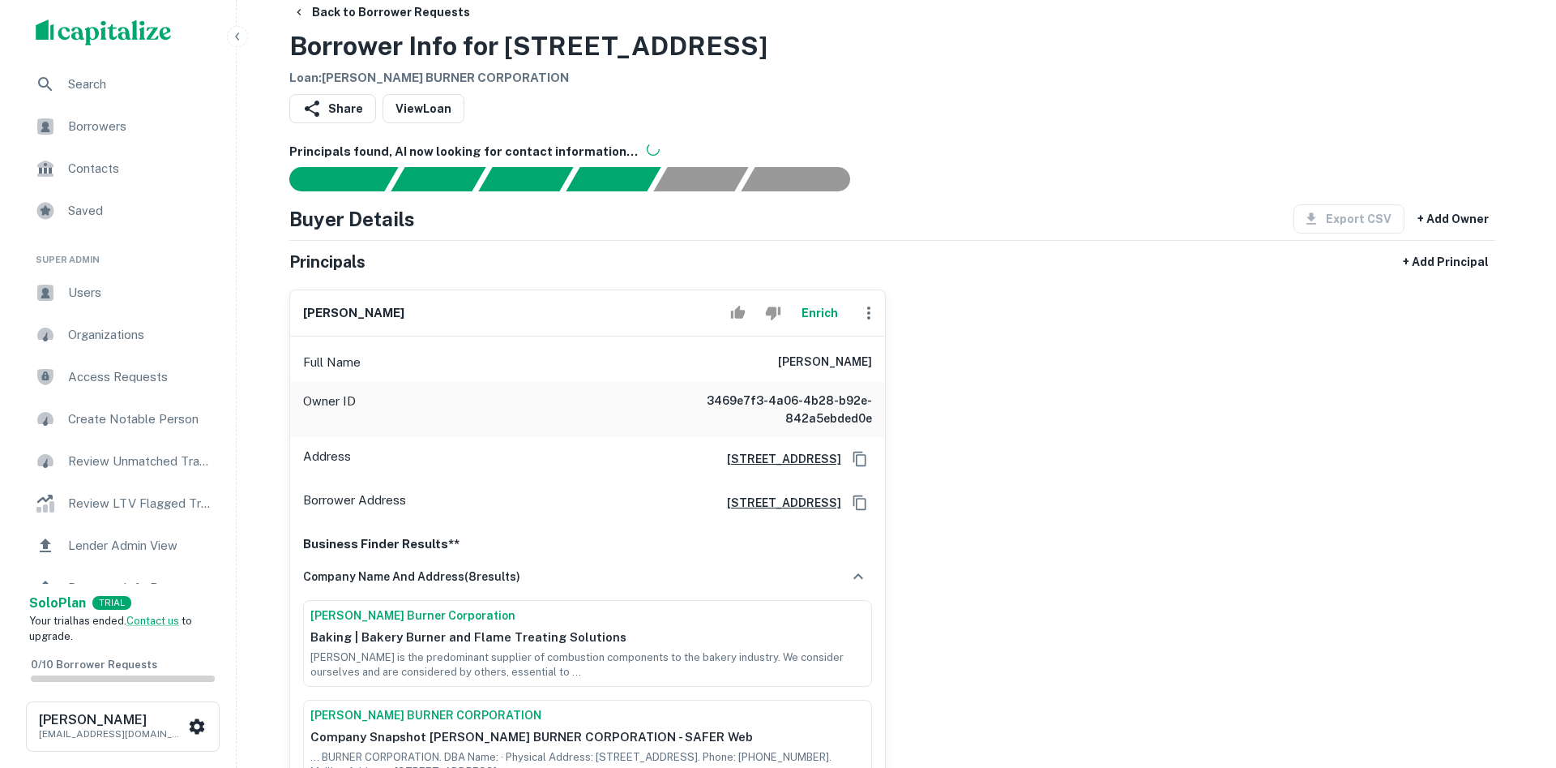
scroll to position [0, 0]
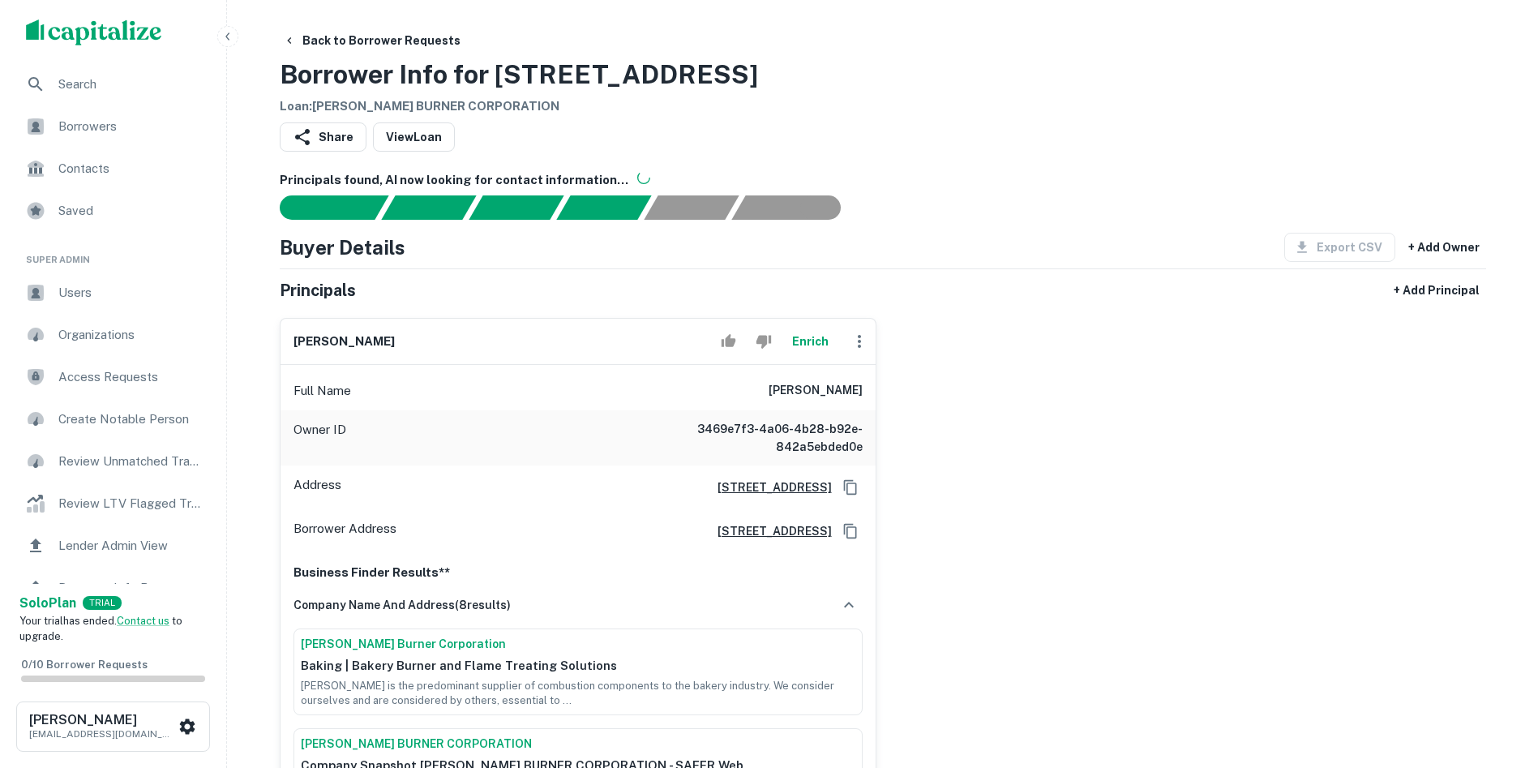
drag, startPoint x: 407, startPoint y: 342, endPoint x: 235, endPoint y: 336, distance: 171.9
drag, startPoint x: 381, startPoint y: 343, endPoint x: 334, endPoint y: 350, distance: 47.6
click at [334, 350] on div "domingo medina Enrich" at bounding box center [577, 342] width 595 height 46
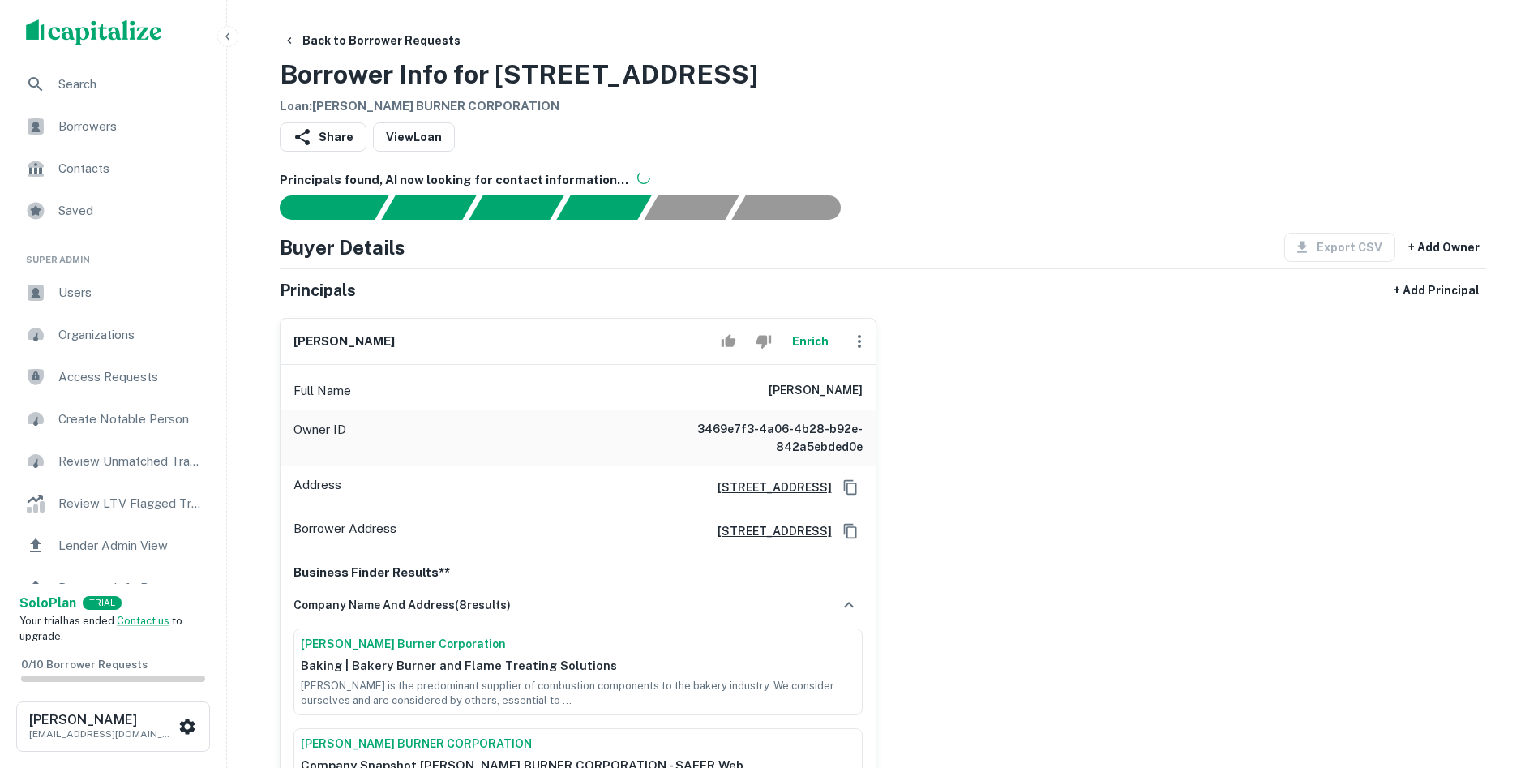
click at [417, 332] on div "domingo medina Enrich" at bounding box center [577, 342] width 595 height 46
drag, startPoint x: 415, startPoint y: 332, endPoint x: 264, endPoint y: 340, distance: 151.0
copy div "domingo medina Enrich"
click at [816, 336] on button "Enrich" at bounding box center [811, 341] width 52 height 32
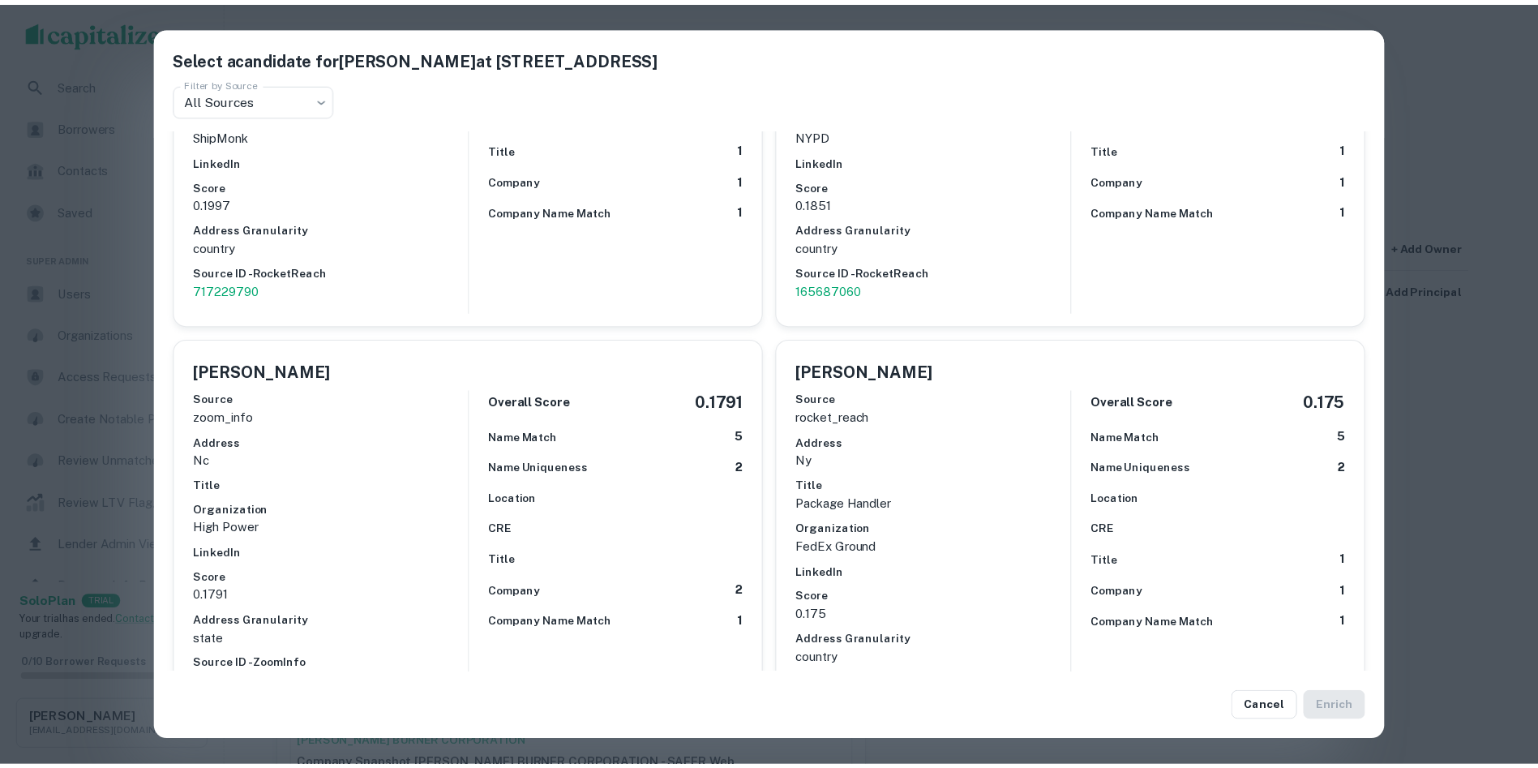
scroll to position [1459, 0]
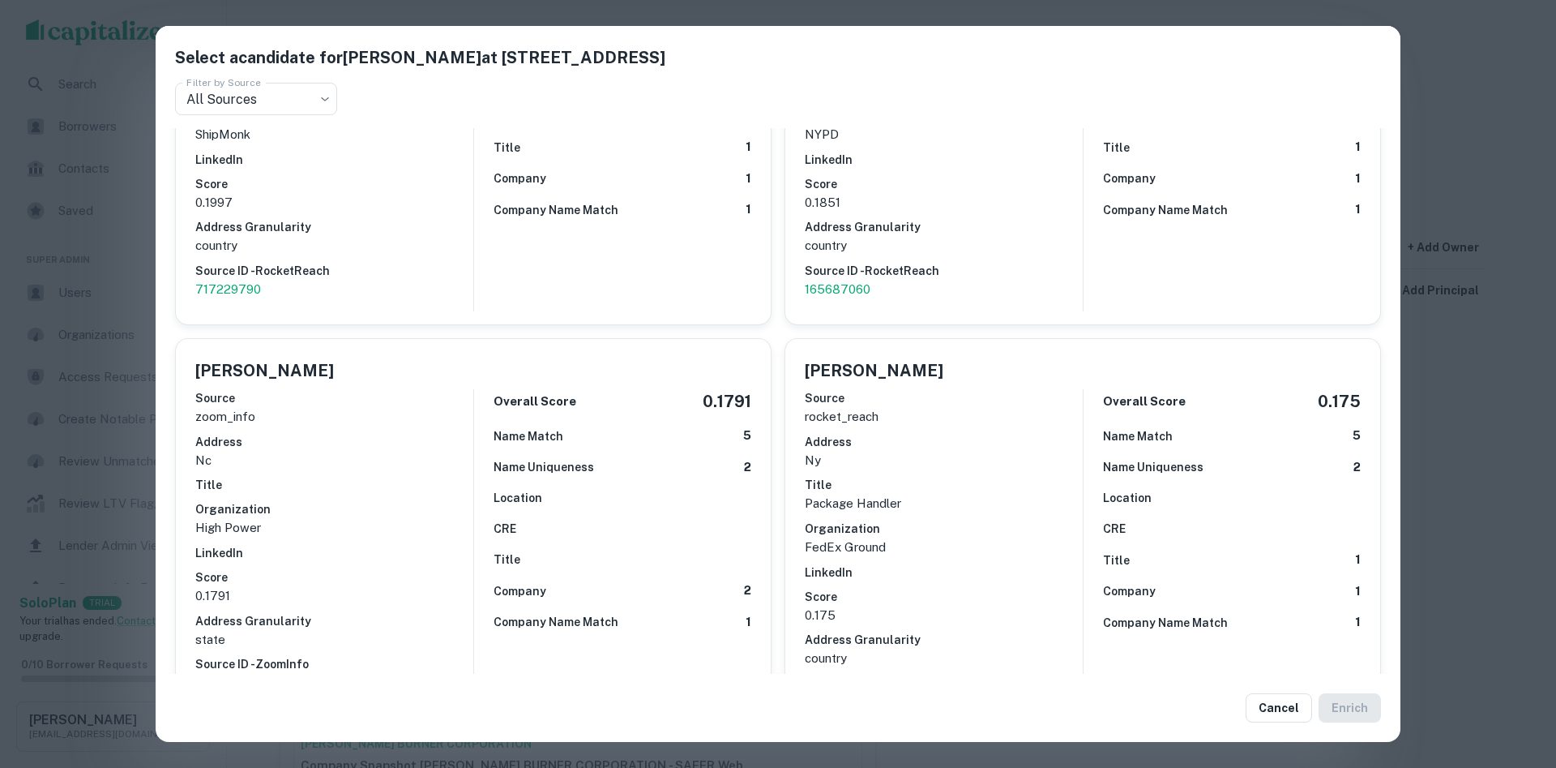
click at [1506, 286] on div "Select a candidate for DOMINGO MEDINA at 225 mooresville blvd Filter by Source …" at bounding box center [778, 384] width 1556 height 768
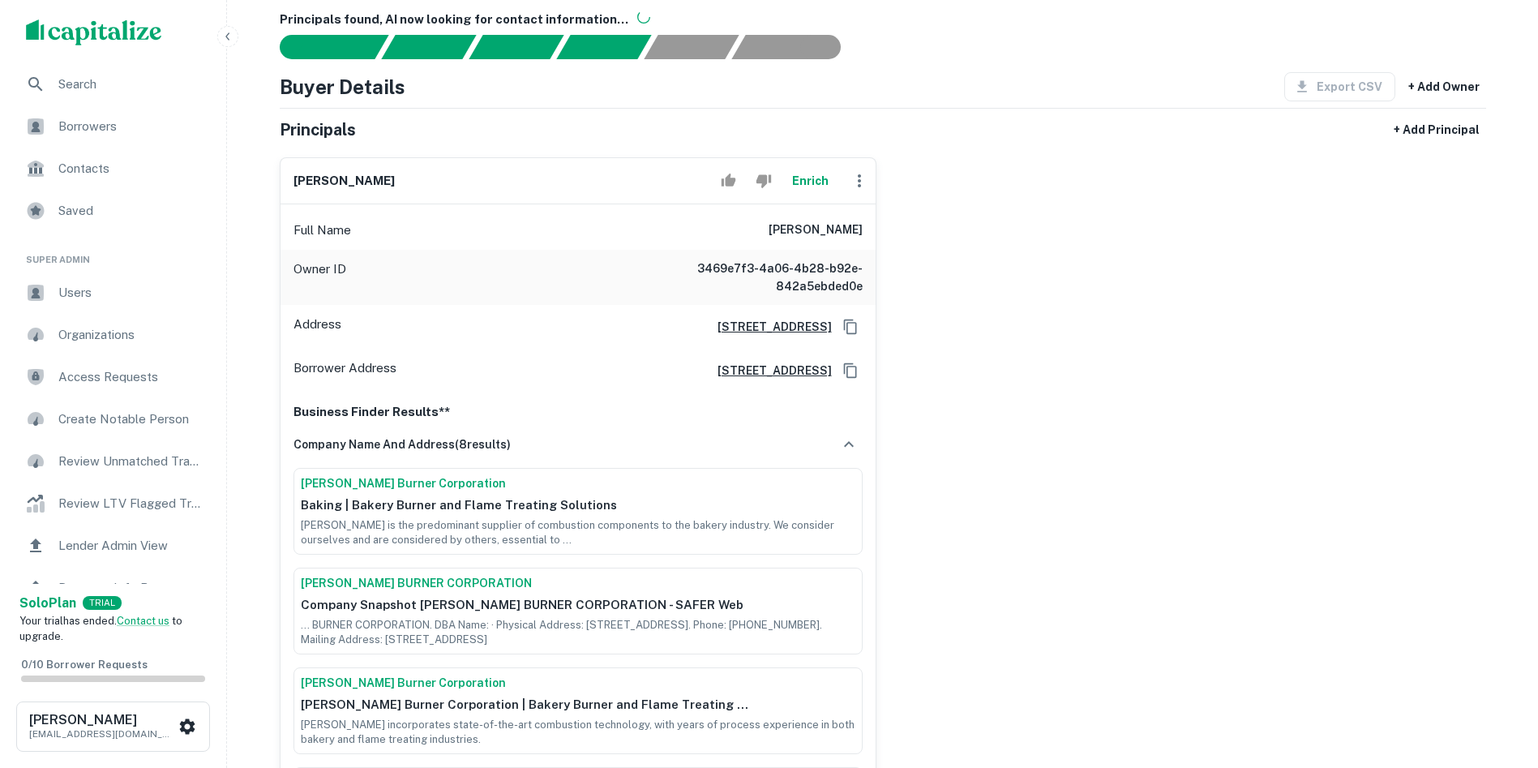
scroll to position [162, 0]
click at [854, 173] on icon "button" at bounding box center [859, 178] width 19 height 19
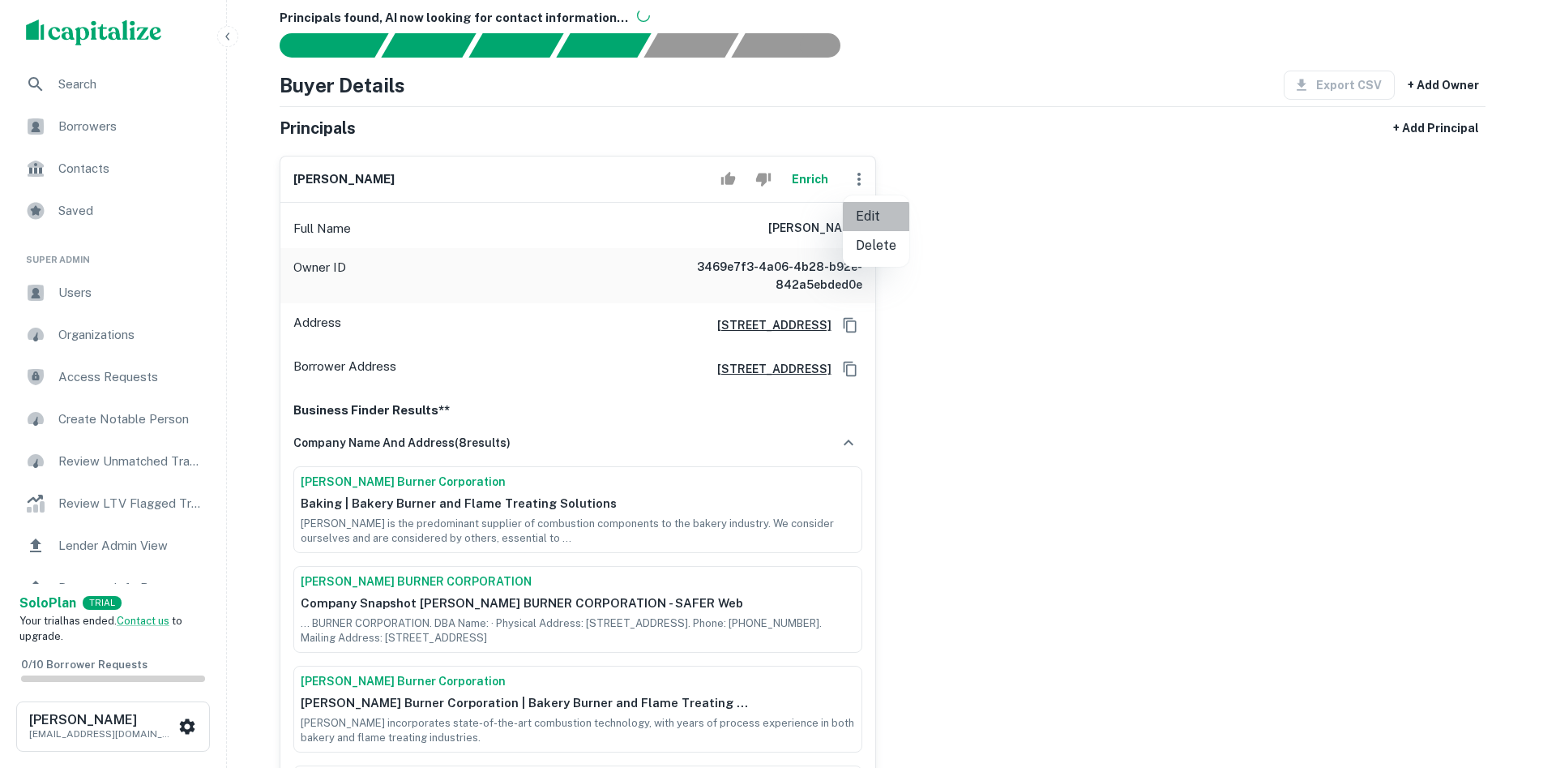
click at [865, 213] on li "Edit" at bounding box center [876, 216] width 66 height 29
select select "**"
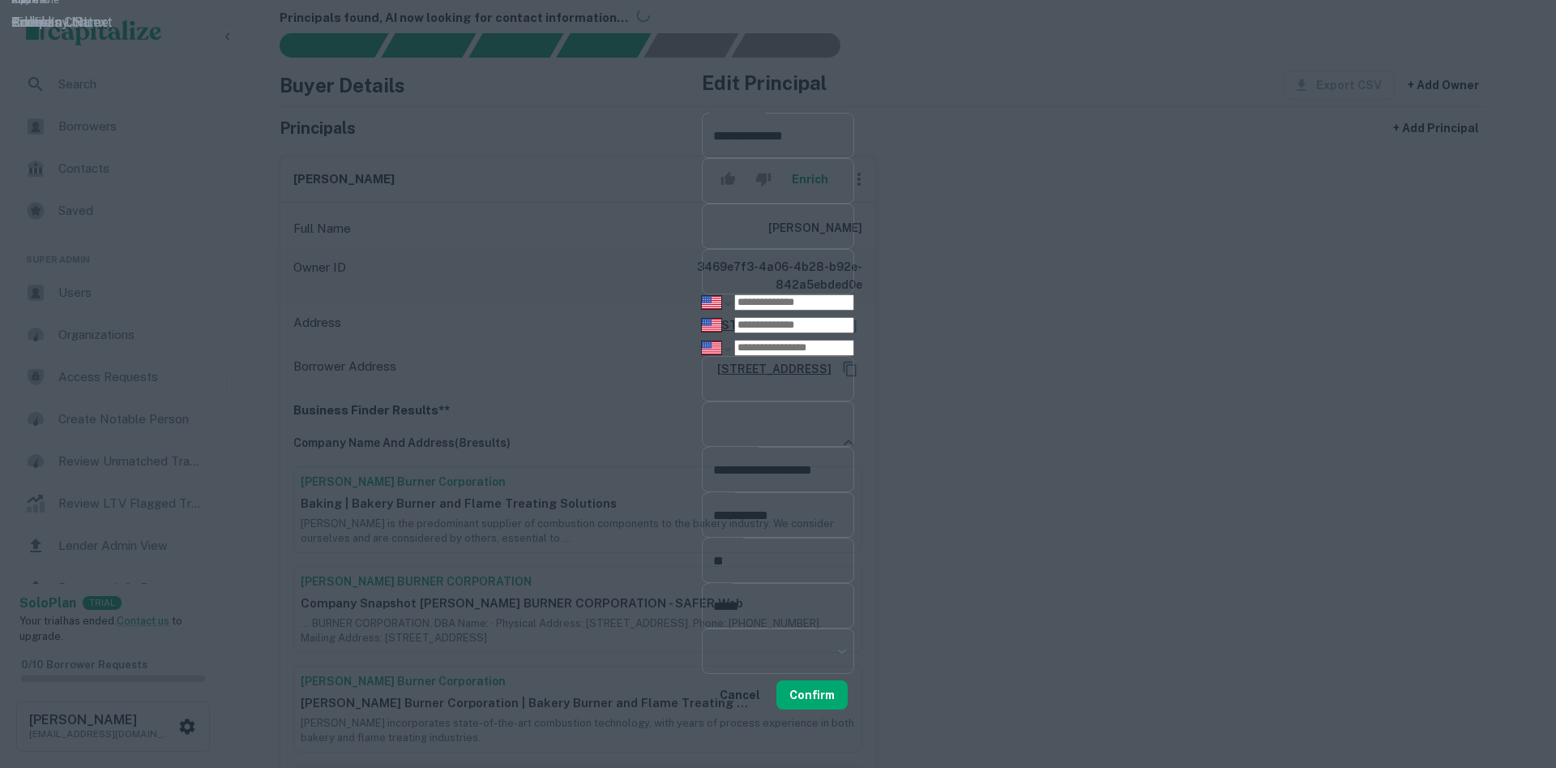
click at [734, 333] on input "tel" at bounding box center [794, 325] width 120 height 16
paste input "**********"
type input "**********"
click at [706, 310] on div "**********" at bounding box center [778, 302] width 152 height 16
click at [734, 310] on input "tel" at bounding box center [794, 302] width 120 height 16
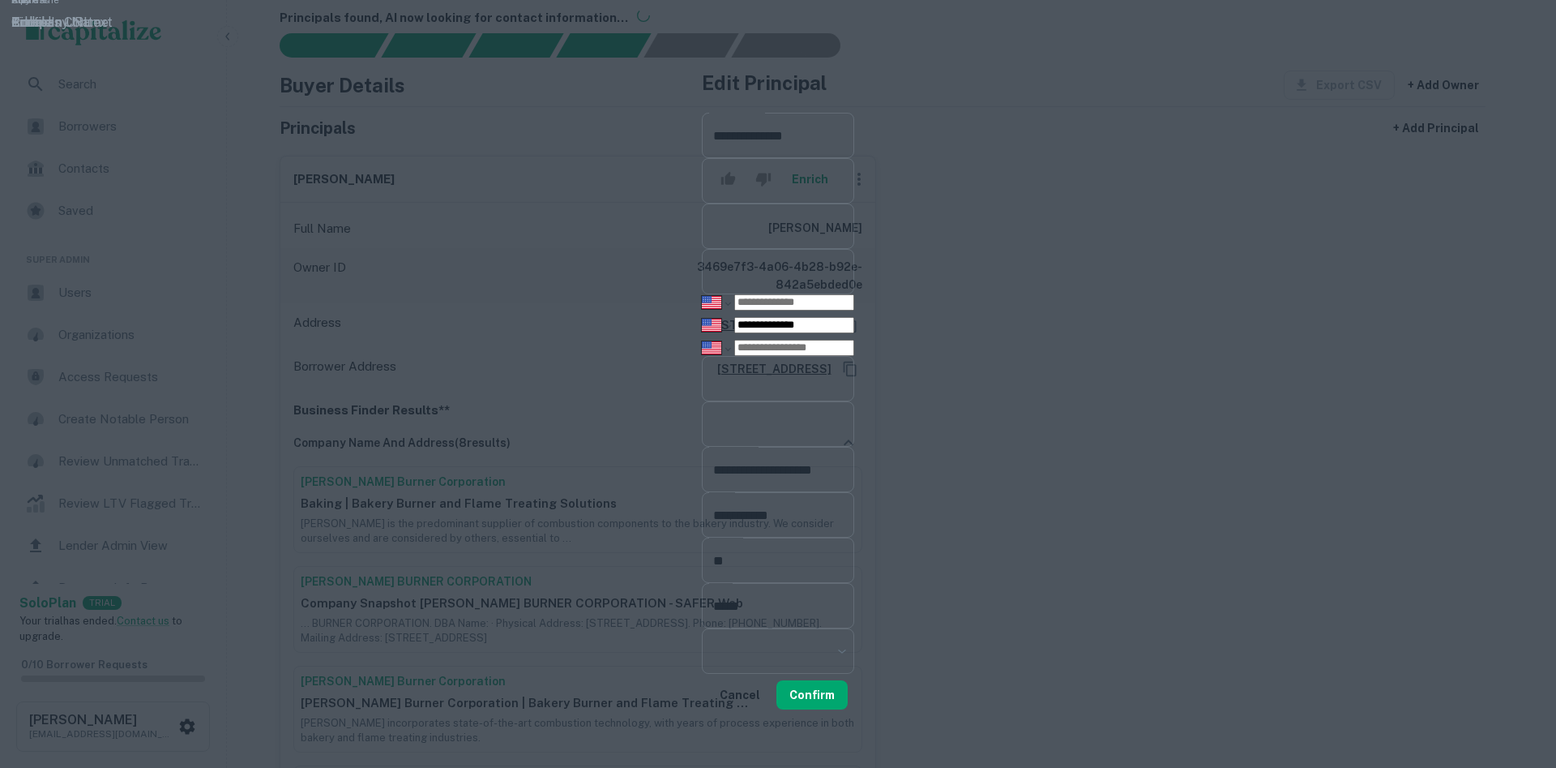
paste input "**********"
type input "**********"
click at [734, 356] on input "tel" at bounding box center [794, 348] width 120 height 16
paste input "**********"
type input "**********"
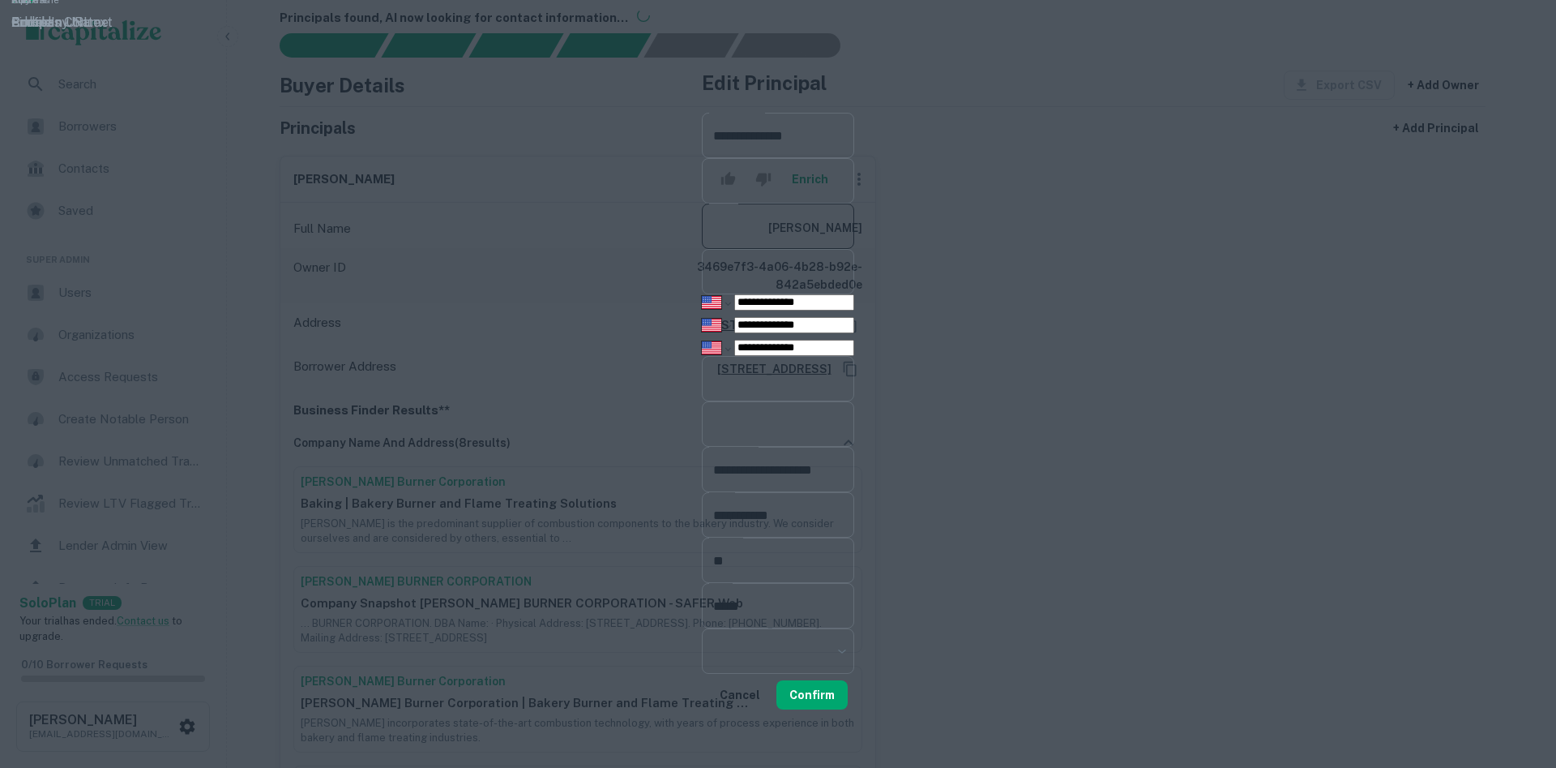
click at [702, 223] on input "Title" at bounding box center [778, 225] width 152 height 45
paste input "**********"
drag, startPoint x: 755, startPoint y: 221, endPoint x: 864, endPoint y: 229, distance: 108.9
click at [854, 229] on input "**********" at bounding box center [778, 225] width 152 height 45
type input "**********"
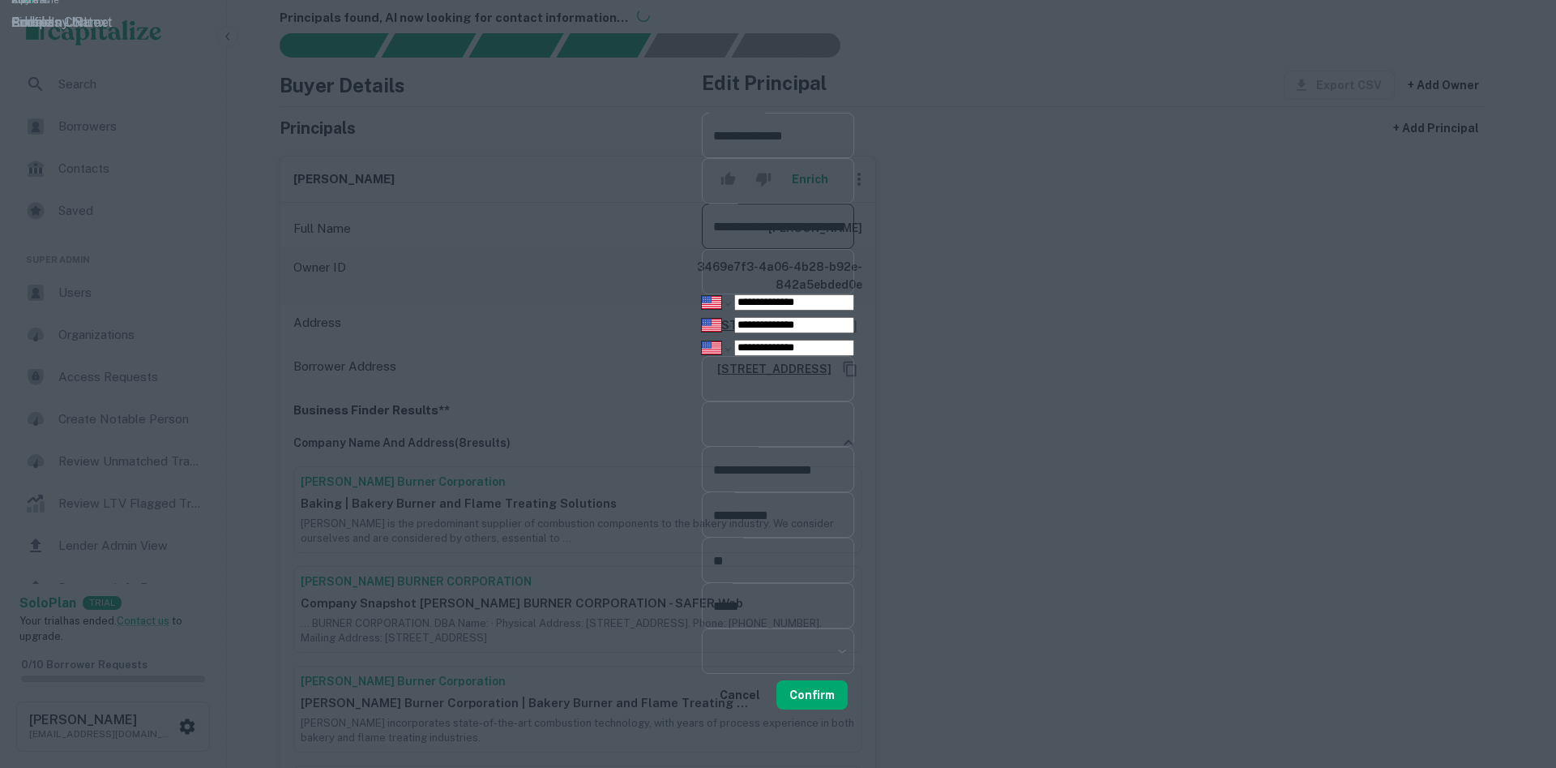
click at [702, 172] on input "Company Name" at bounding box center [778, 180] width 152 height 45
paste input "**********"
drag, startPoint x: 579, startPoint y: 164, endPoint x: 566, endPoint y: 169, distance: 13.9
click at [702, 169] on input "**********" at bounding box center [778, 180] width 152 height 45
type input "**********"
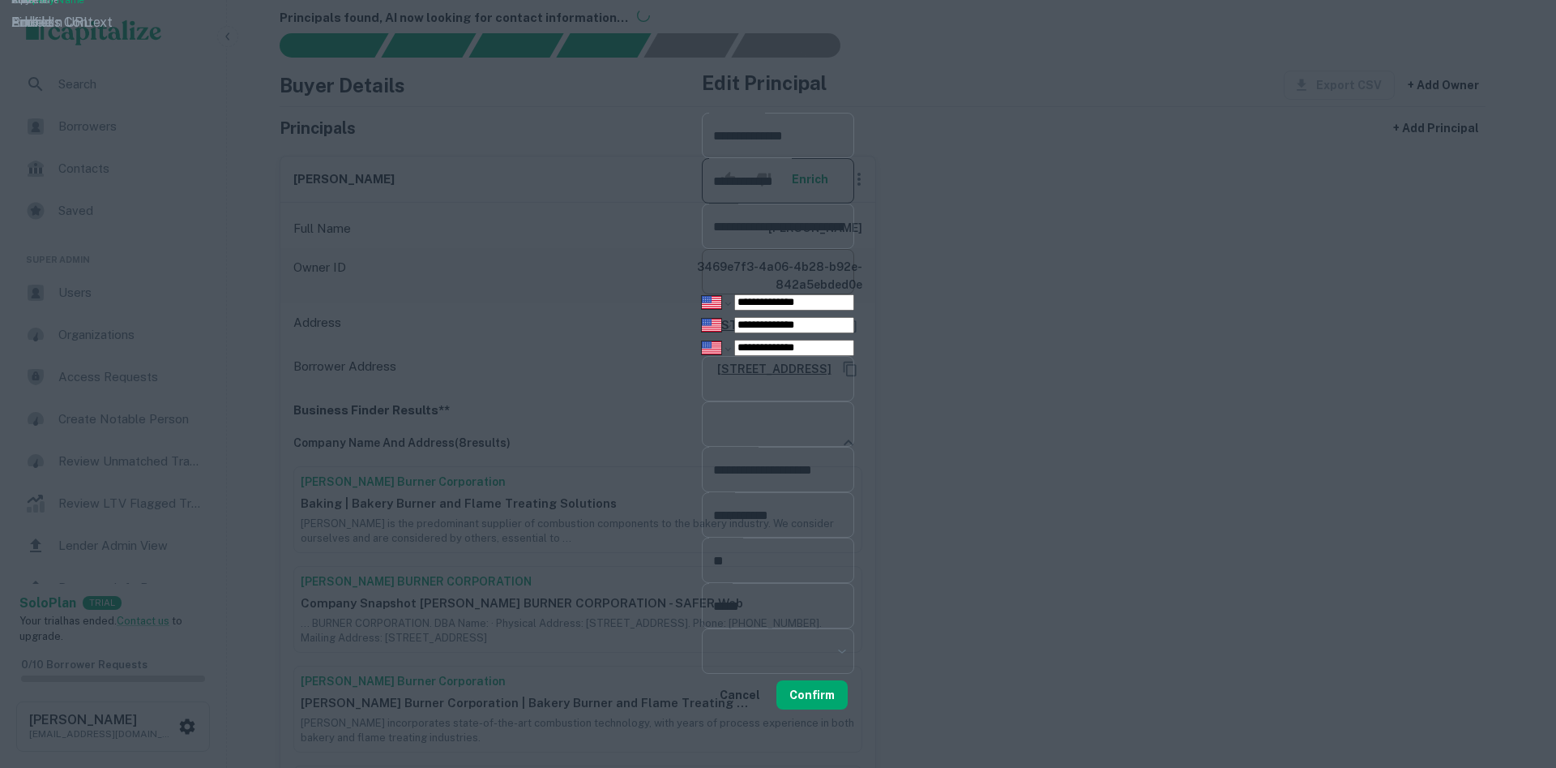
click at [702, 276] on input "Email" at bounding box center [778, 271] width 152 height 45
paste input "**********"
type input "**********"
drag, startPoint x: 669, startPoint y: 546, endPoint x: 657, endPoint y: 518, distance: 30.1
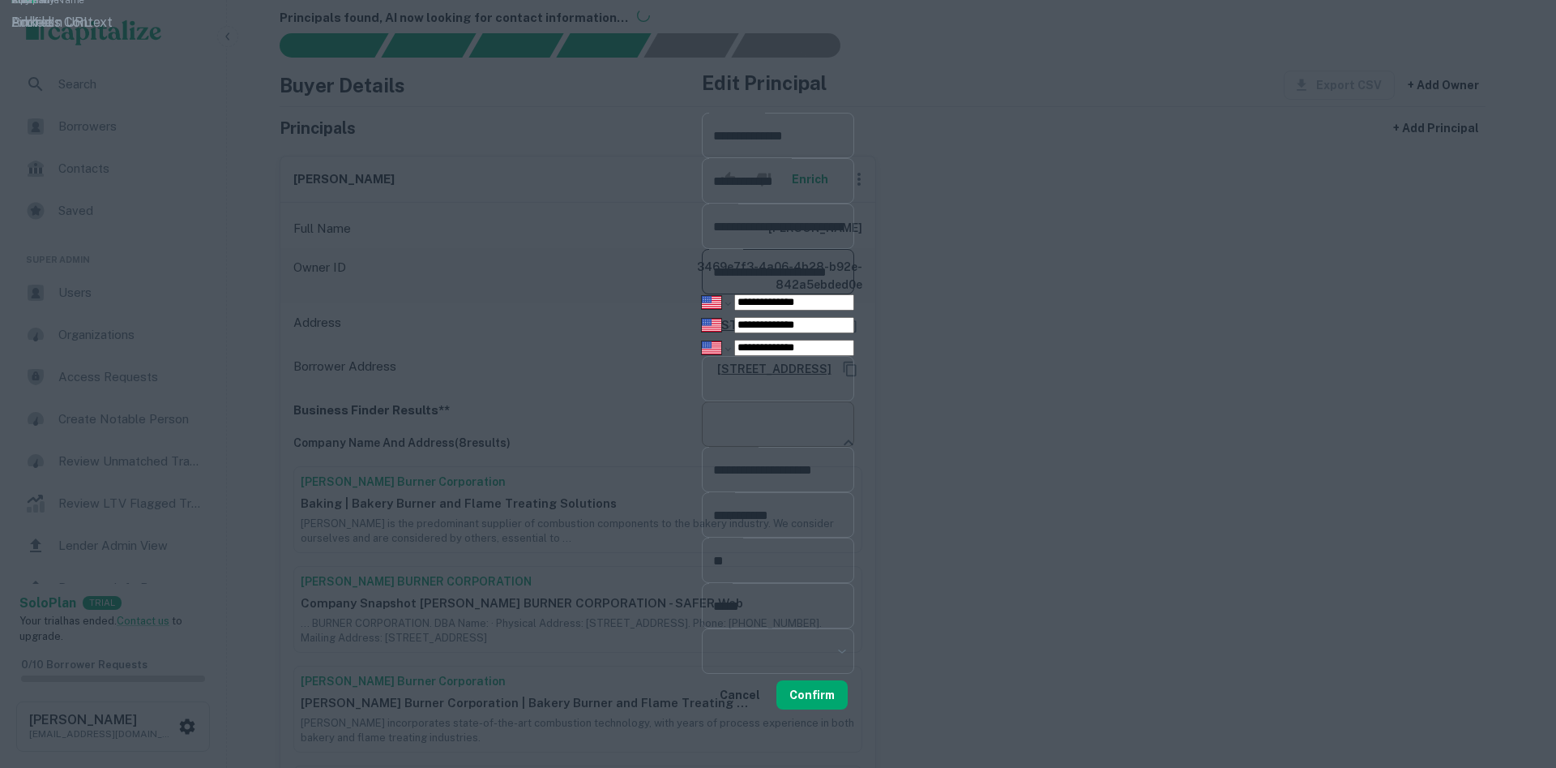
click at [702, 447] on input "LinkedIn URL" at bounding box center [778, 423] width 152 height 45
paste input "**********"
type input "**********"
click at [702, 401] on input "Profile" at bounding box center [778, 378] width 152 height 45
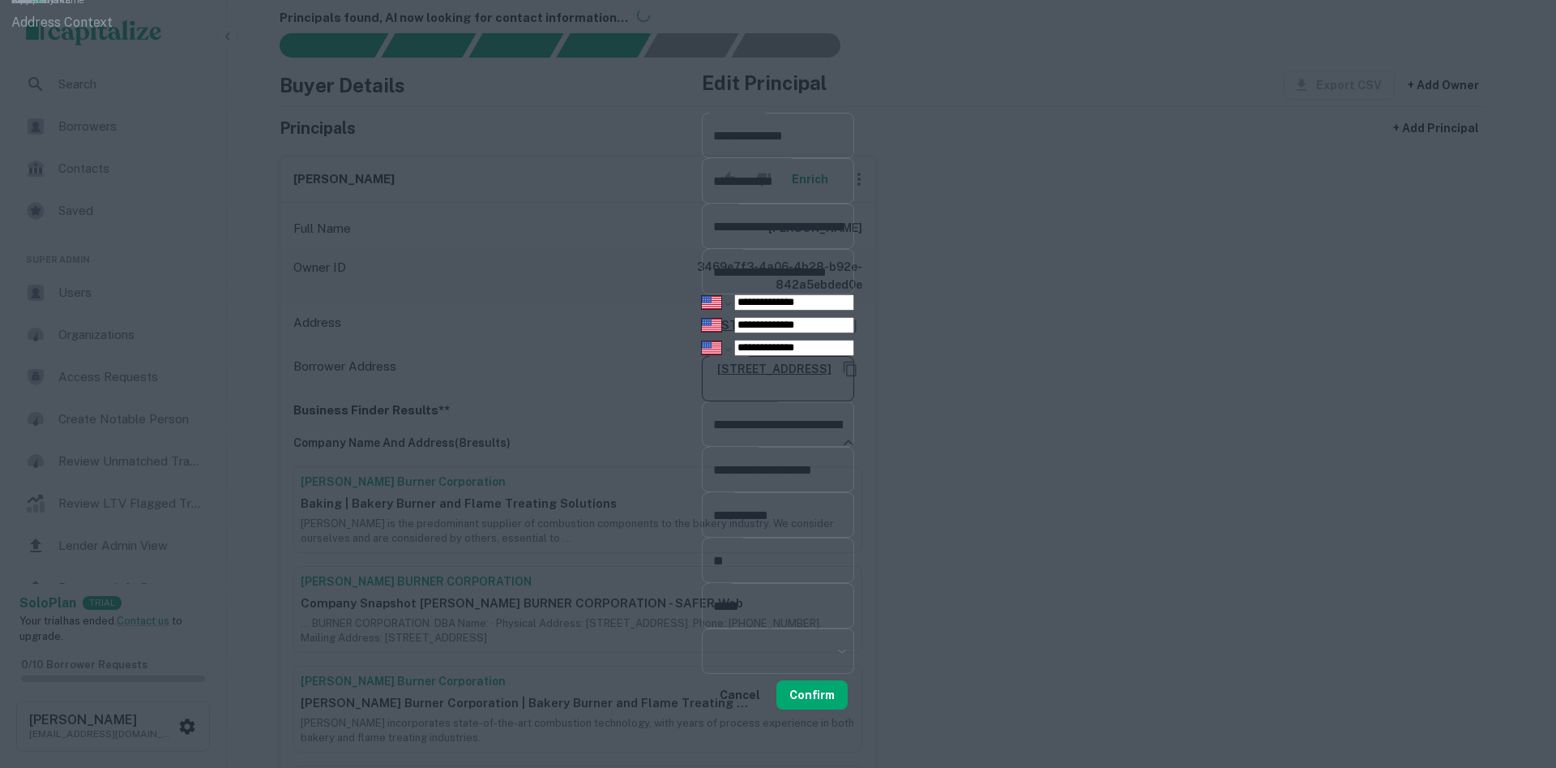
paste input "**********"
type input "**********"
click at [848, 700] on button "Confirm" at bounding box center [812, 694] width 71 height 29
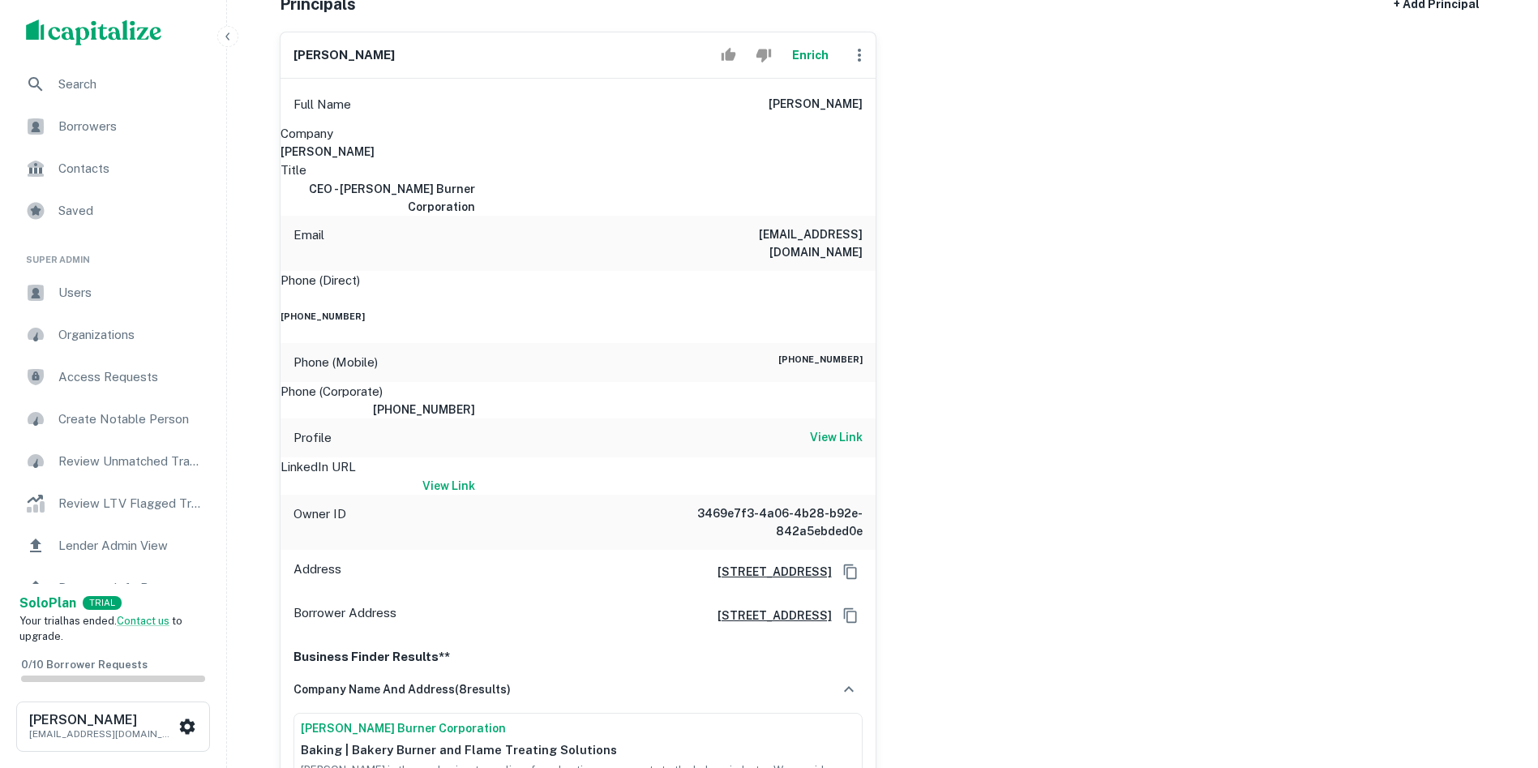
scroll to position [275, 0]
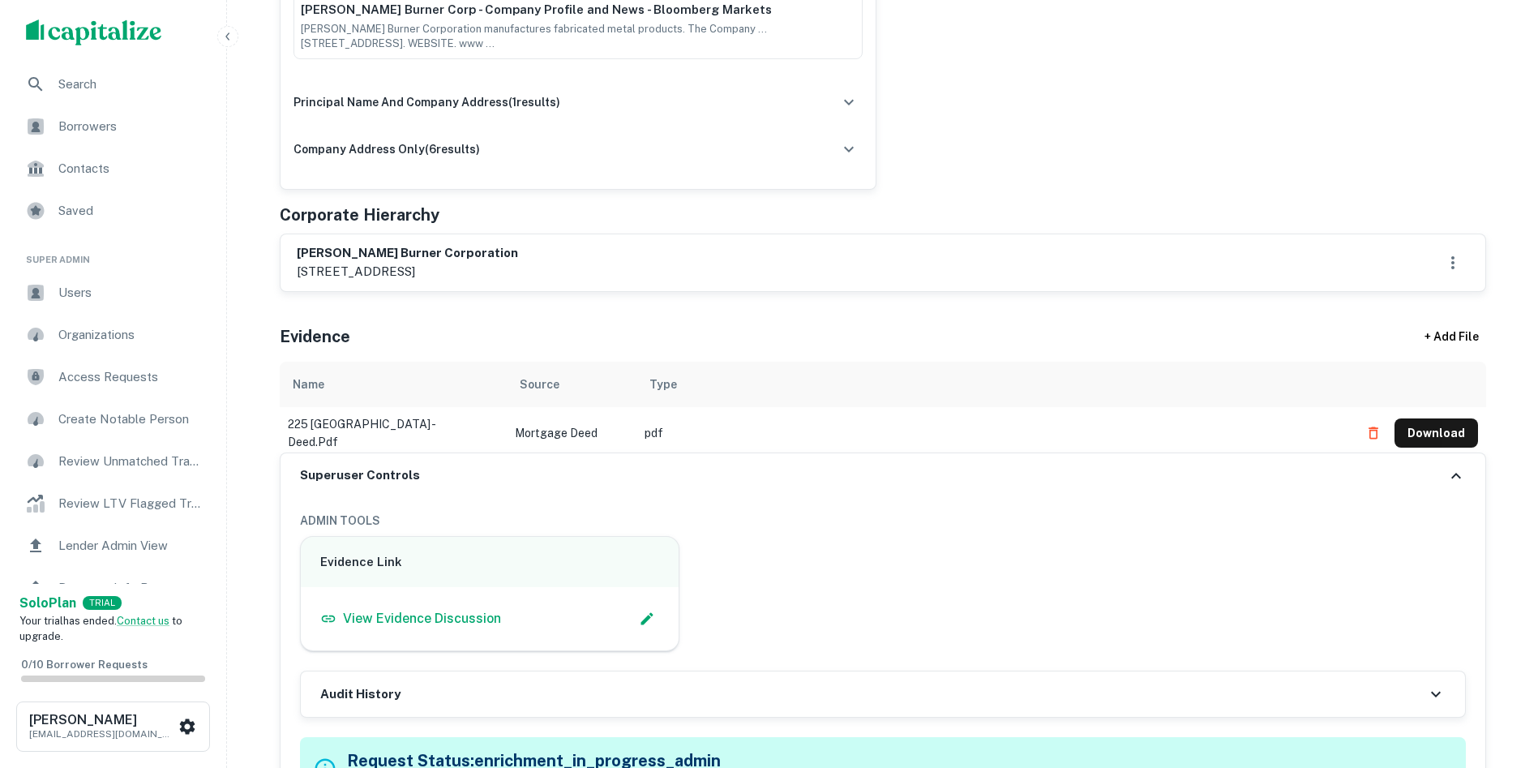
scroll to position [1896, 0]
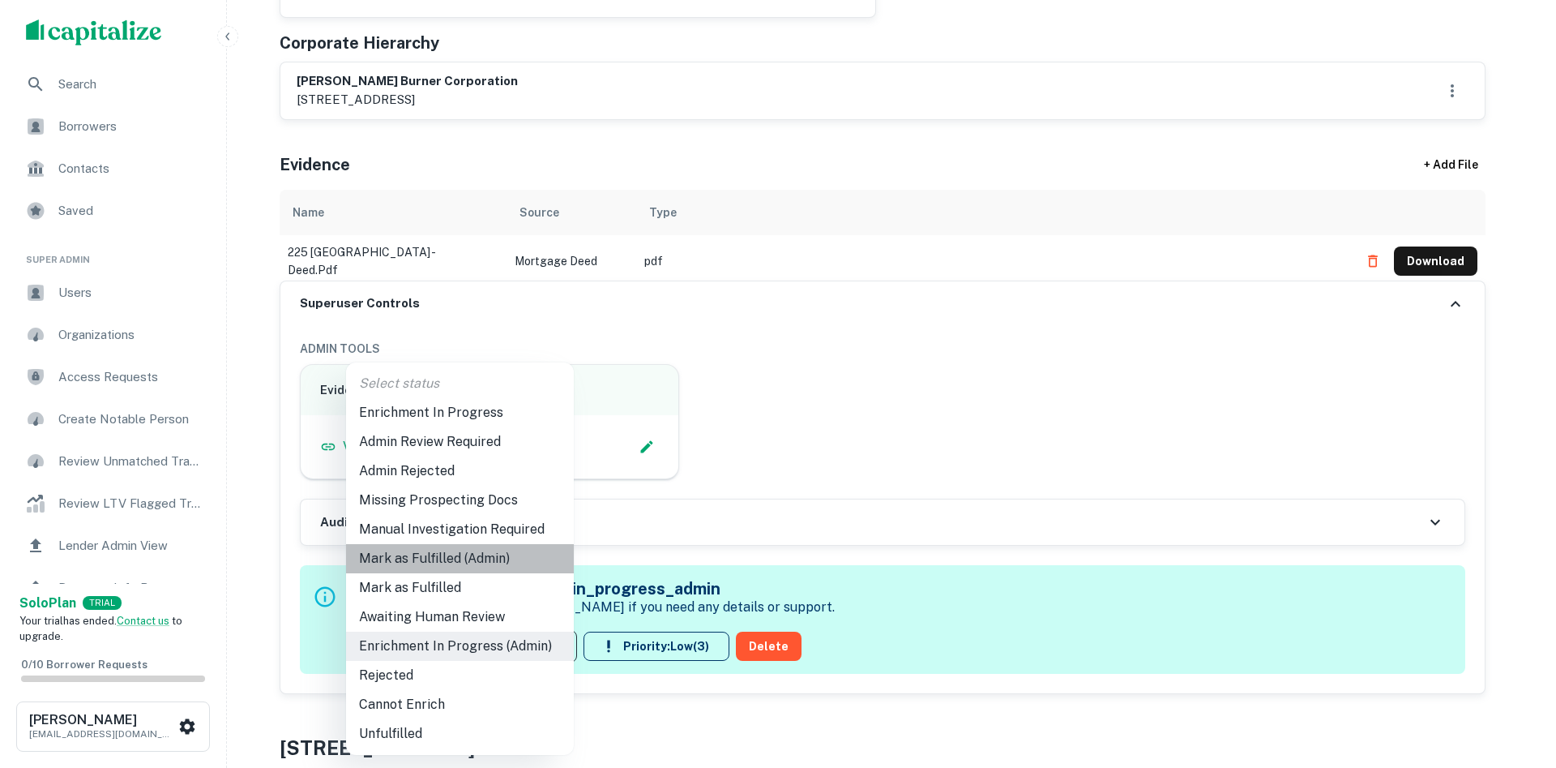
click at [448, 563] on li "Mark as Fulfilled (Admin)" at bounding box center [460, 558] width 228 height 29
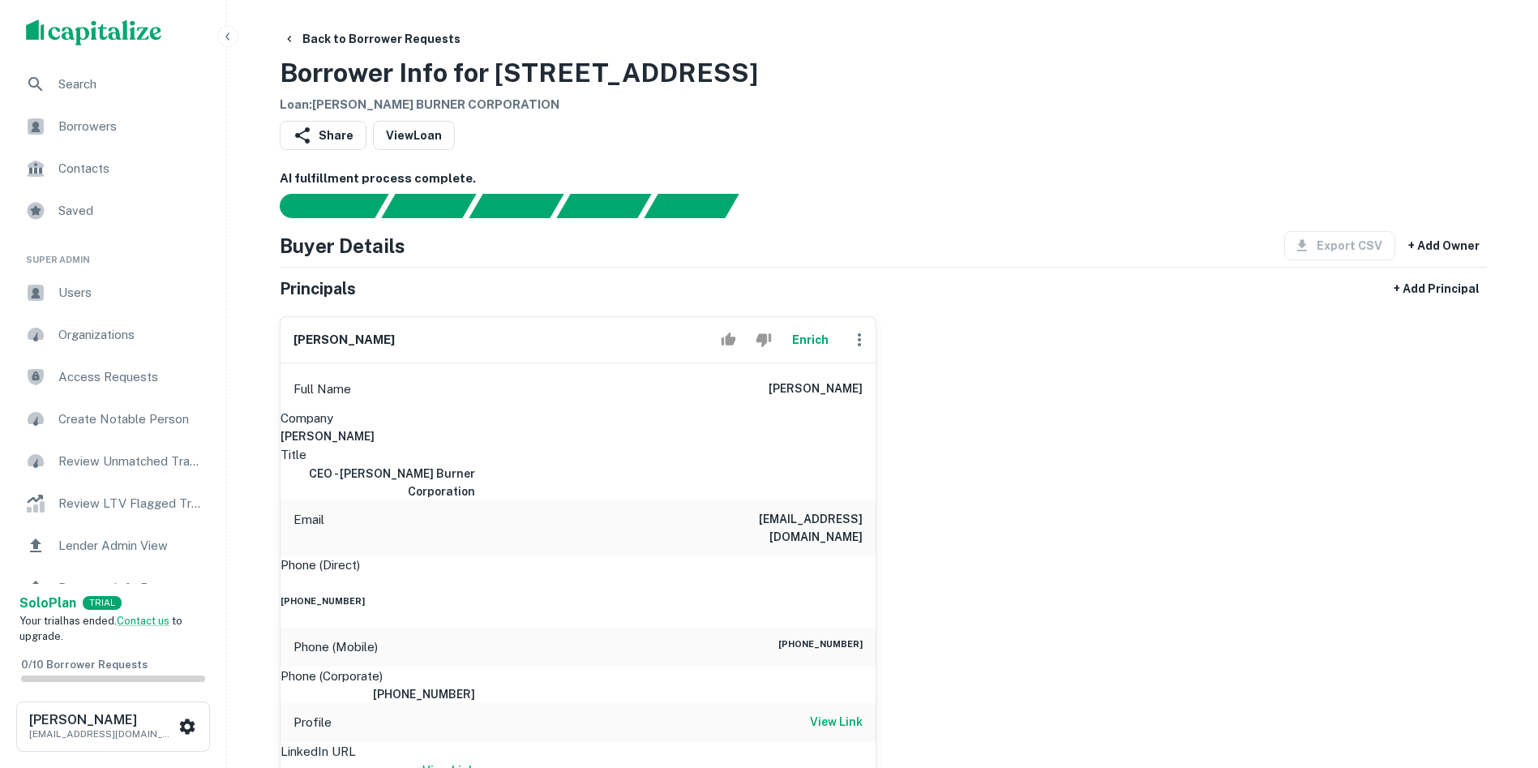
scroll to position [0, 0]
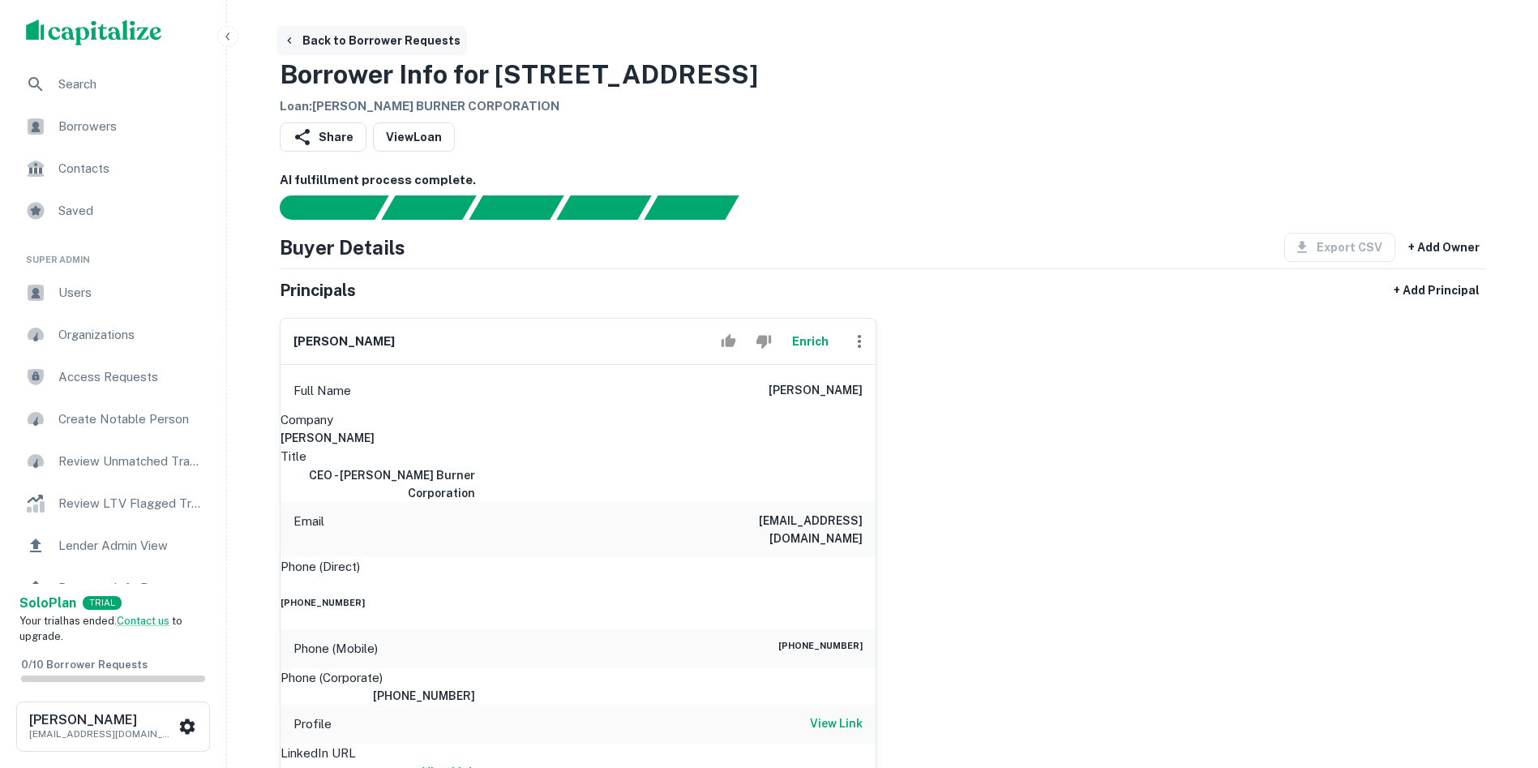
click at [295, 39] on icon "button" at bounding box center [289, 40] width 13 height 13
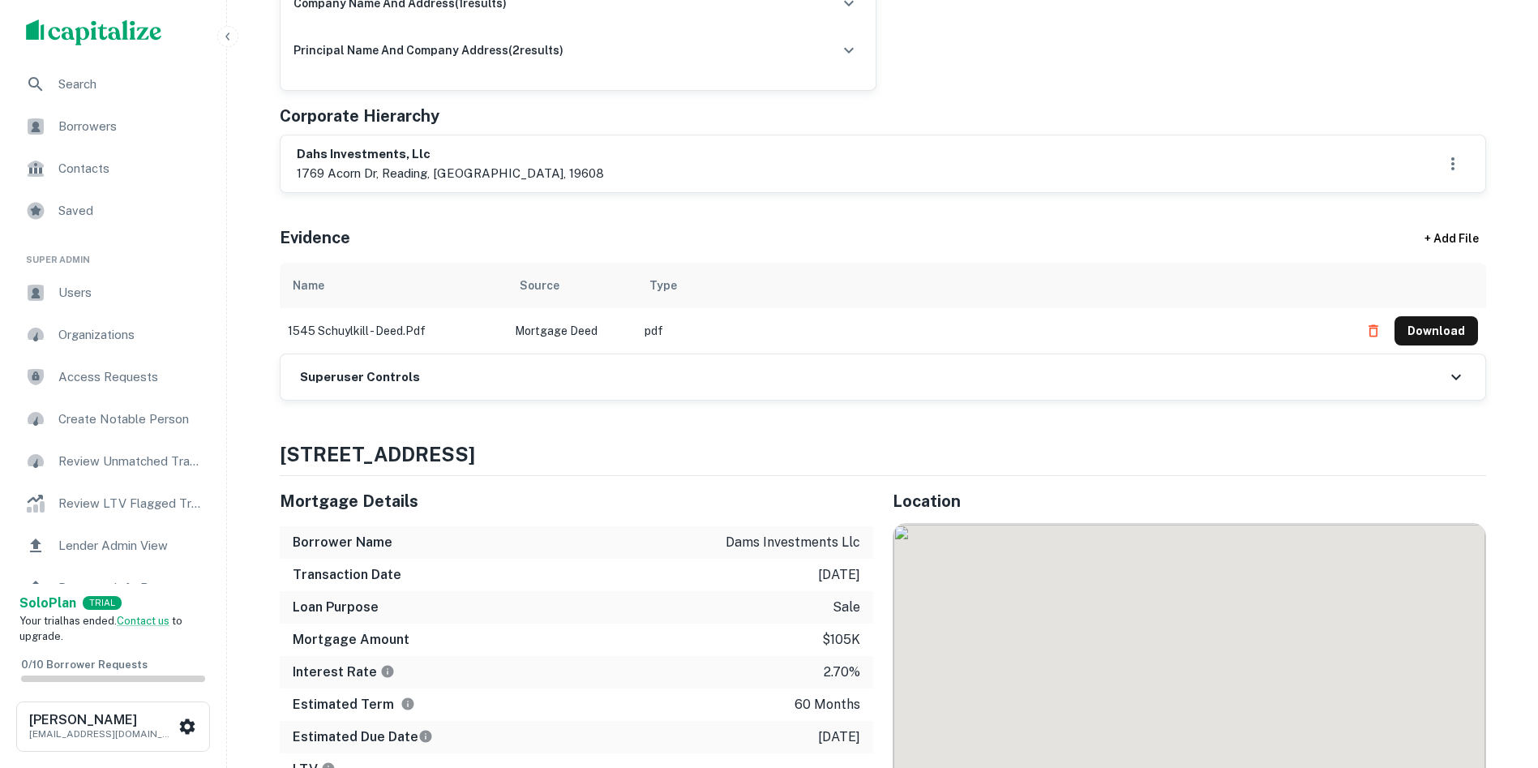
scroll to position [730, 0]
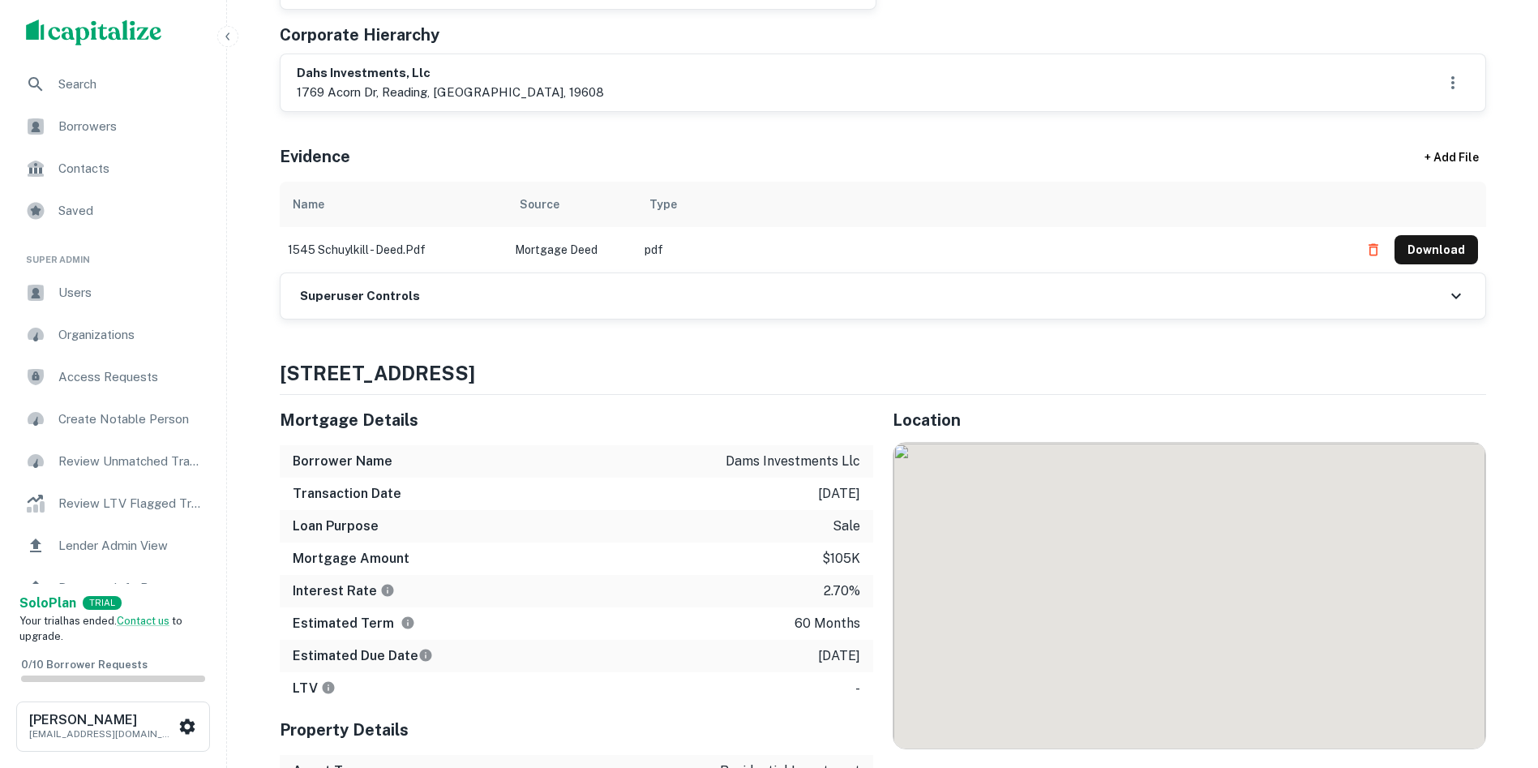
click at [407, 287] on h6 "Superuser Controls" at bounding box center [360, 296] width 120 height 19
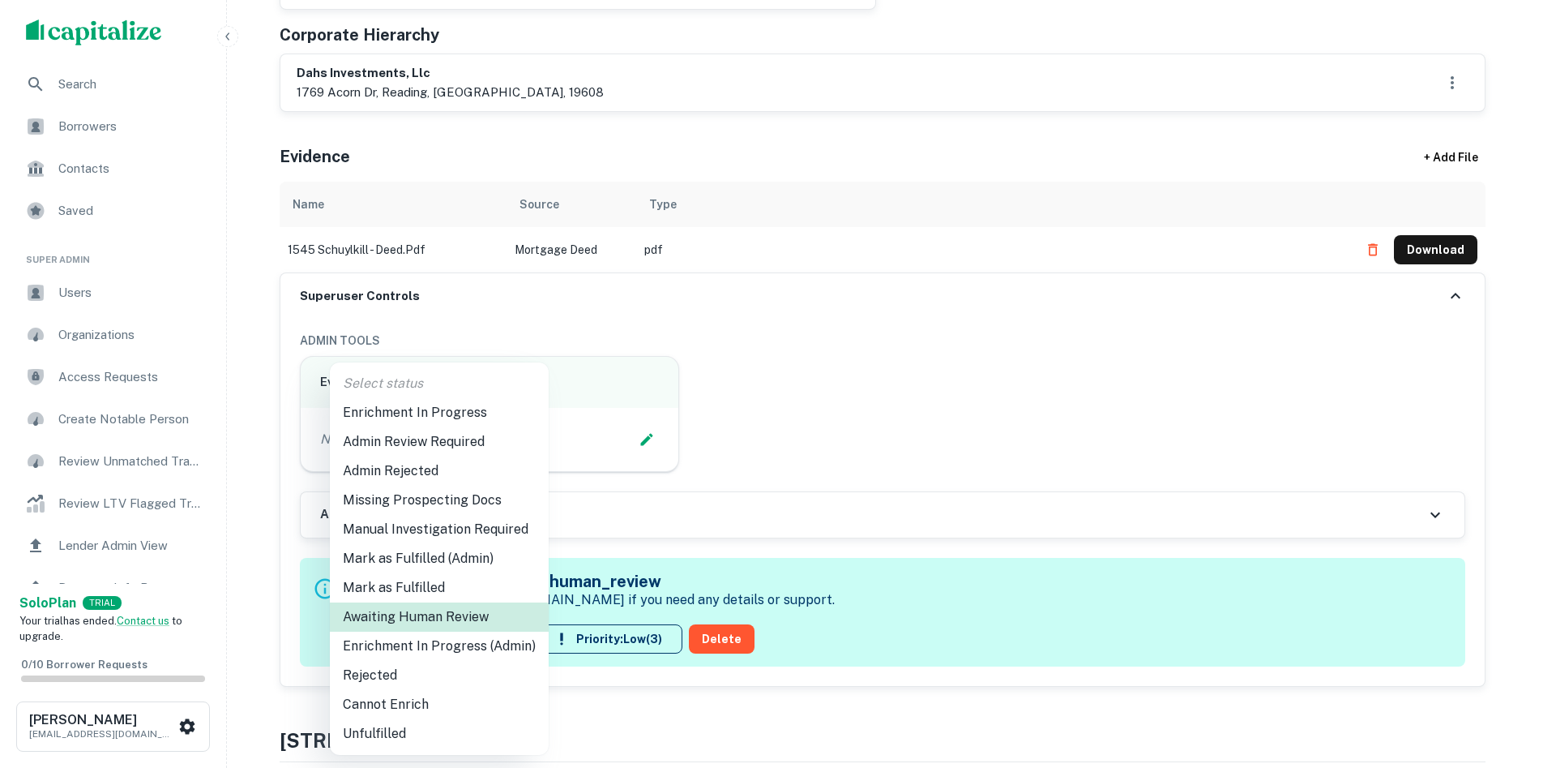
click at [435, 640] on li "Enrichment In Progress (Admin)" at bounding box center [439, 645] width 219 height 29
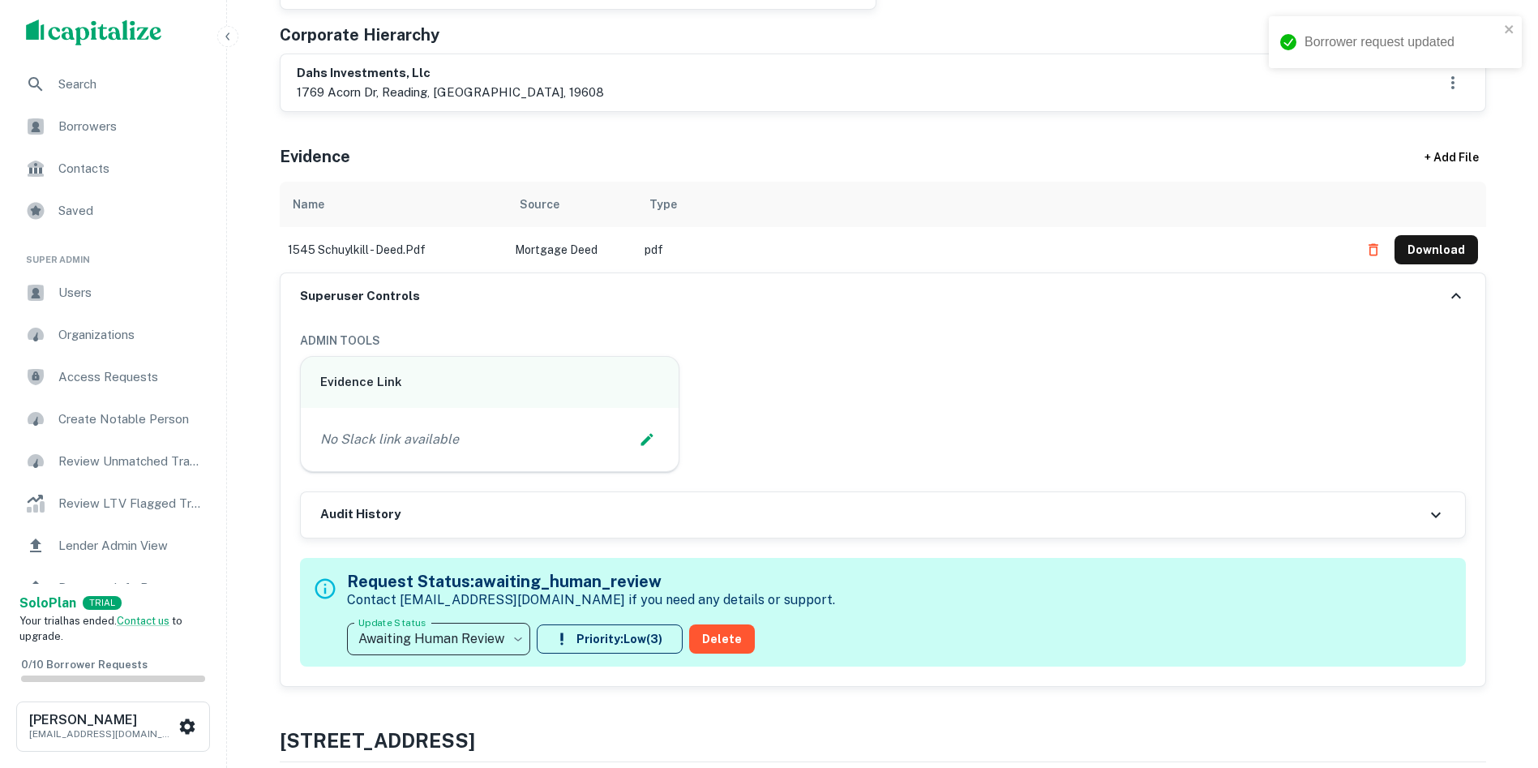
type input "**********"
click at [1406, 28] on div "Corporate Hierarchy" at bounding box center [883, 35] width 1206 height 24
click at [655, 442] on icon "Edit Slack Link" at bounding box center [647, 439] width 16 height 16
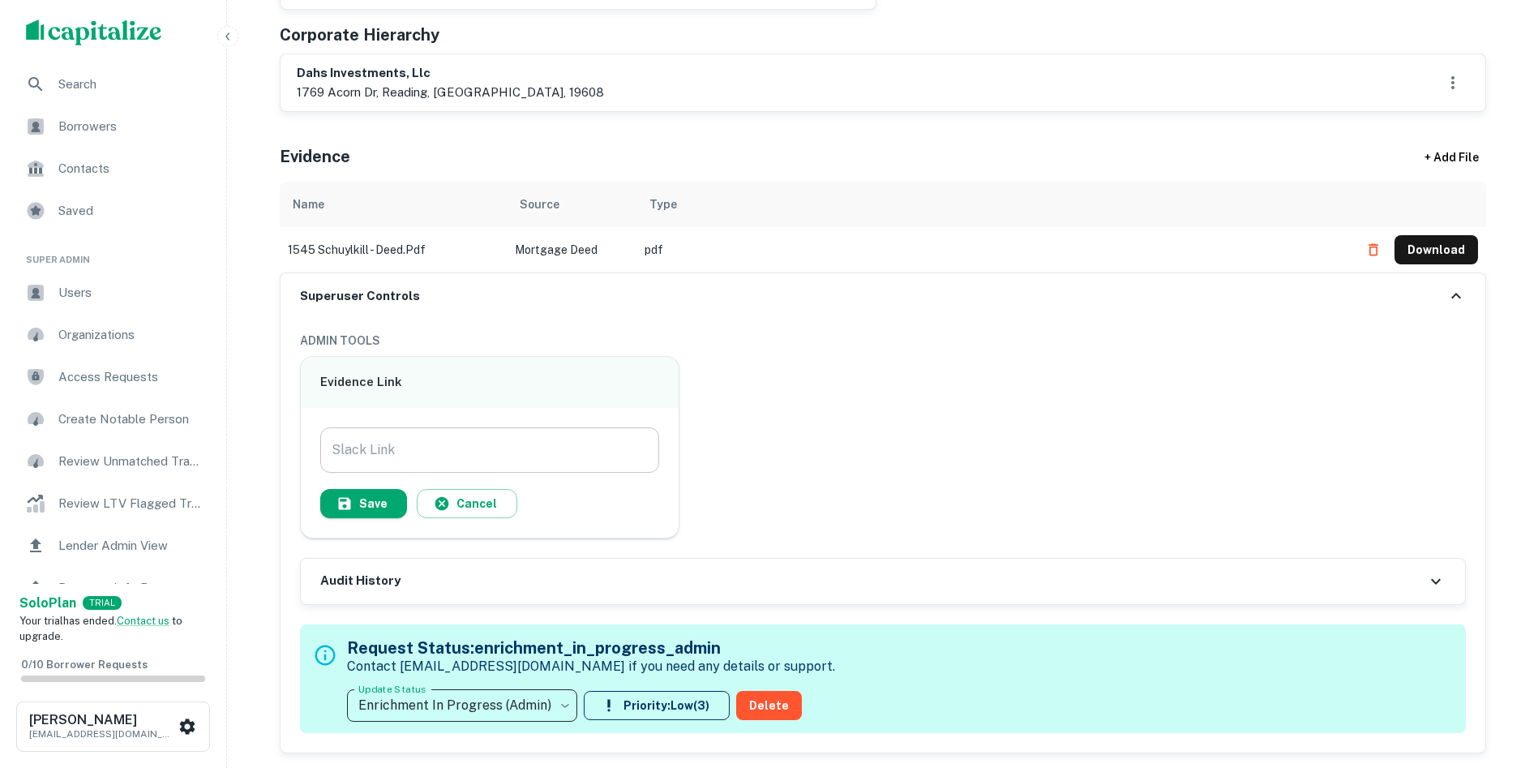
click at [526, 449] on input "Slack Link" at bounding box center [490, 449] width 340 height 45
paste input "**********"
type input "**********"
click at [345, 501] on icon "button" at bounding box center [344, 503] width 12 height 12
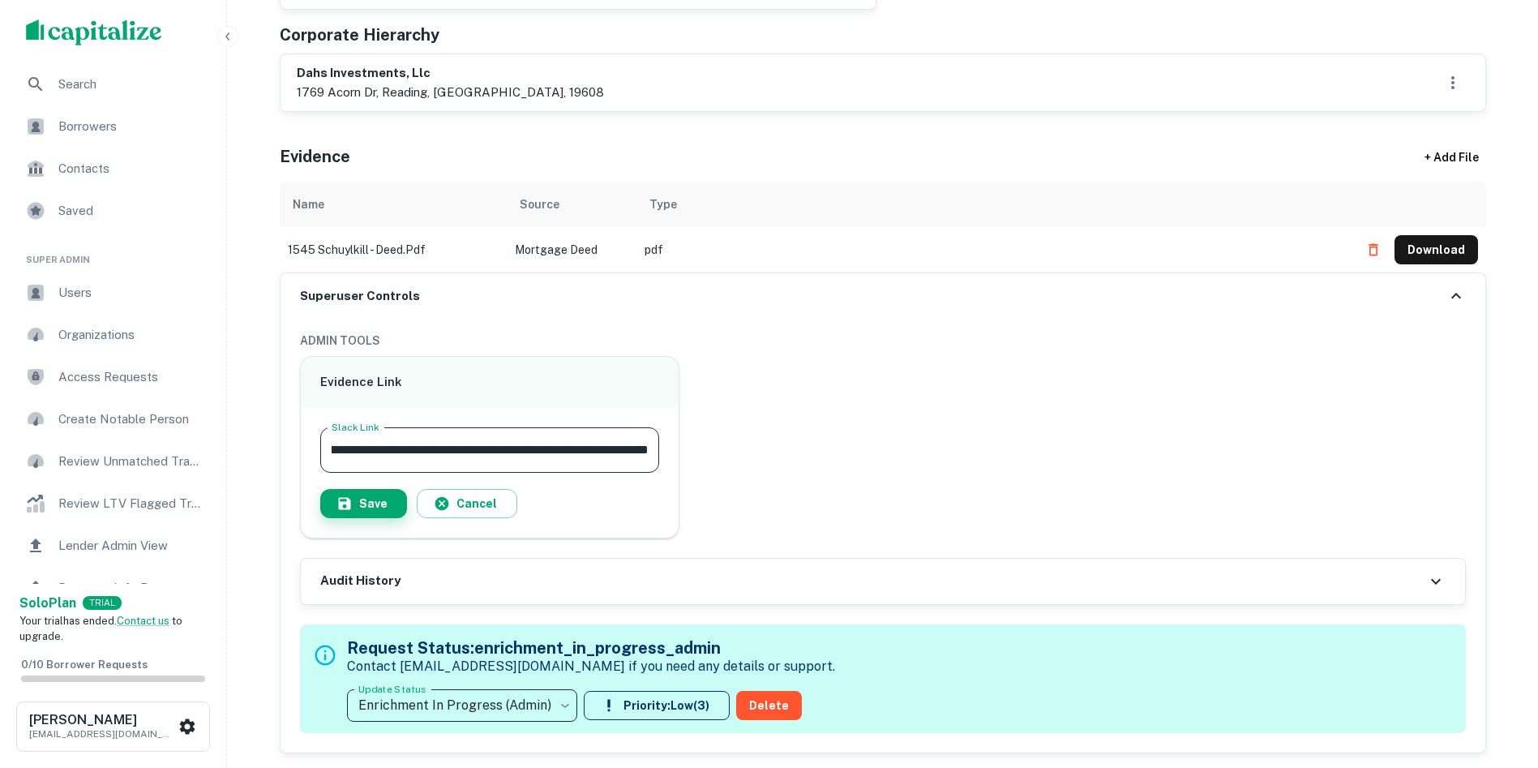
scroll to position [0, 0]
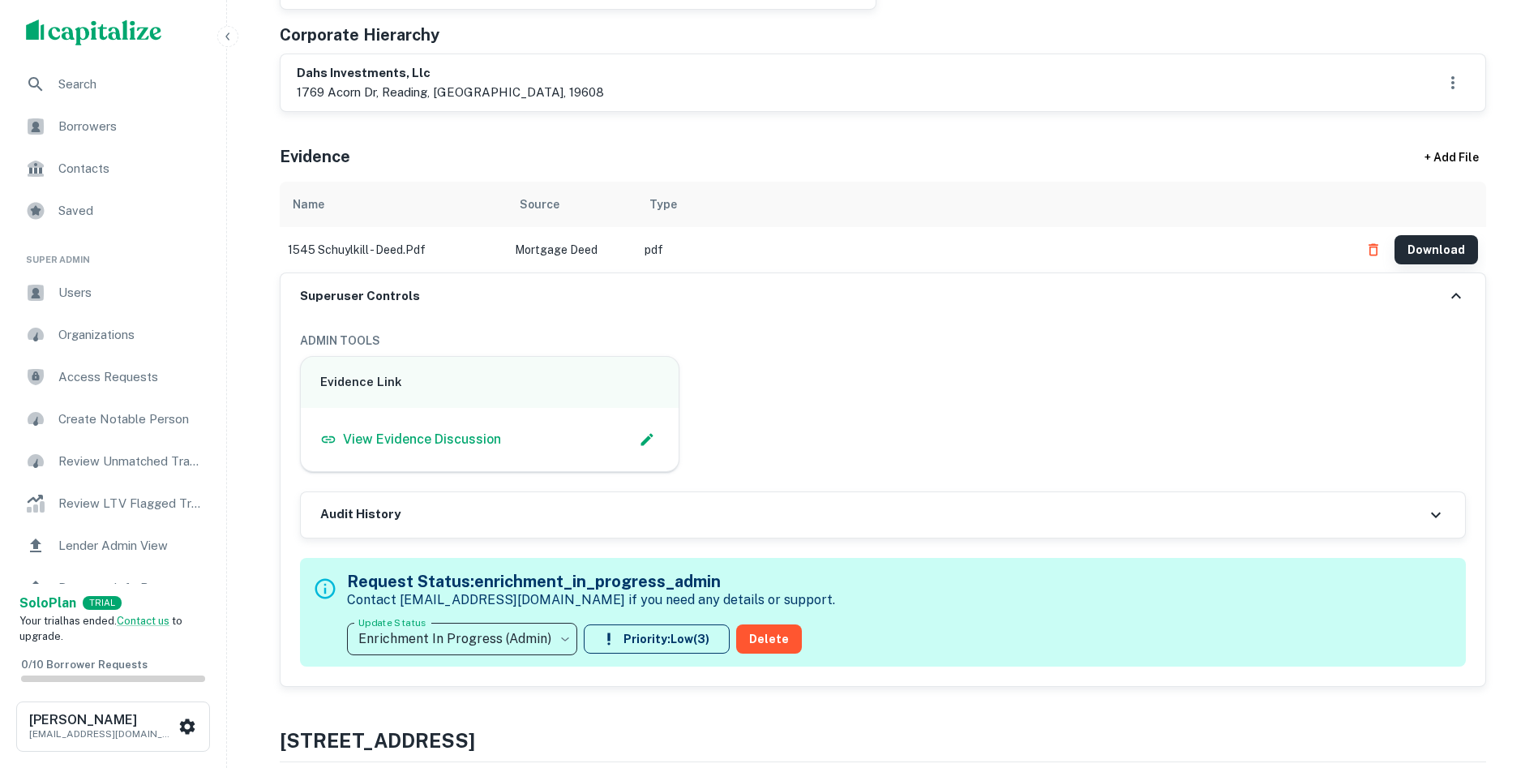
click at [1432, 254] on button "Download" at bounding box center [1435, 249] width 83 height 29
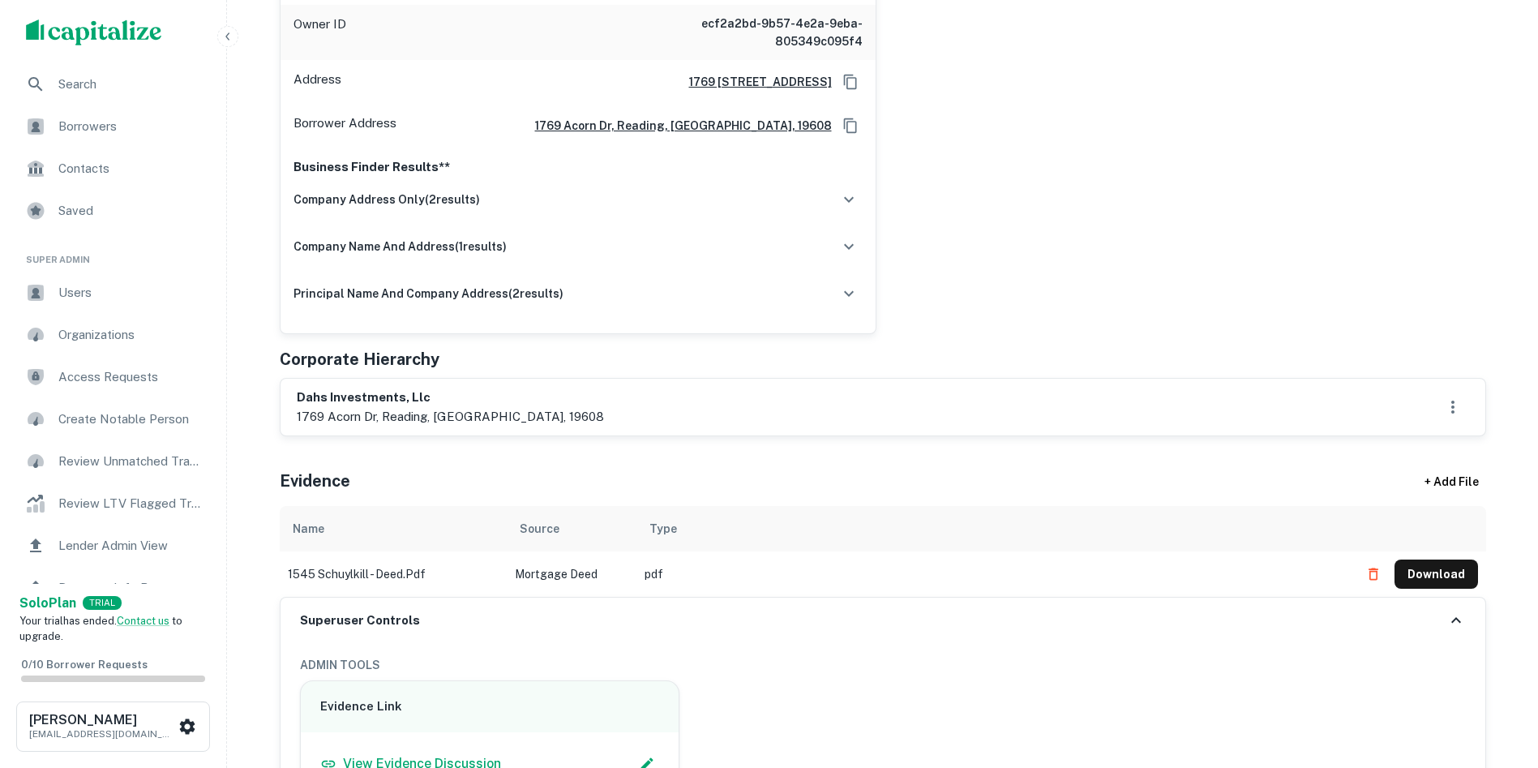
scroll to position [162, 0]
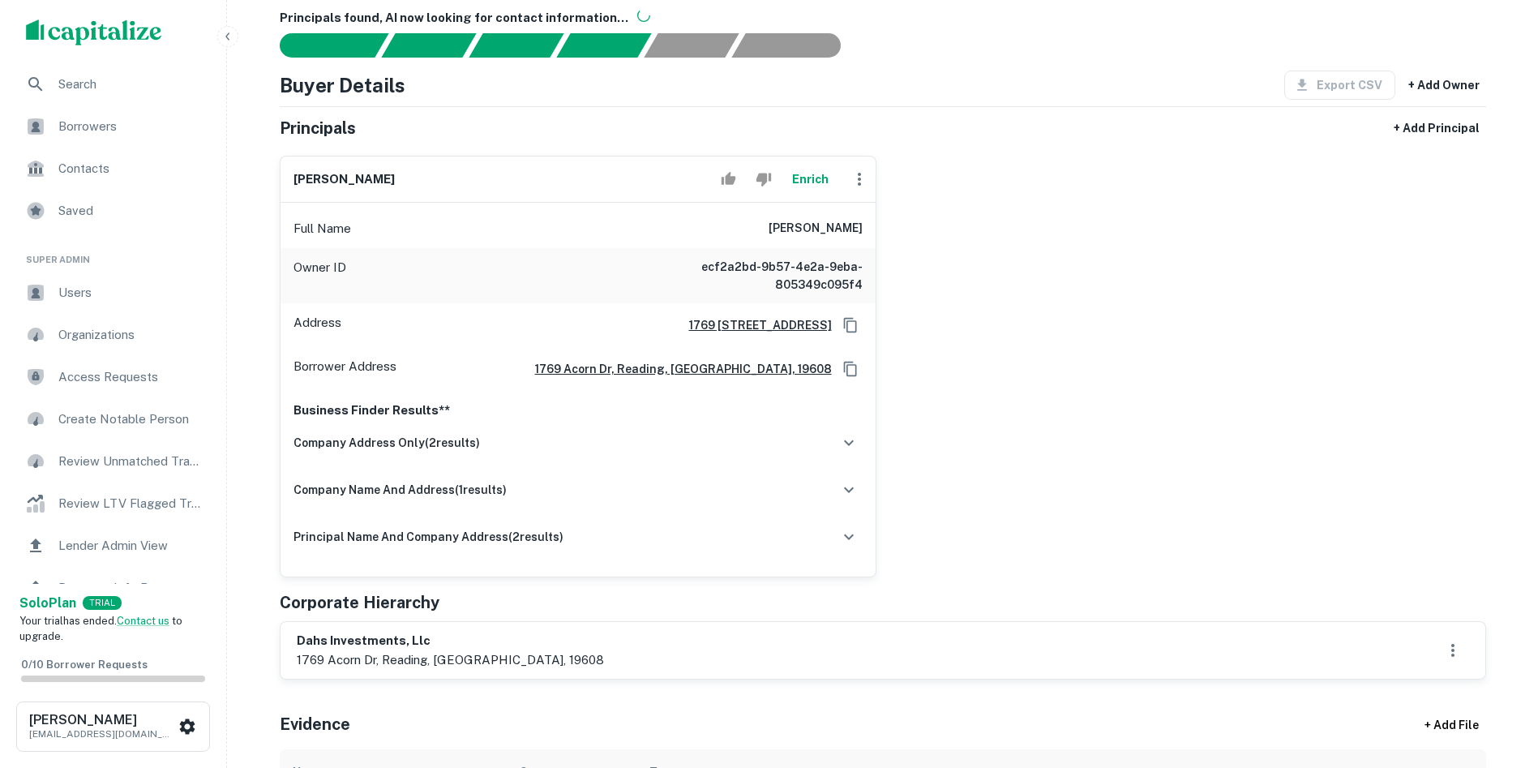
click at [1470, 390] on div "diego lopez Enrich Full Name diego lopez Owner ID ecf2a2bd-9b57-4e2a-9eba-80534…" at bounding box center [876, 360] width 1219 height 434
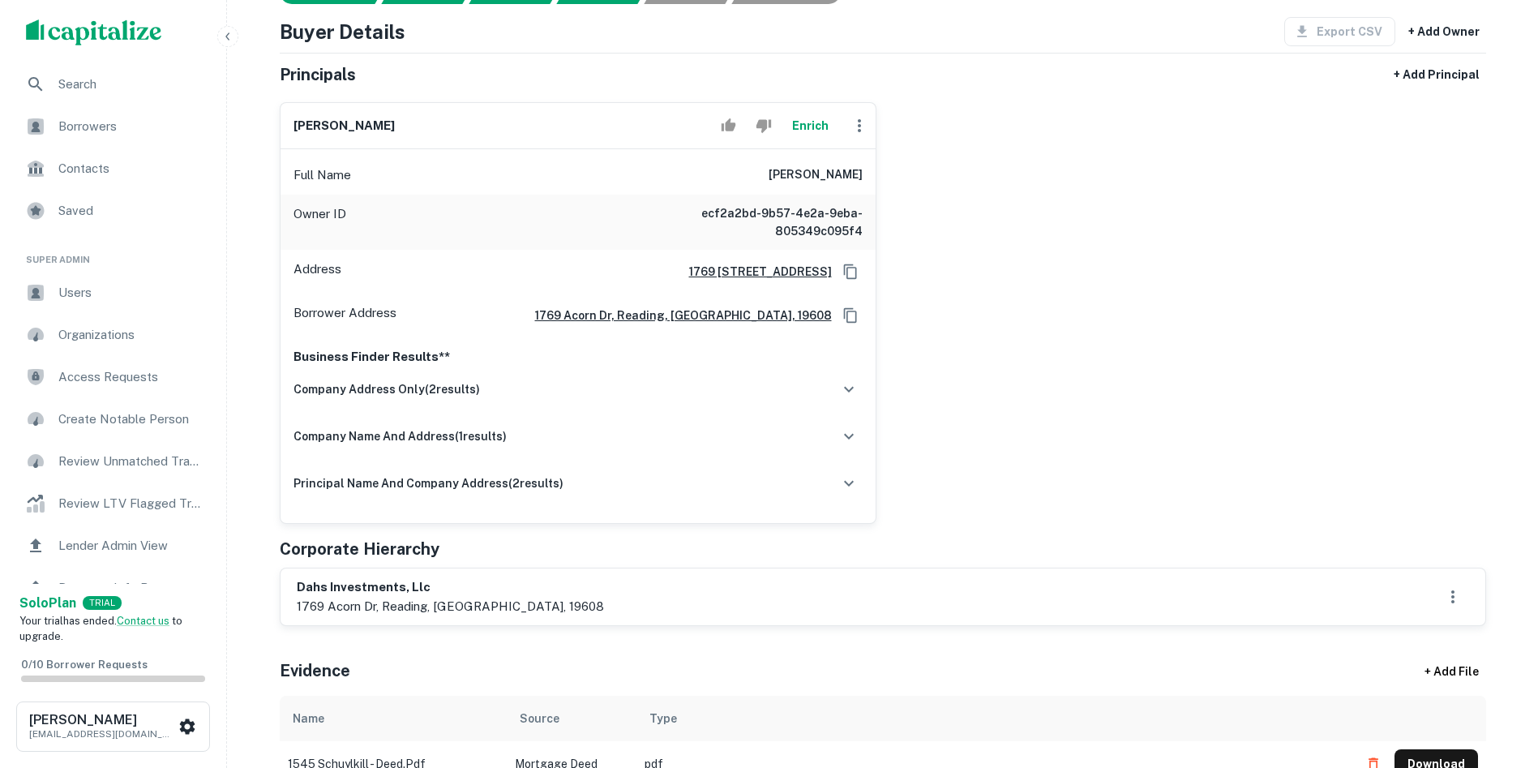
scroll to position [243, 0]
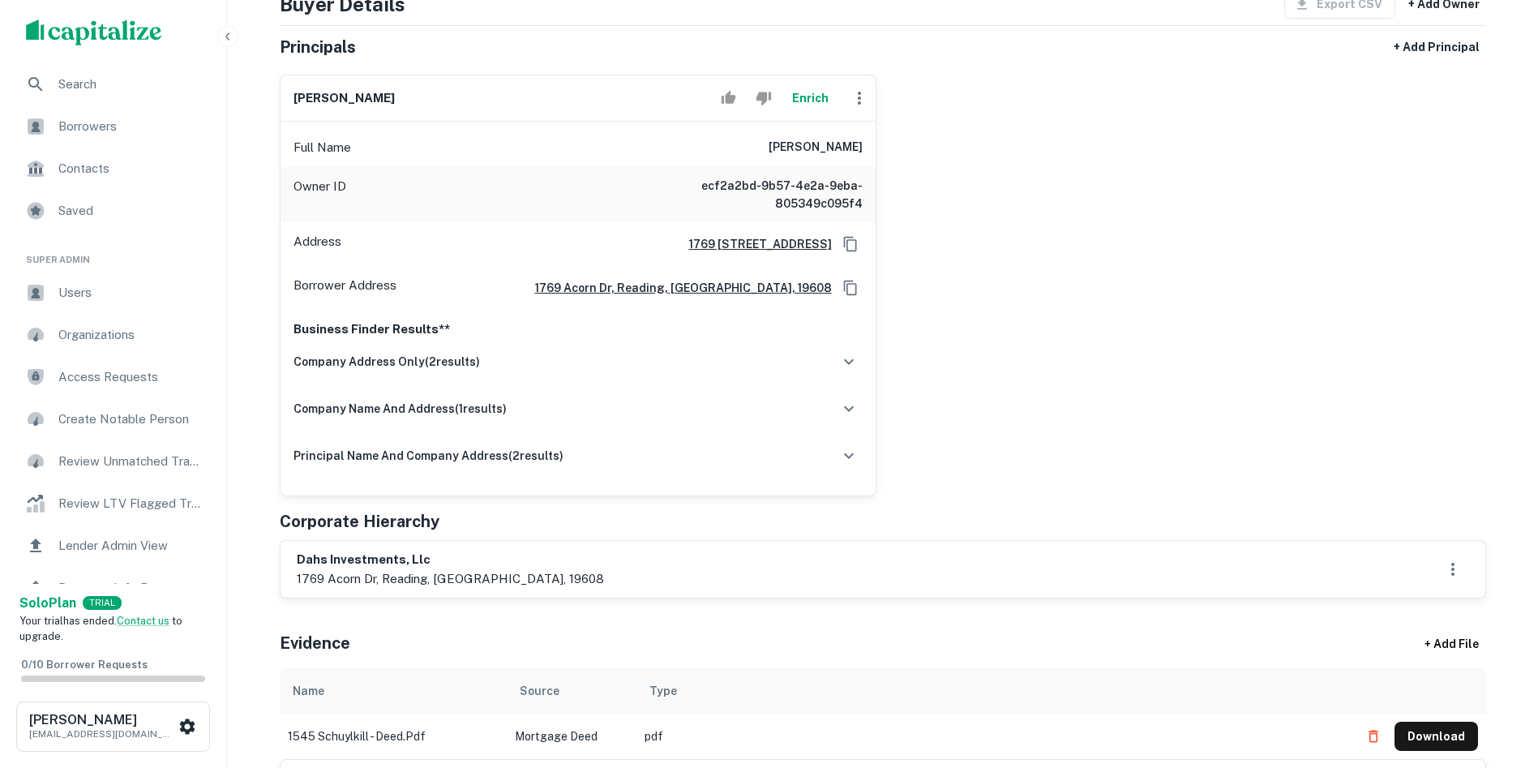
click at [299, 561] on h6 "dahs investments, llc" at bounding box center [450, 559] width 307 height 19
drag, startPoint x: 300, startPoint y: 561, endPoint x: 407, endPoint y: 598, distance: 113.3
click at [407, 598] on div "Principals found, AI now looking for contact information... Buyer Details Expor…" at bounding box center [883, 550] width 1206 height 1245
click at [505, 529] on div "Corporate Hierarchy" at bounding box center [883, 521] width 1206 height 24
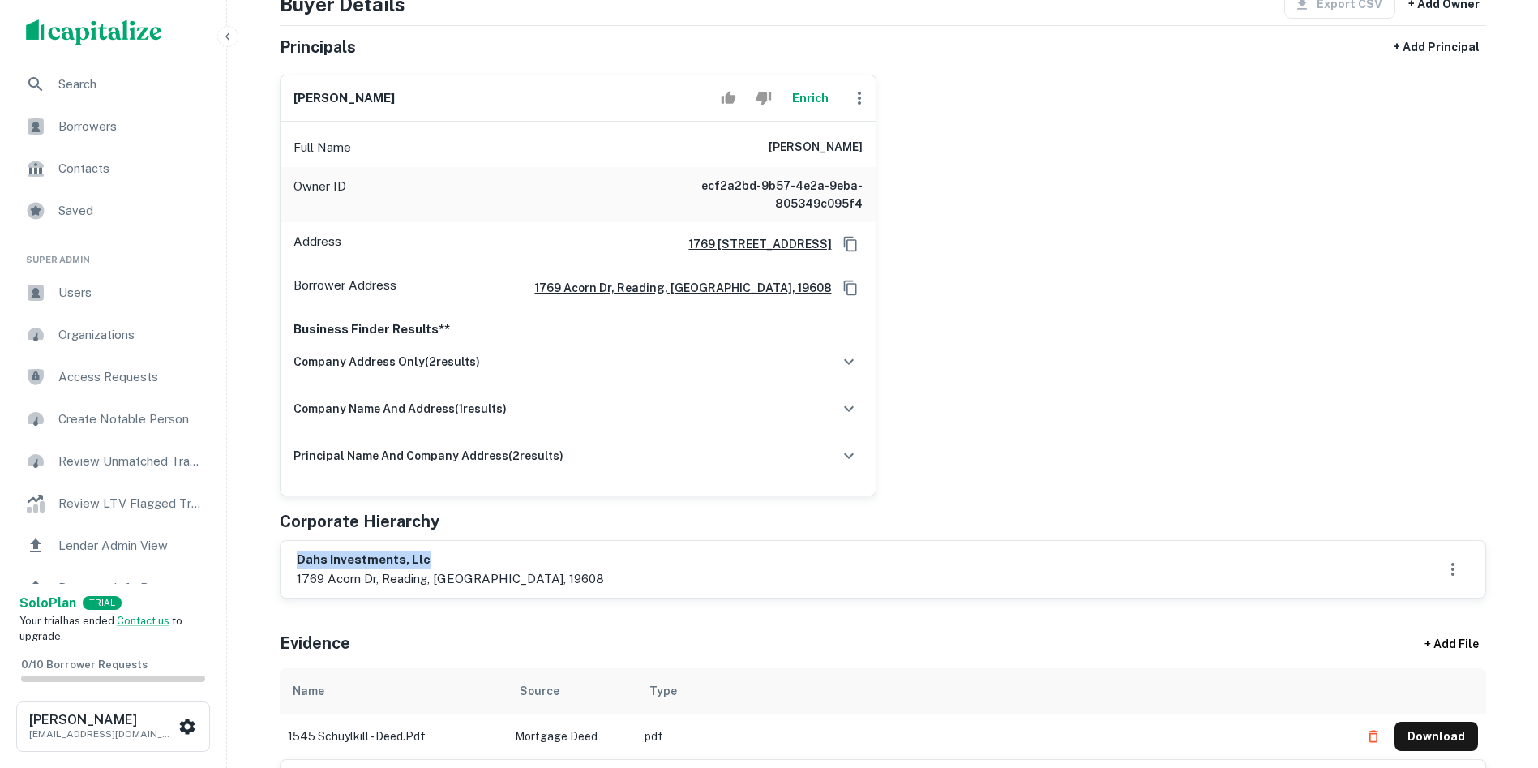
drag, startPoint x: 297, startPoint y: 562, endPoint x: 433, endPoint y: 558, distance: 136.2
click at [433, 558] on h6 "dahs investments, llc" at bounding box center [450, 559] width 307 height 19
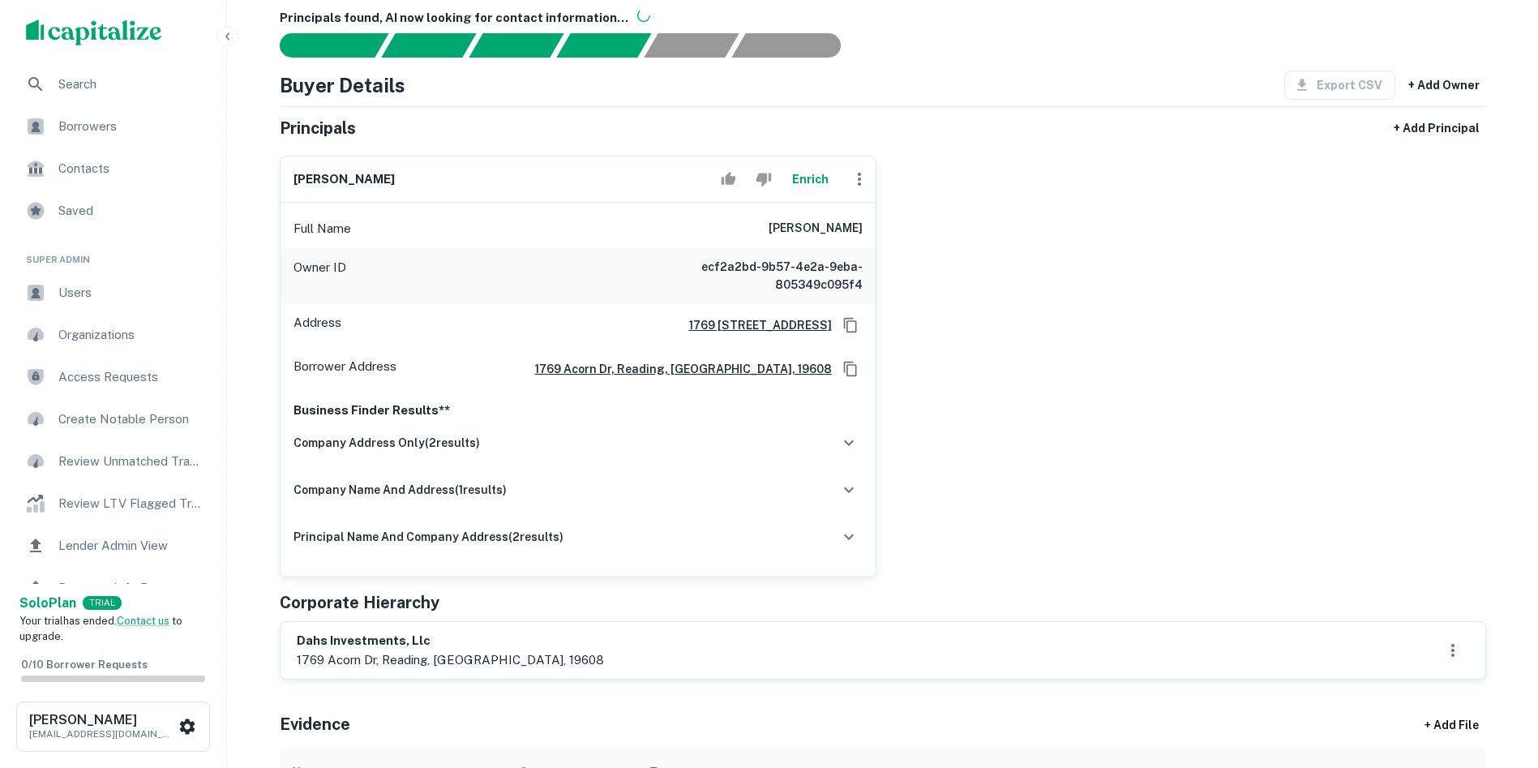
click at [343, 178] on h6 "diego lopez" at bounding box center [343, 179] width 101 height 19
copy div "diego lopez Enrich"
click at [824, 437] on div "company address only ( 2 results)" at bounding box center [577, 443] width 569 height 34
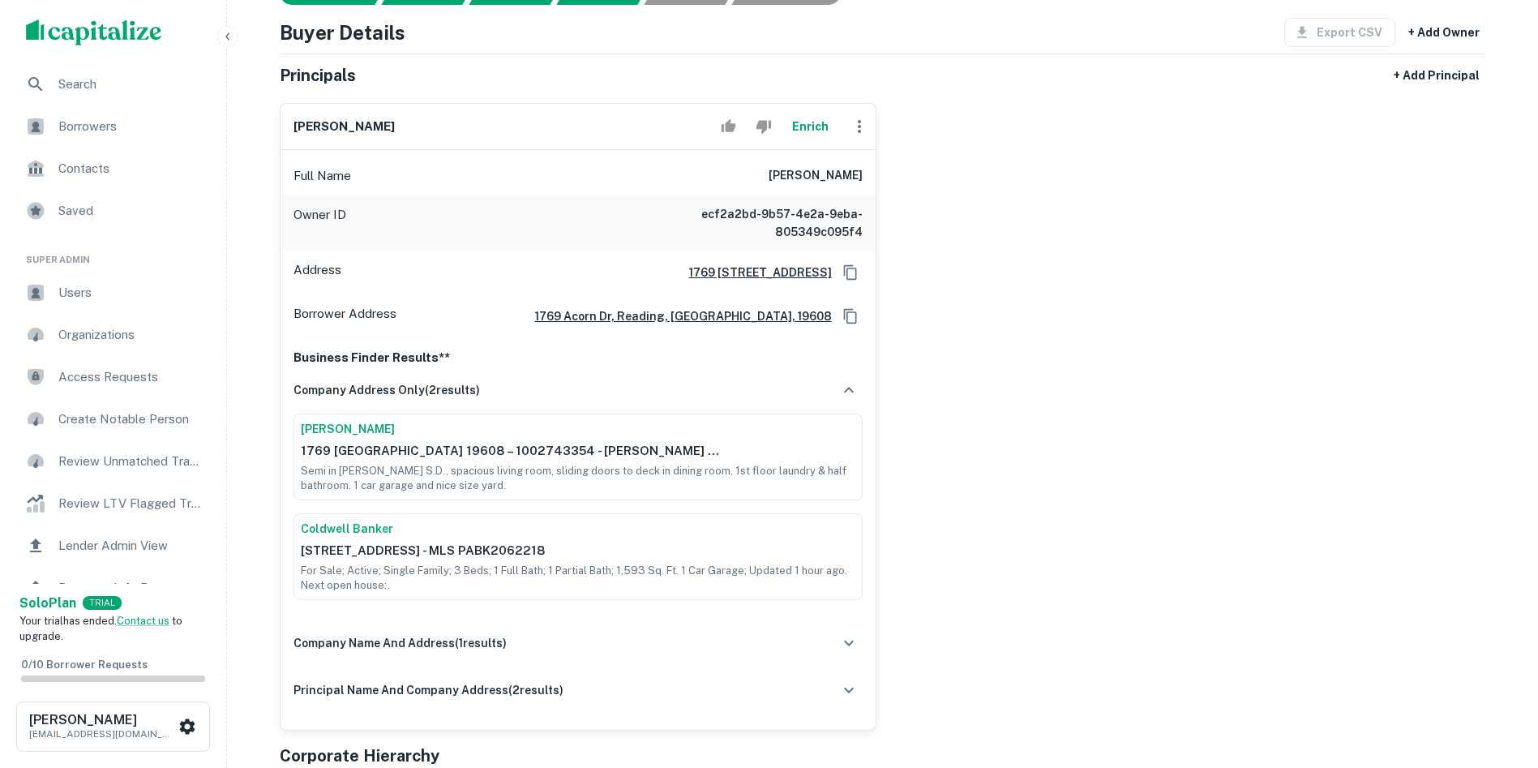
scroll to position [243, 0]
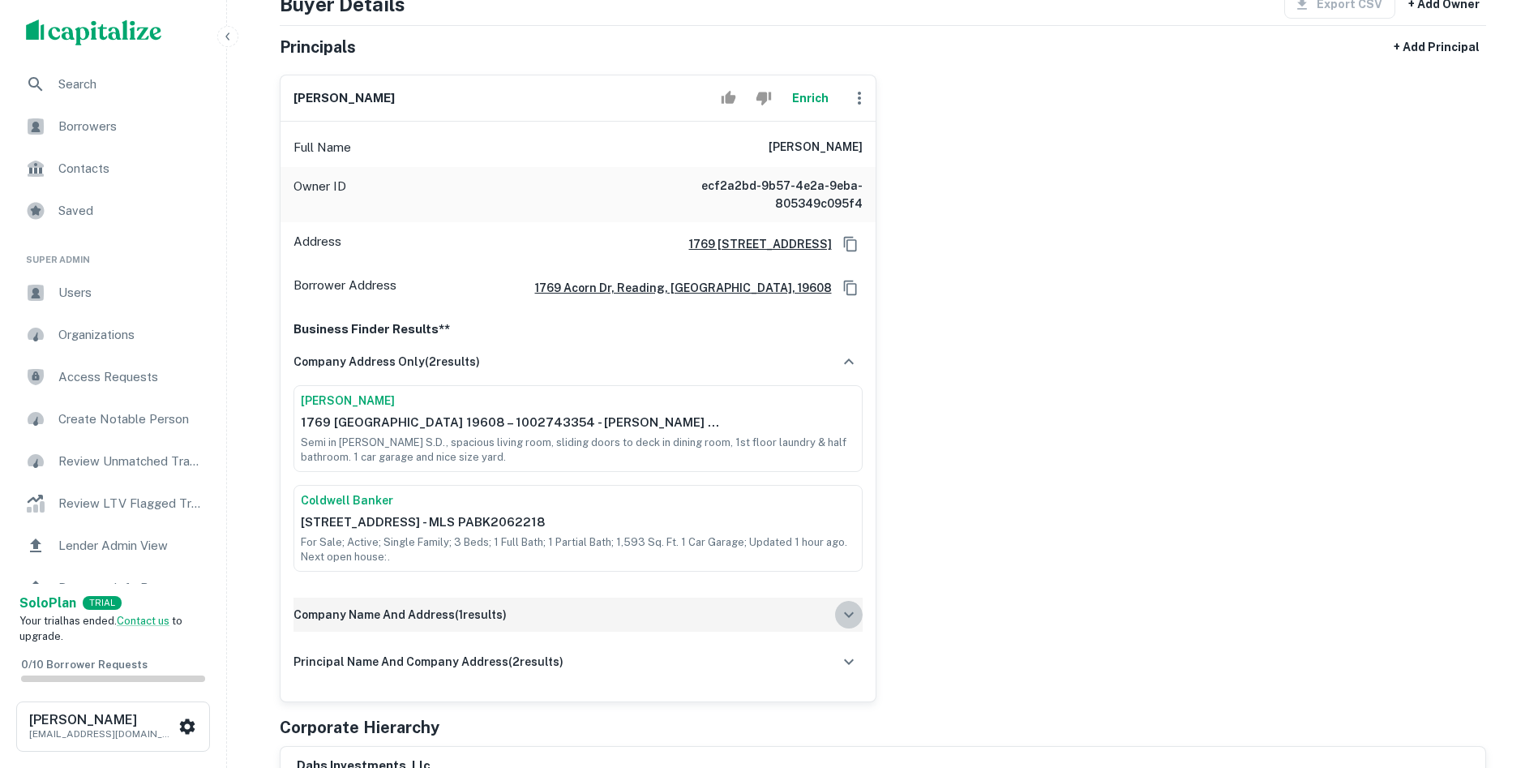
click at [837, 614] on button "button" at bounding box center [849, 615] width 28 height 28
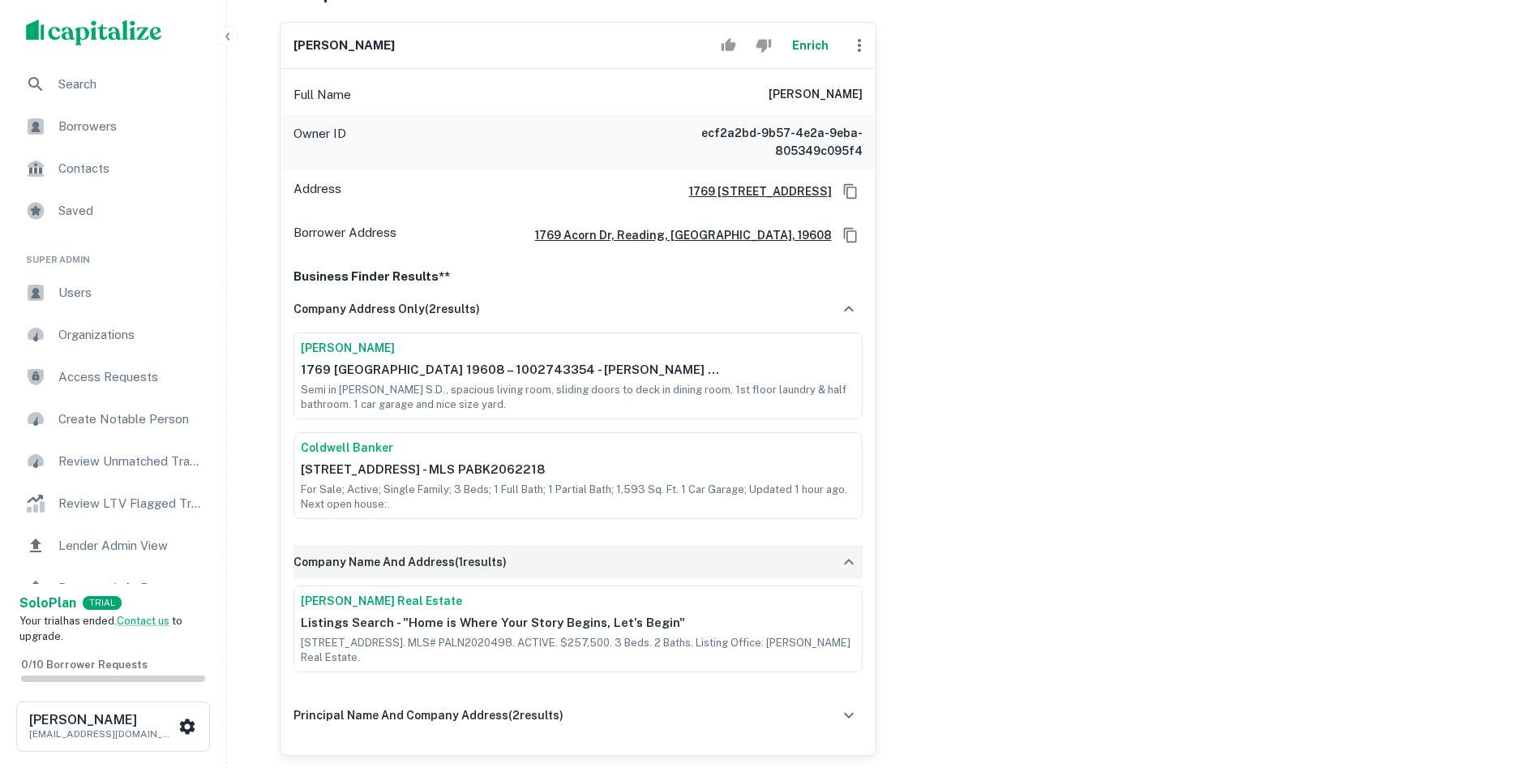
scroll to position [324, 0]
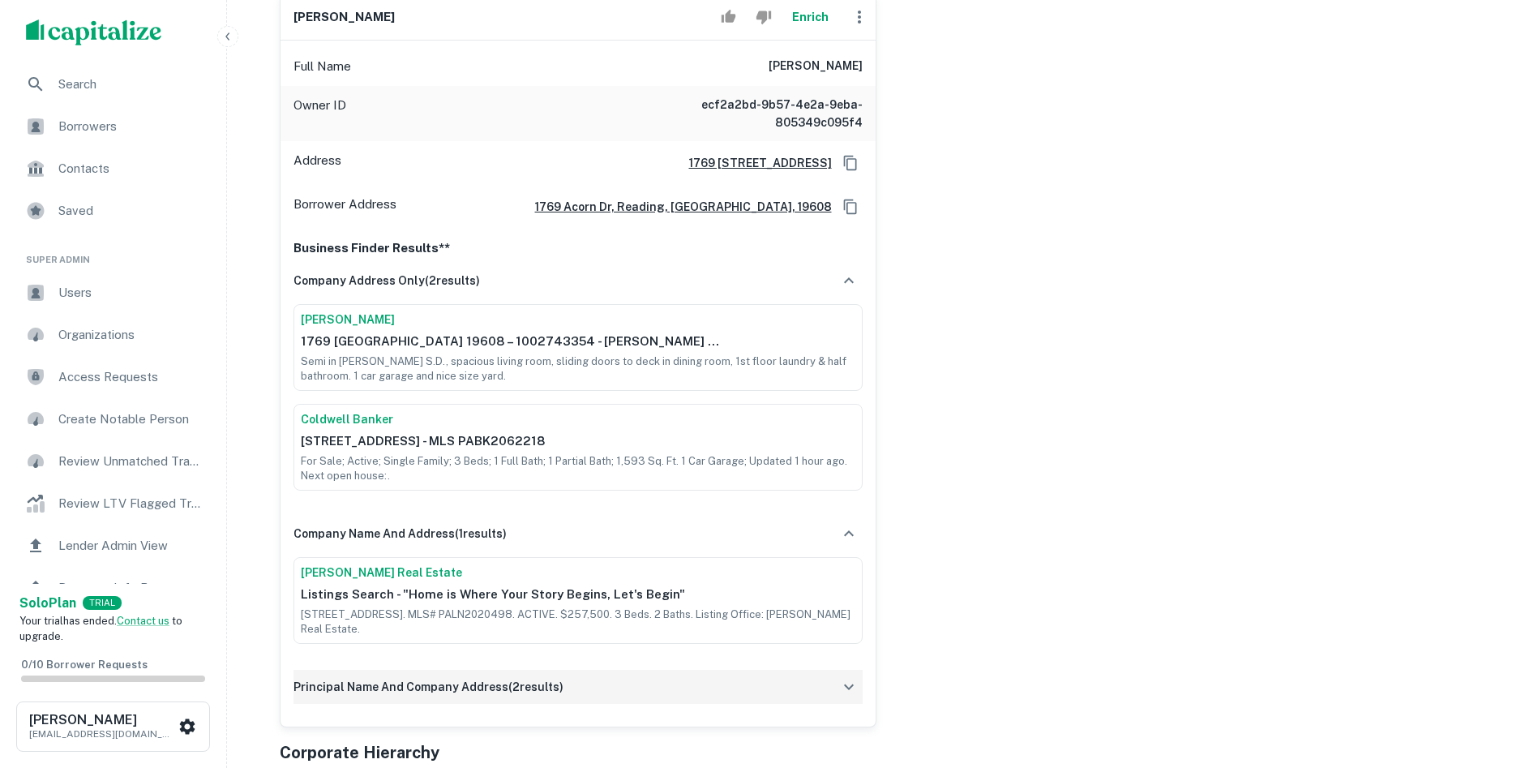
click at [833, 684] on div "principal name and company address ( 2 results)" at bounding box center [577, 687] width 569 height 34
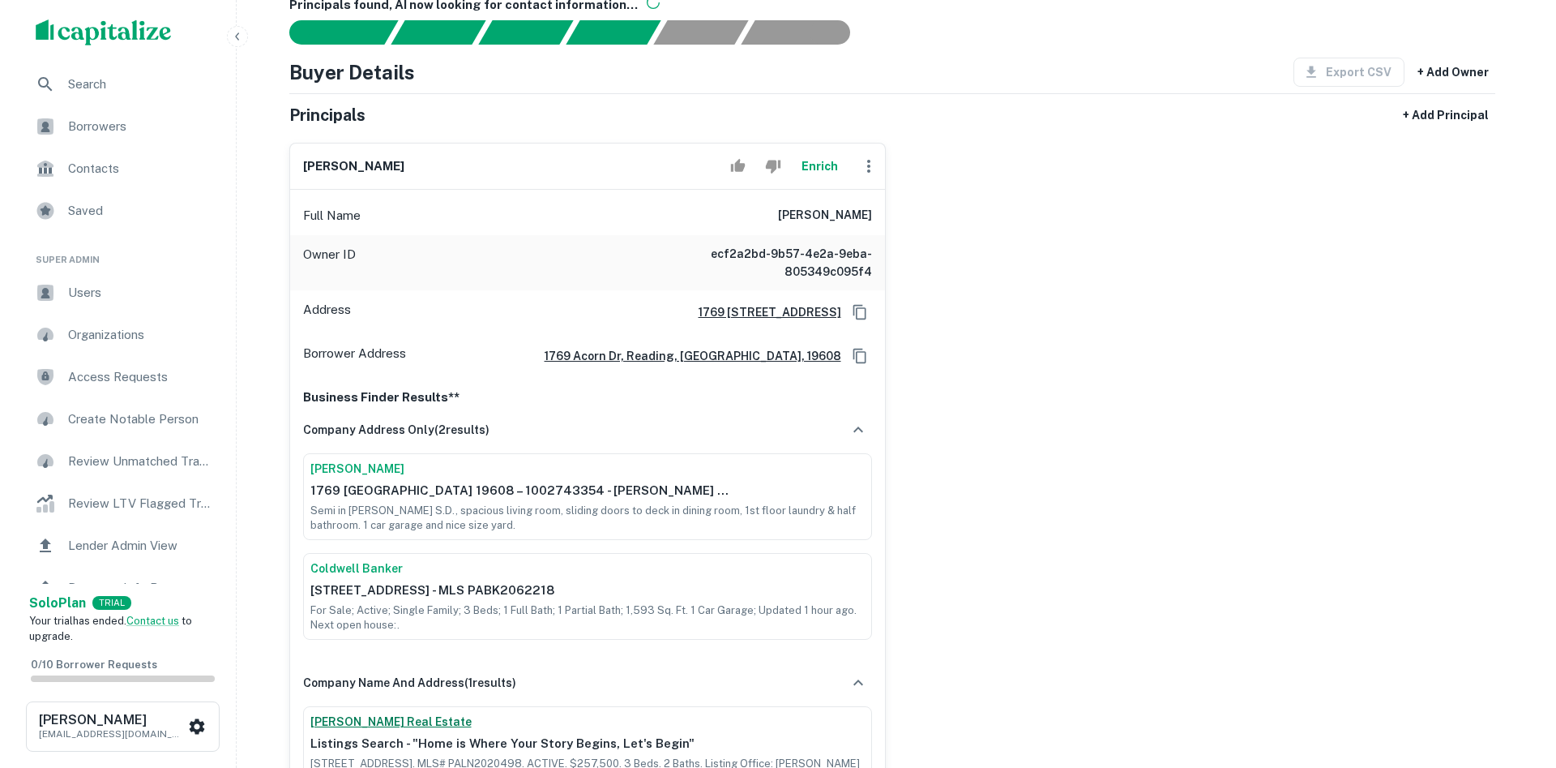
scroll to position [162, 0]
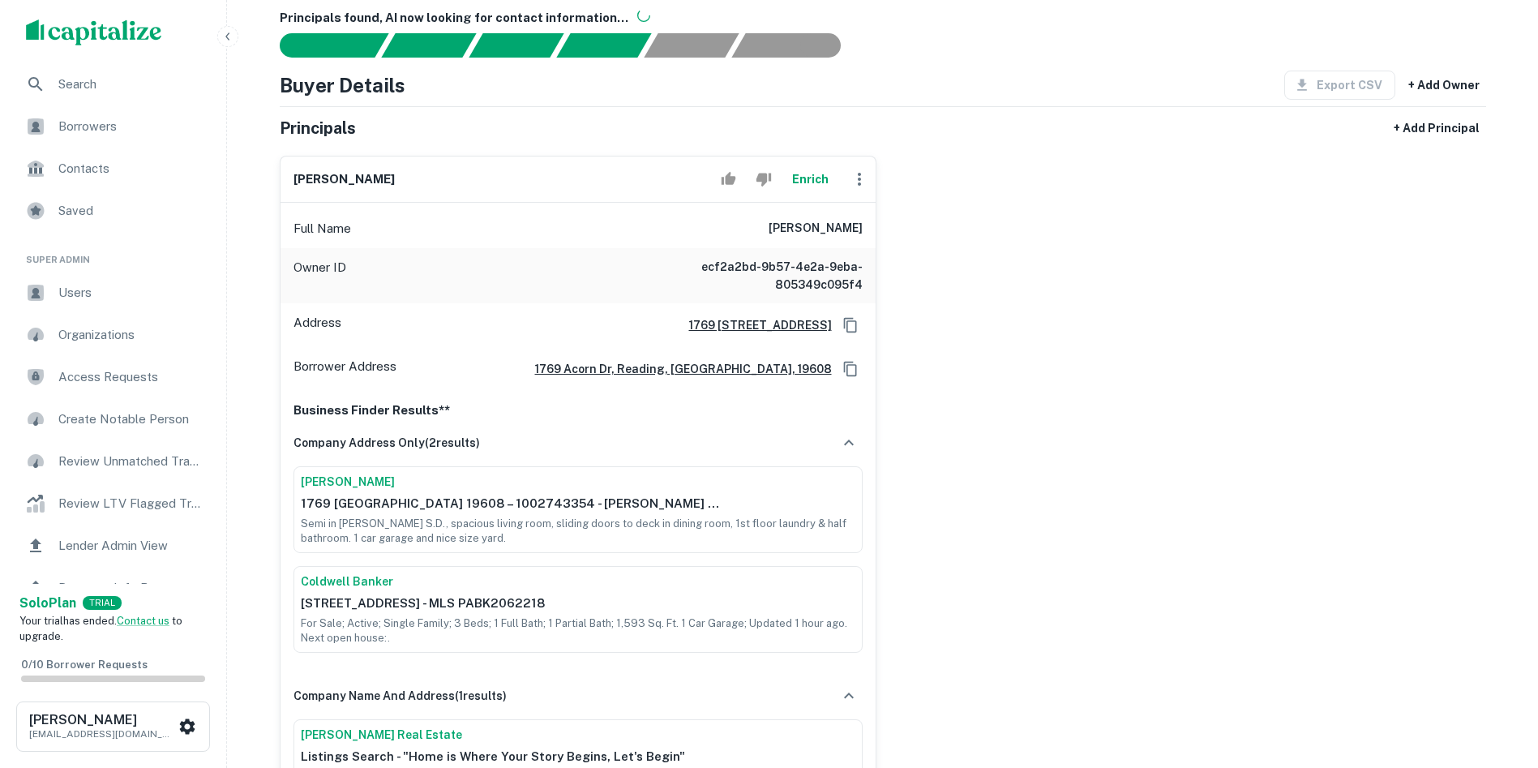
click at [856, 183] on icon "button" at bounding box center [859, 178] width 19 height 19
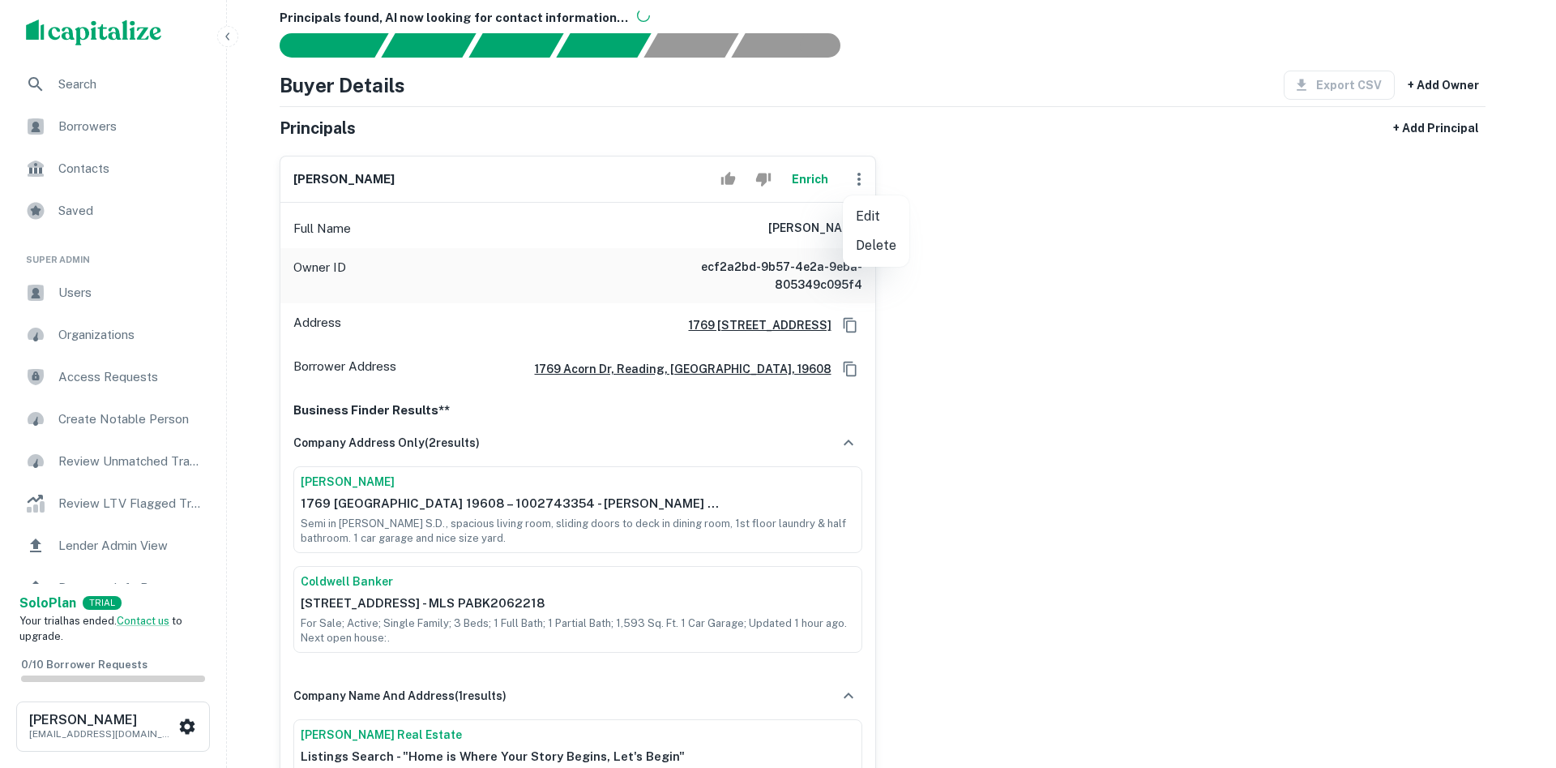
click at [798, 178] on div at bounding box center [778, 384] width 1556 height 768
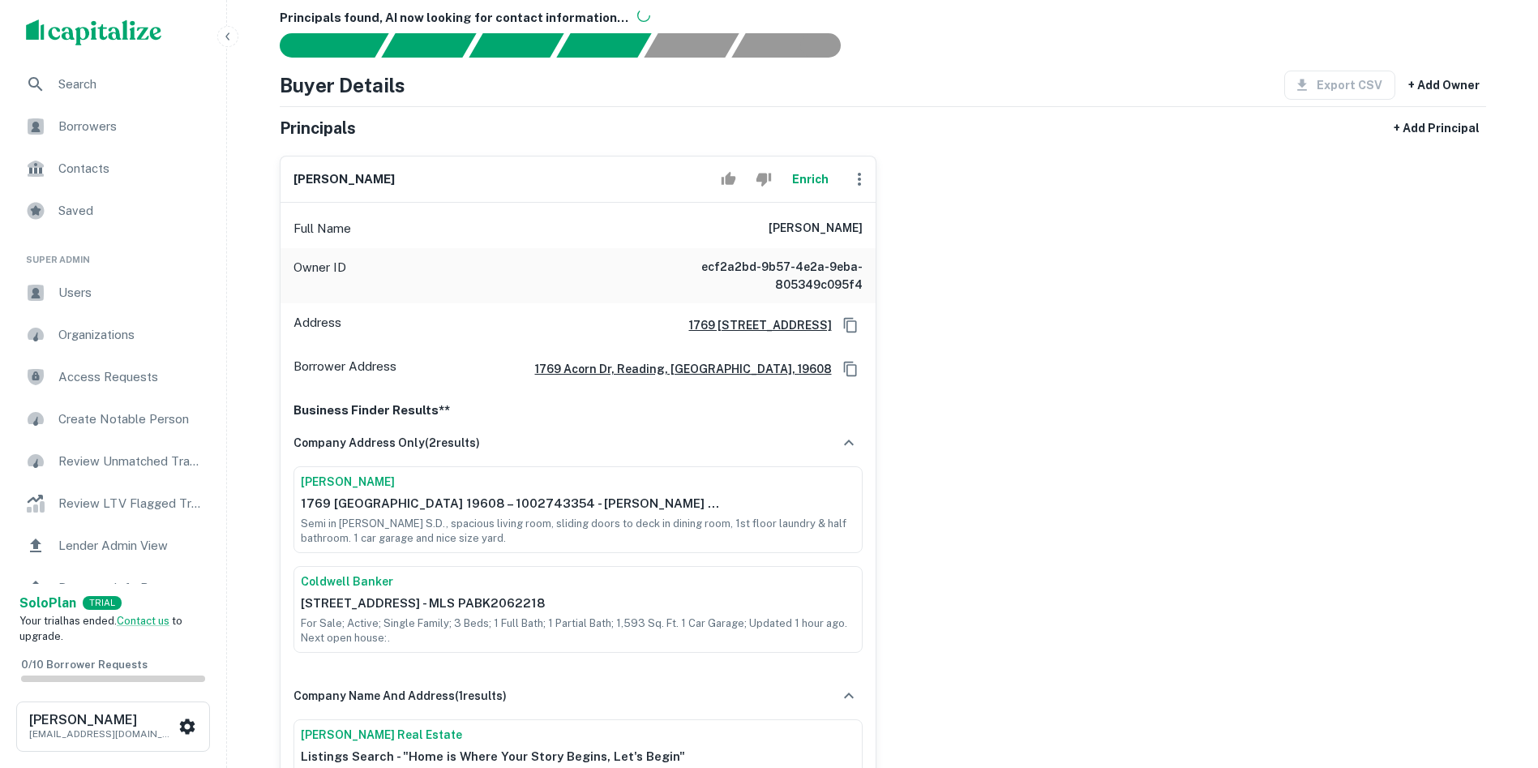
click at [798, 178] on button "Enrich" at bounding box center [811, 179] width 52 height 32
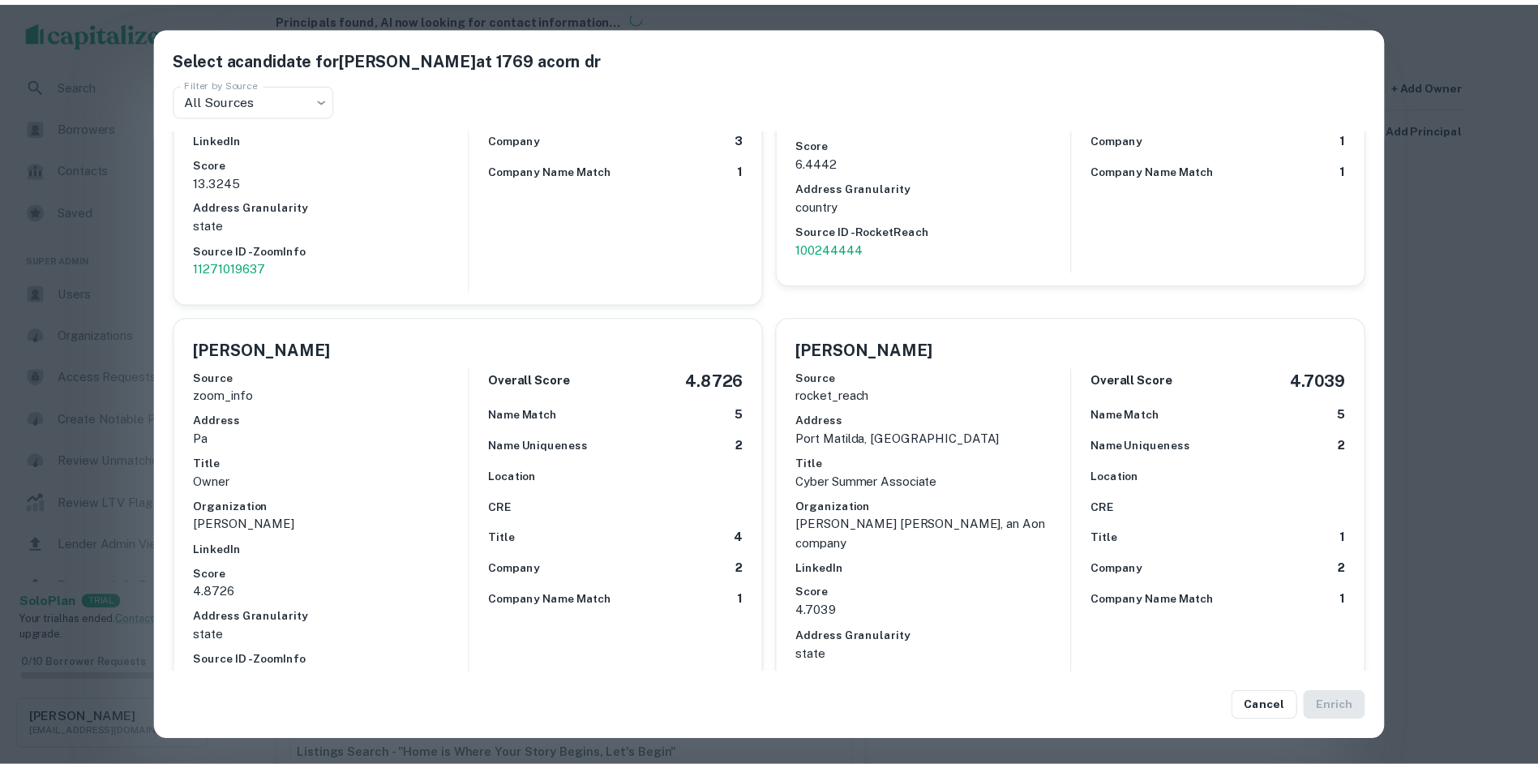
scroll to position [0, 0]
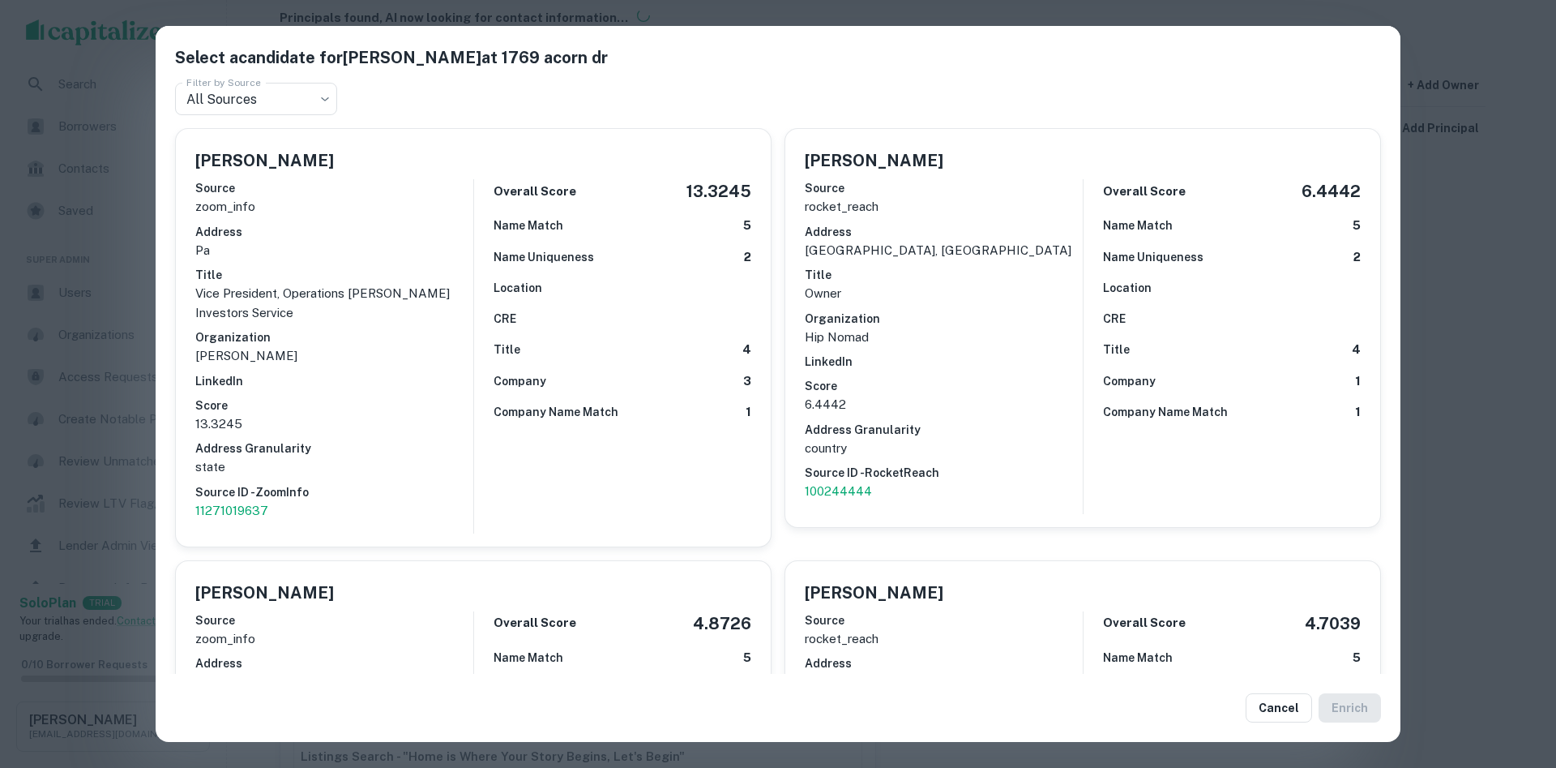
click at [1463, 24] on div "Select a candidate for Diego Lopez at 1769 acorn dr Filter by Source All Source…" at bounding box center [778, 384] width 1556 height 768
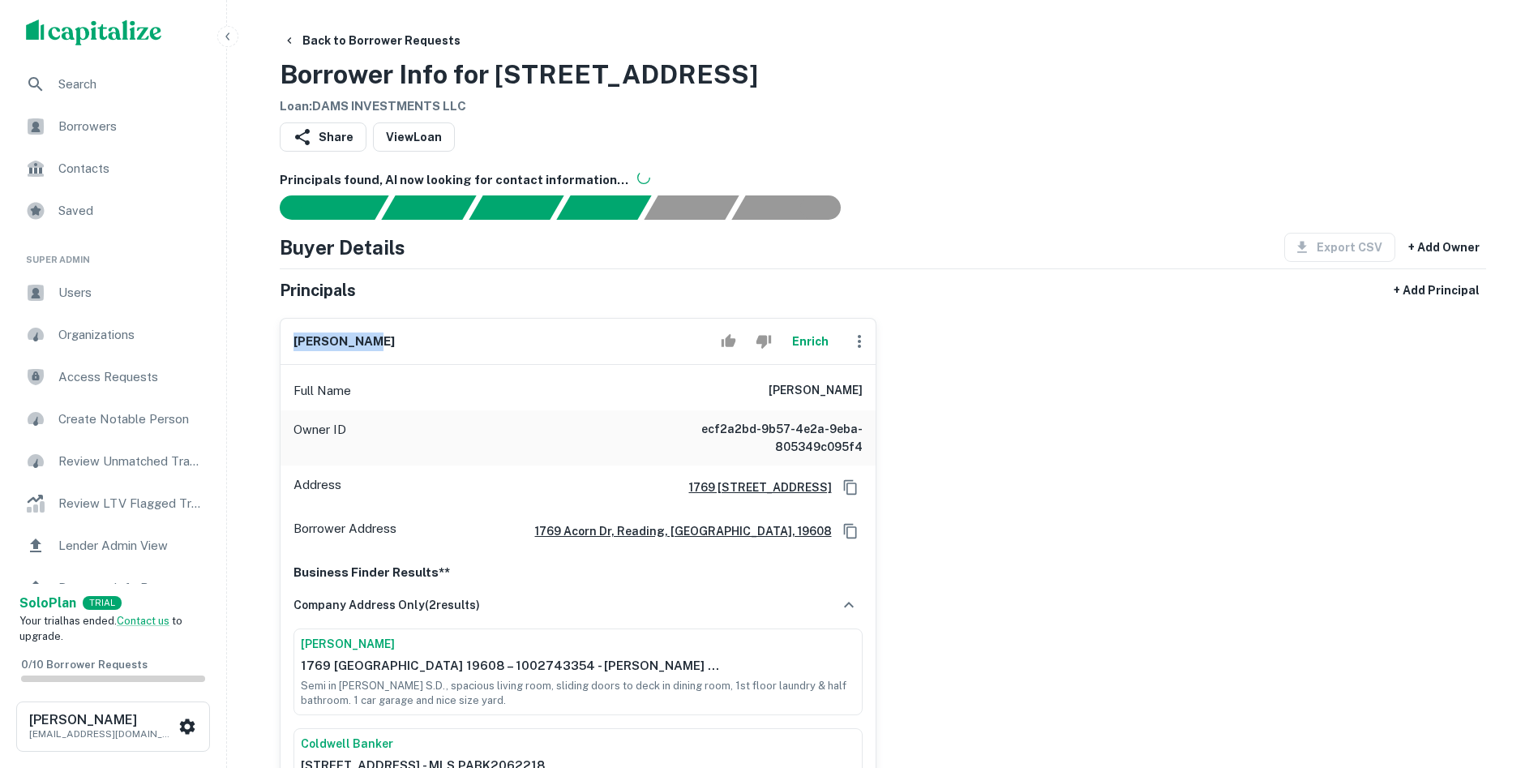
drag, startPoint x: 368, startPoint y: 336, endPoint x: 252, endPoint y: 345, distance: 116.3
copy h6 "diego lopez"
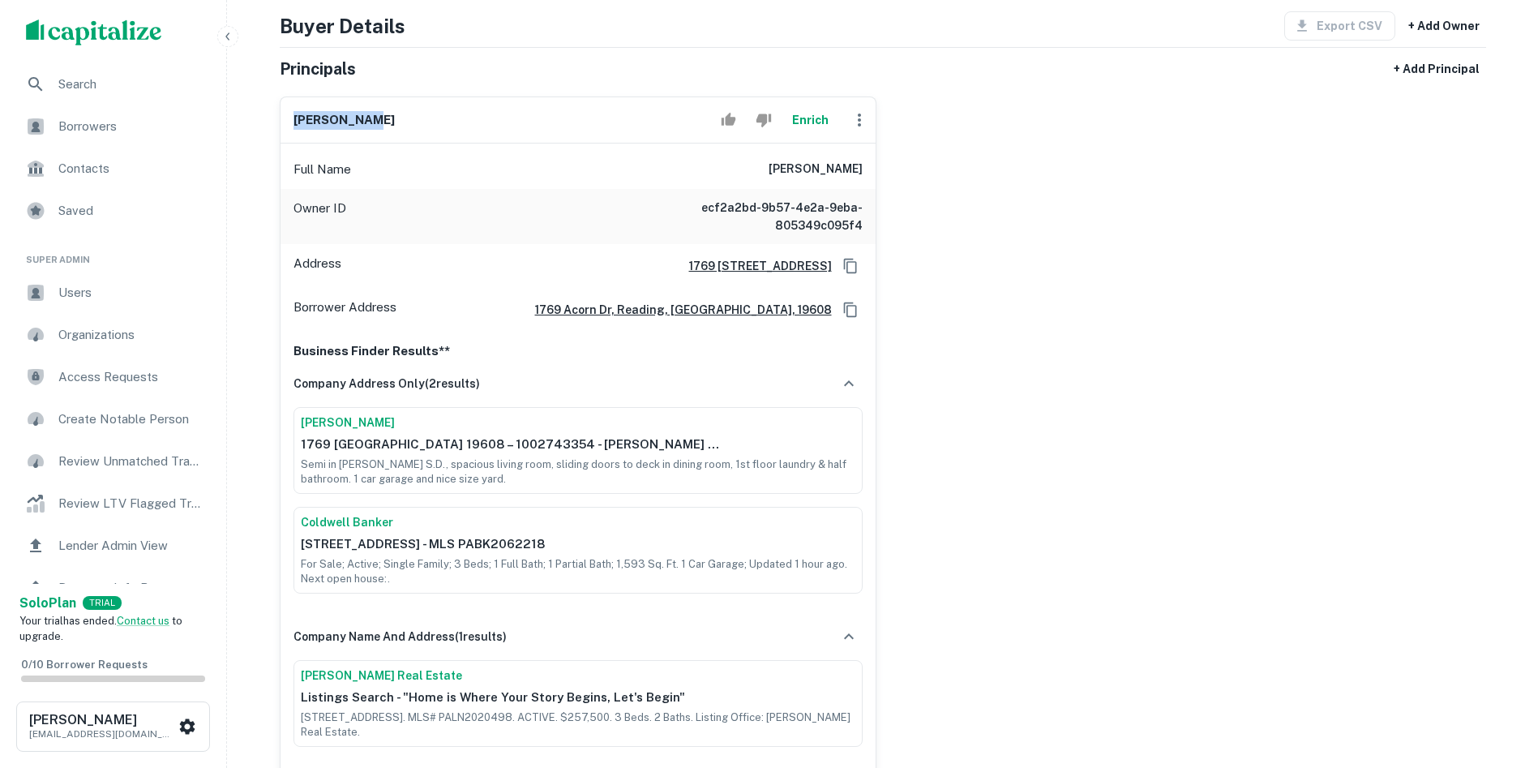
scroll to position [243, 0]
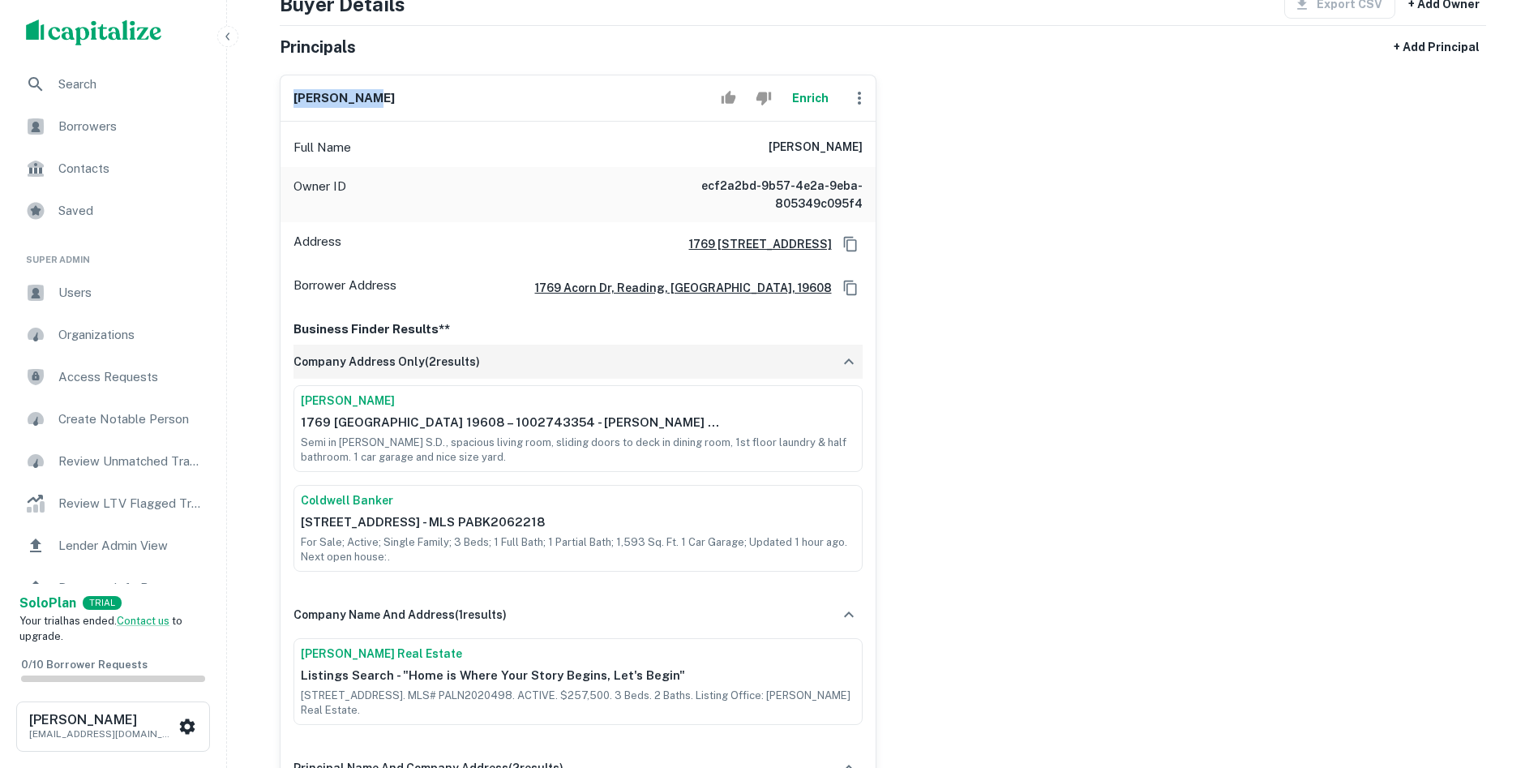
click at [849, 369] on icon "button" at bounding box center [848, 361] width 19 height 19
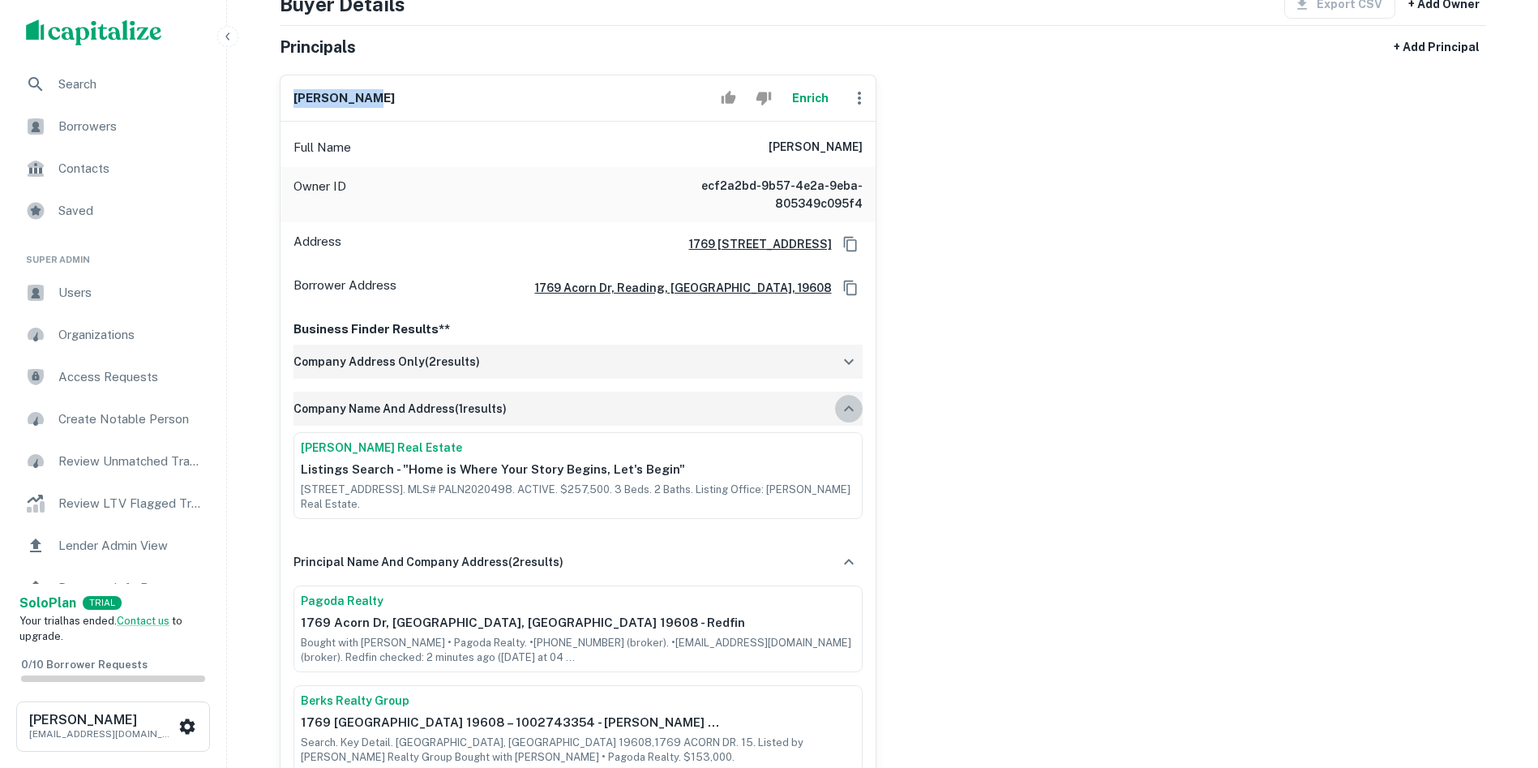
click at [849, 409] on icon "button" at bounding box center [848, 408] width 19 height 19
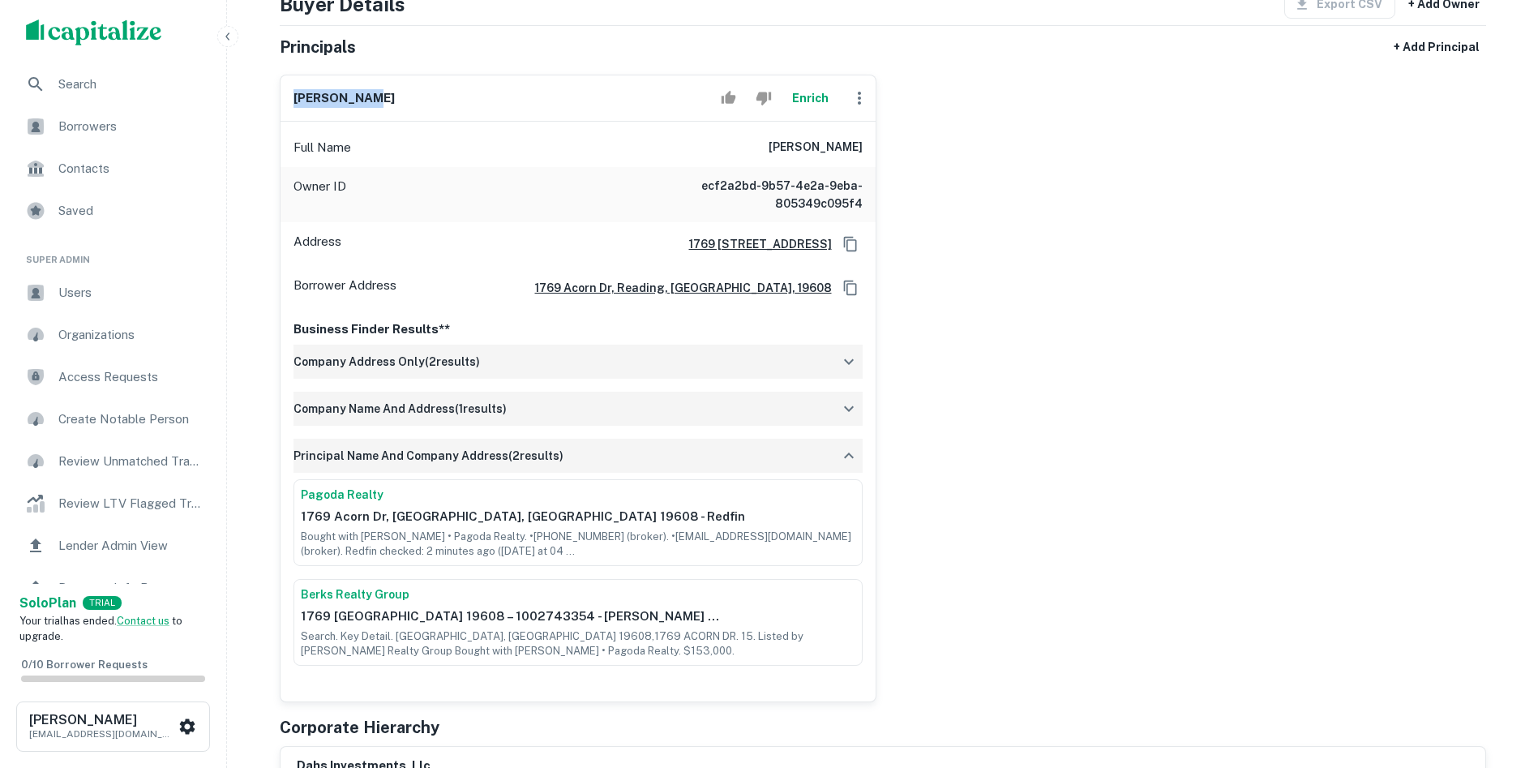
click at [847, 453] on icon "button" at bounding box center [848, 455] width 19 height 19
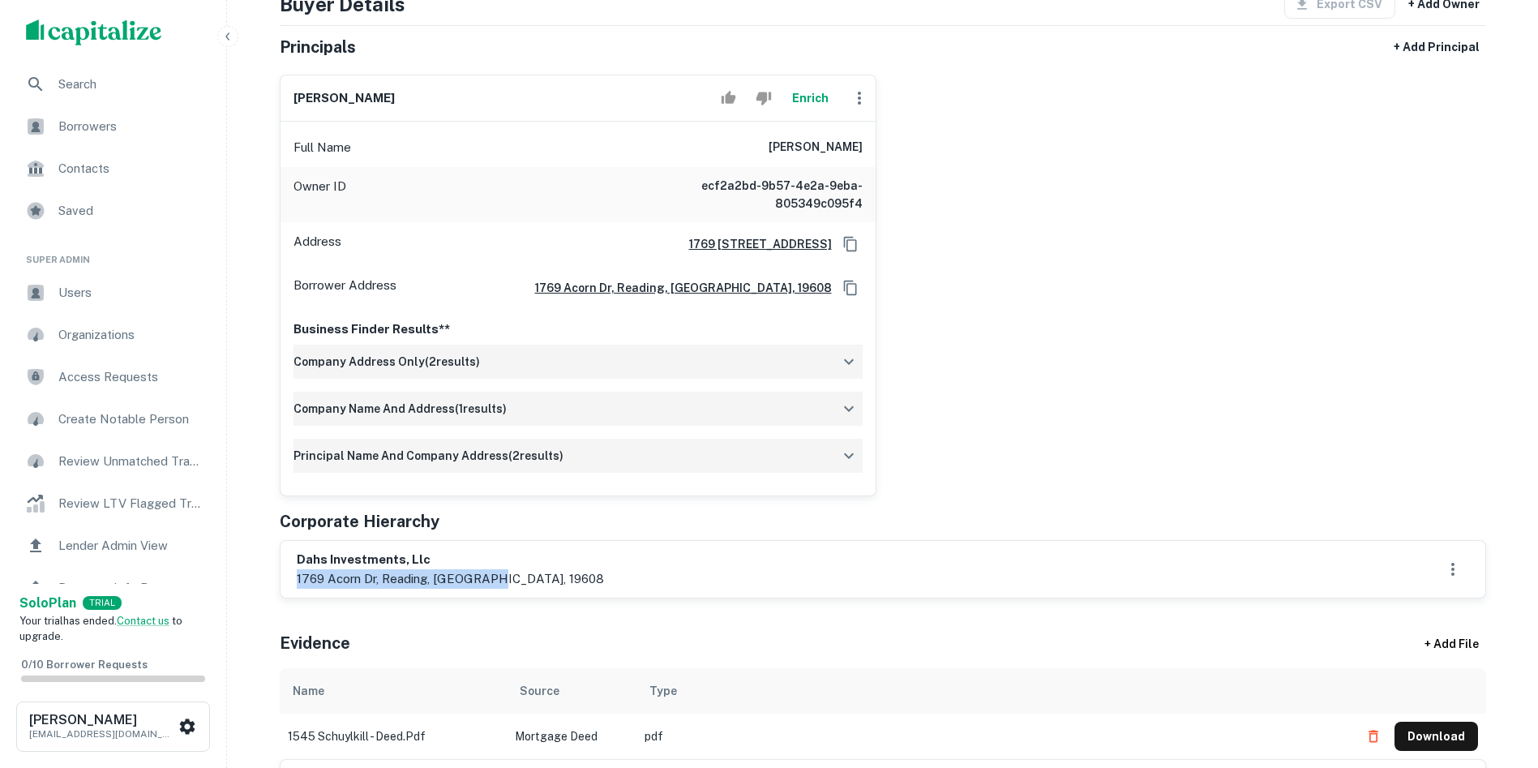
drag, startPoint x: 488, startPoint y: 571, endPoint x: 289, endPoint y: 574, distance: 199.4
click at [289, 574] on div "dahs investments, llc 1769 acorn dr, reading, pa, 19608" at bounding box center [882, 569] width 1205 height 57
copy p "1769 acorn dr, reading, pa, 19608"
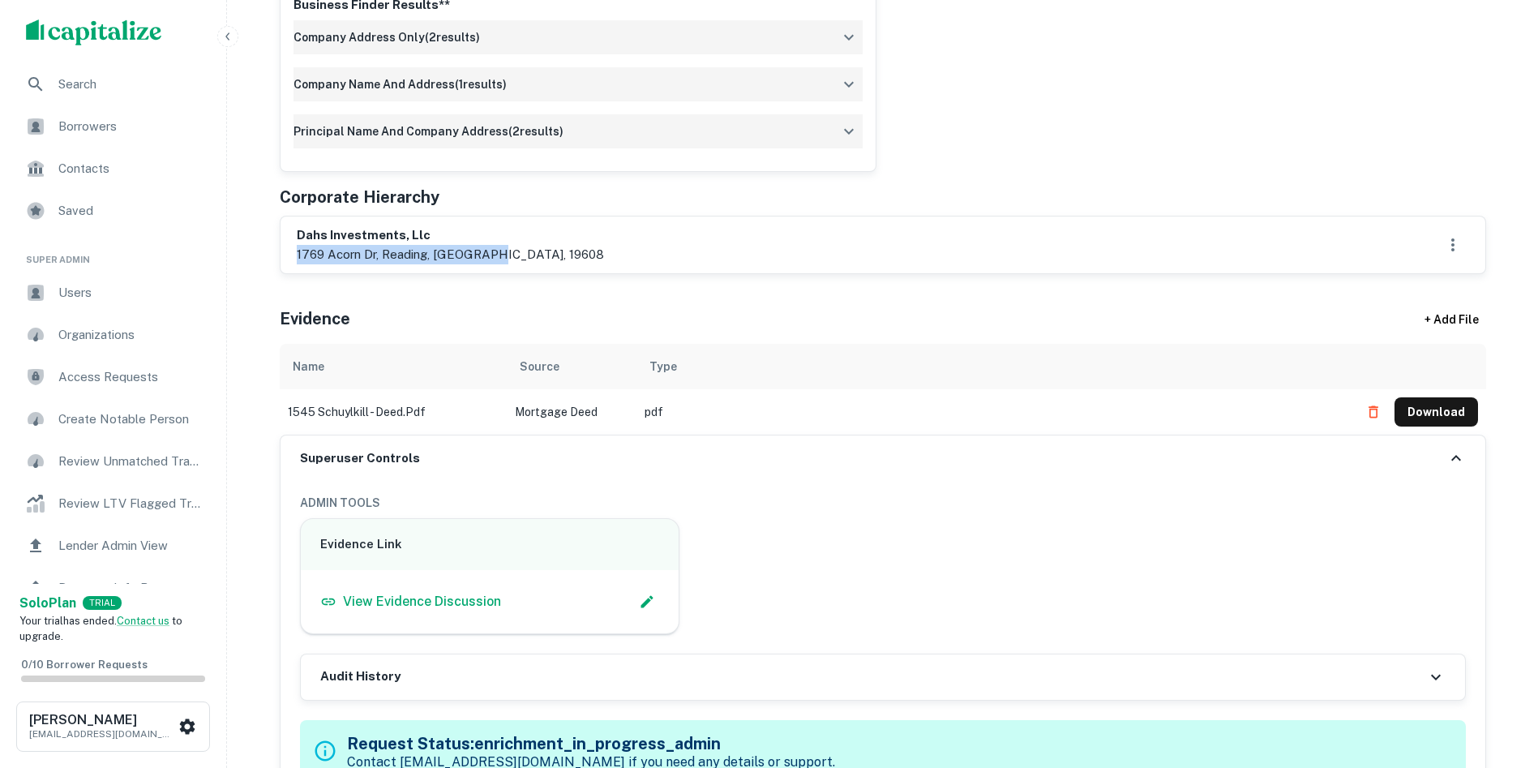
scroll to position [730, 0]
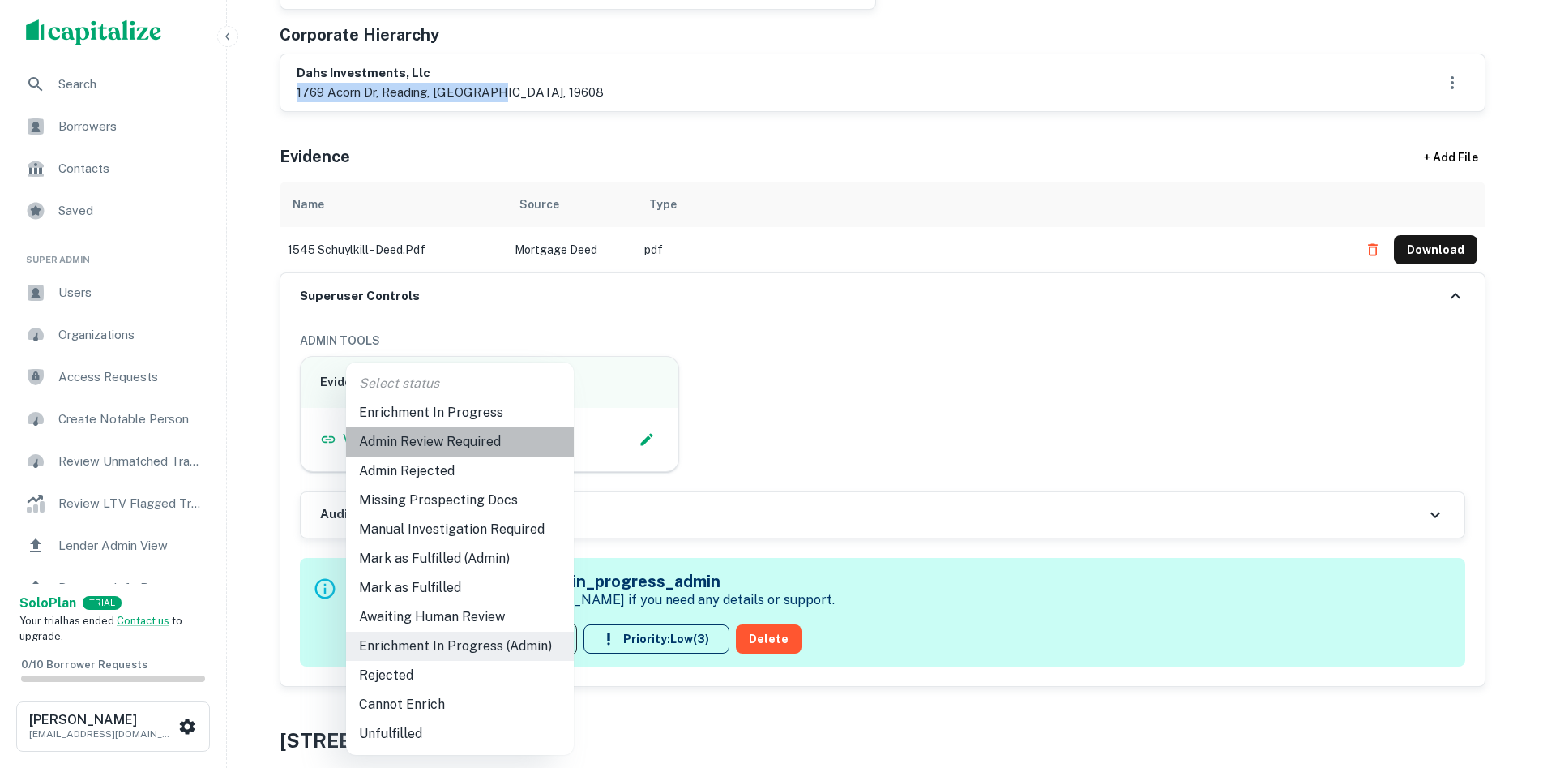
click at [450, 454] on li "Admin Review Required" at bounding box center [460, 441] width 228 height 29
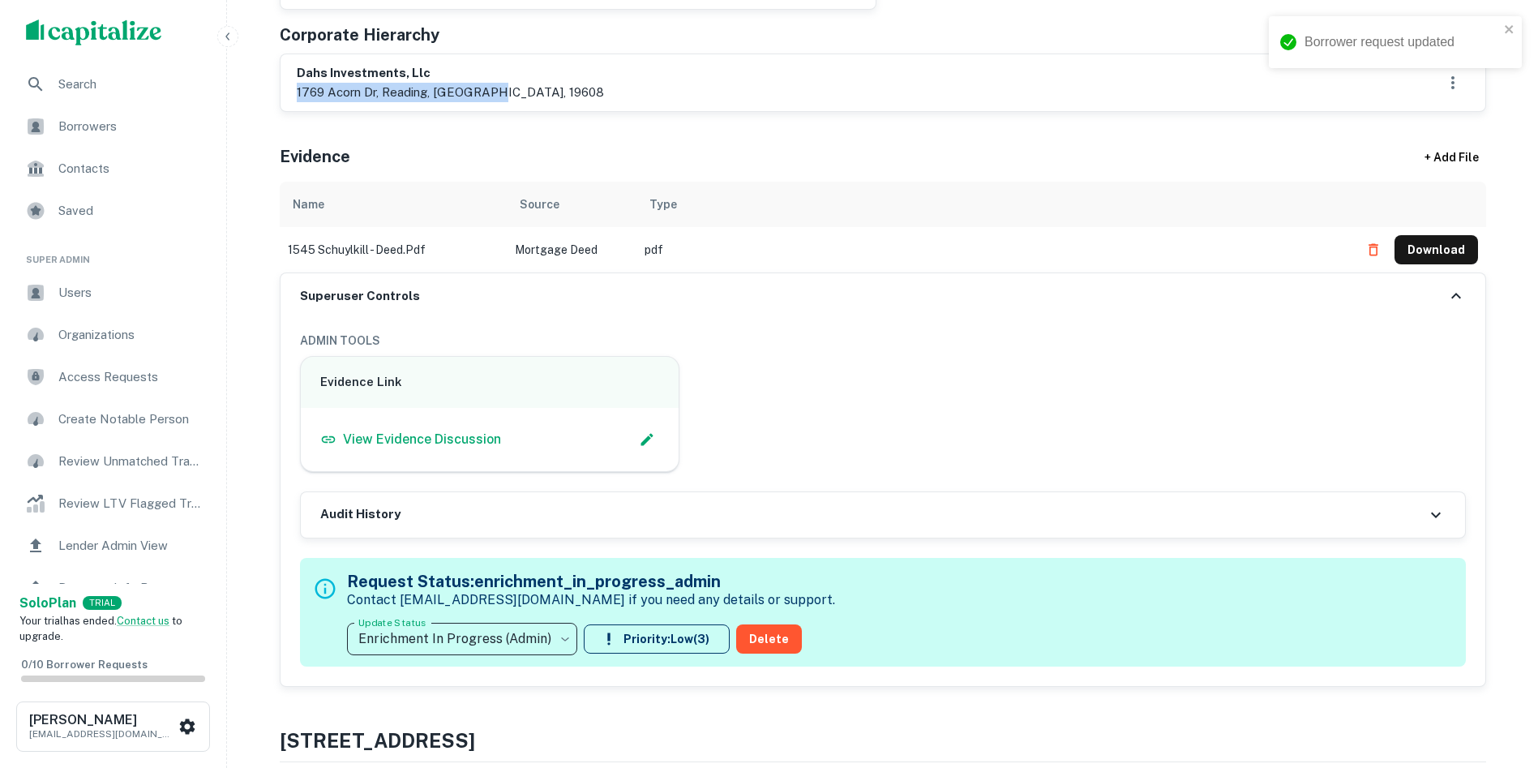
type input "**********"
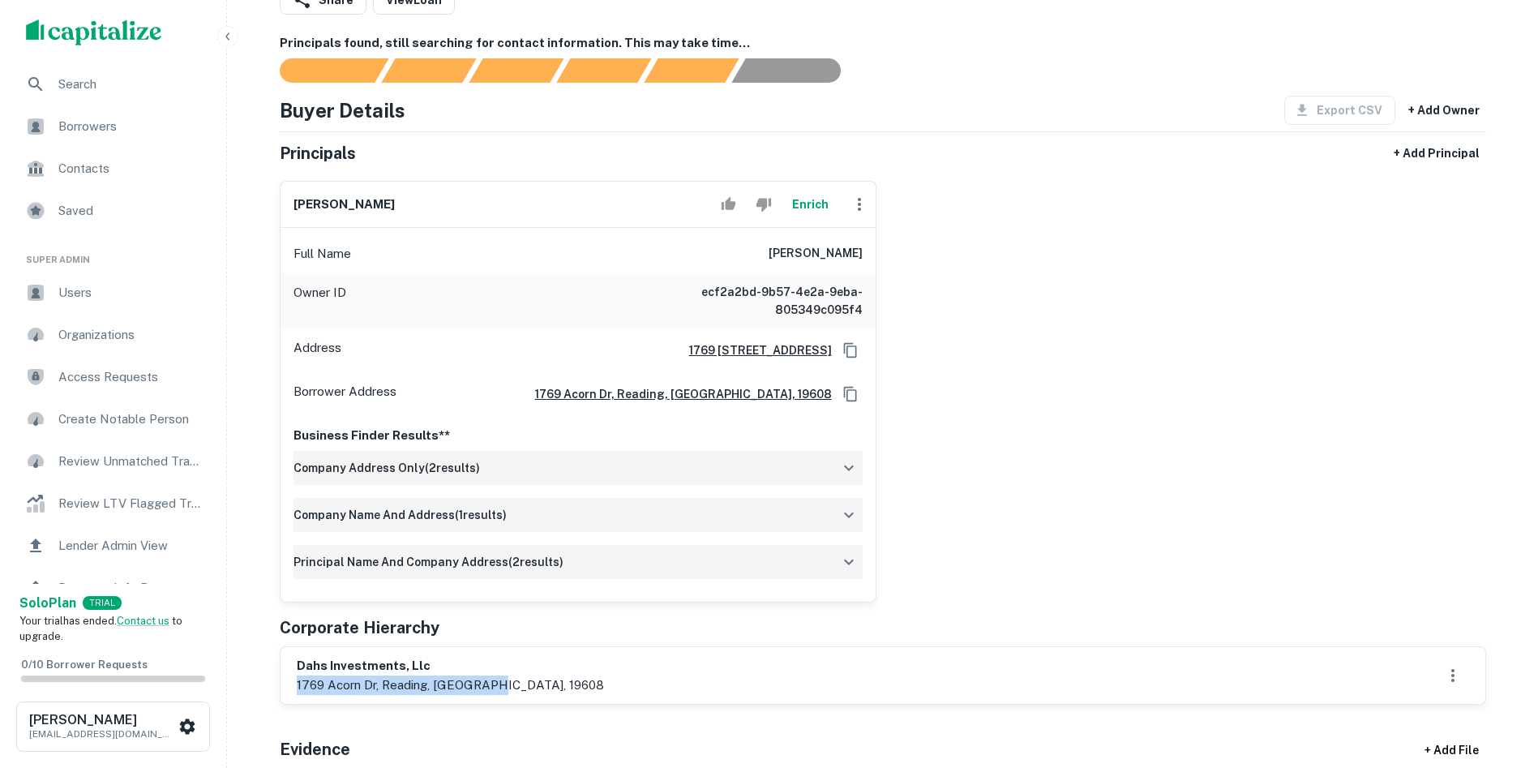
scroll to position [0, 0]
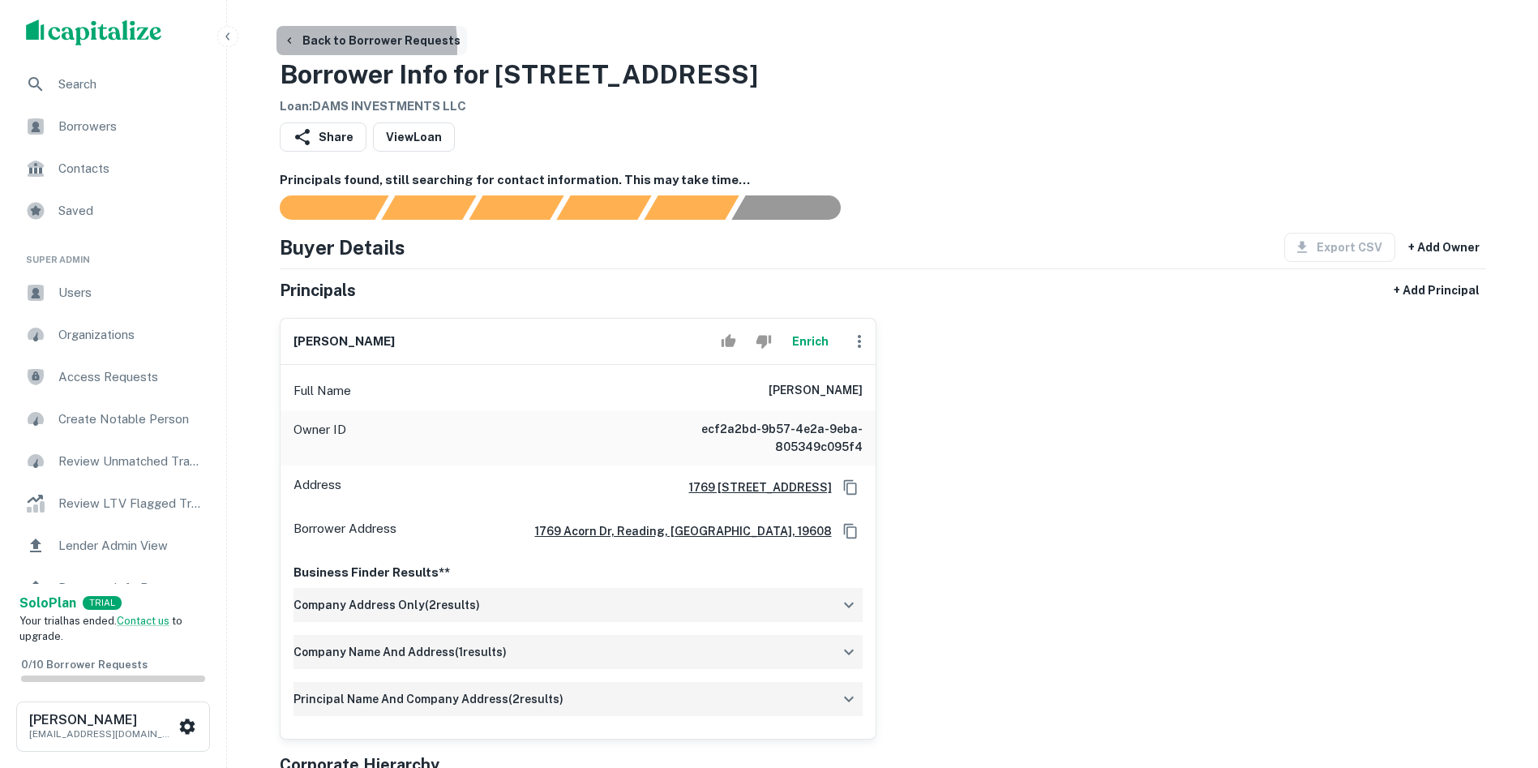
click at [288, 47] on button "Back to Borrower Requests" at bounding box center [371, 40] width 190 height 29
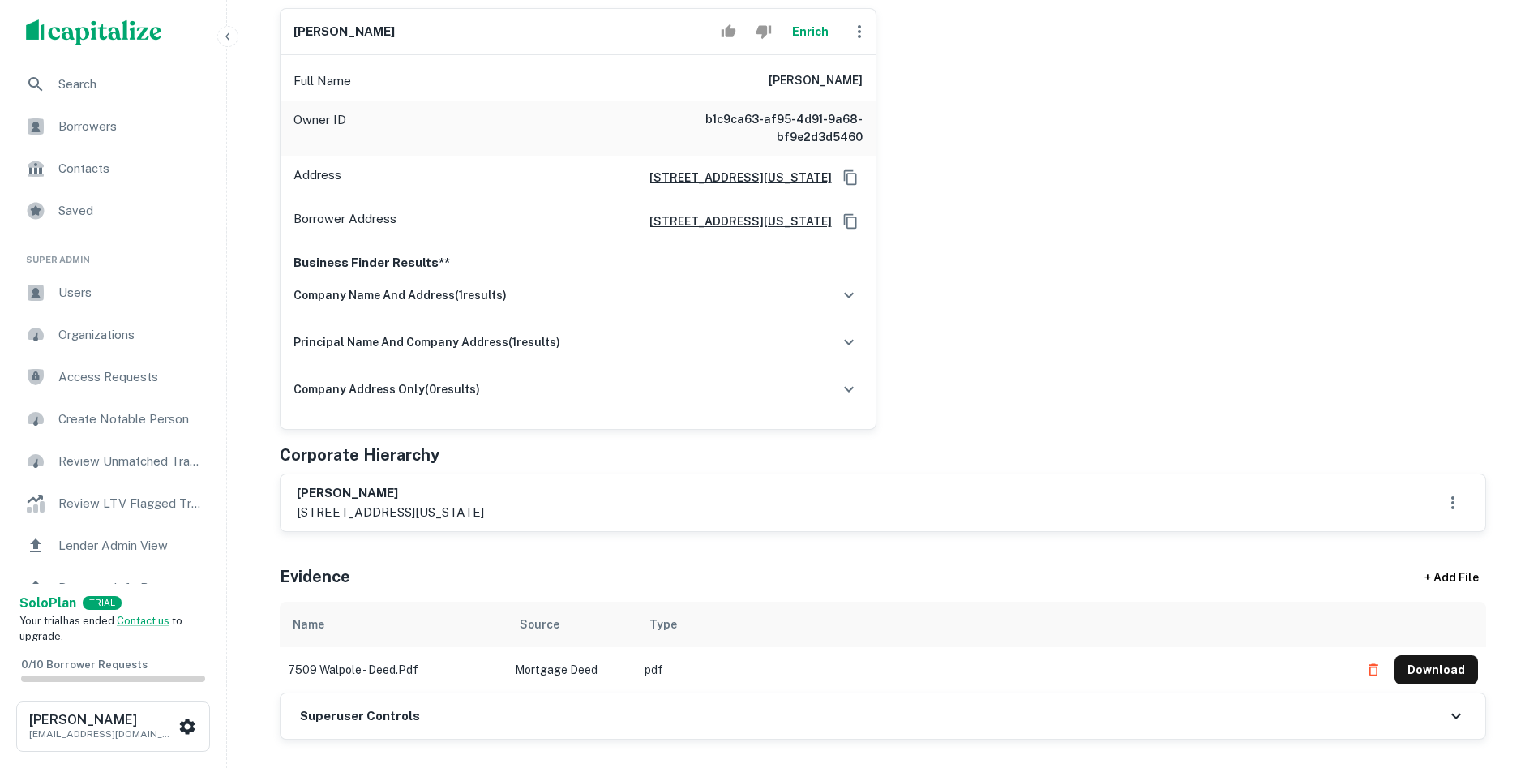
scroll to position [324, 0]
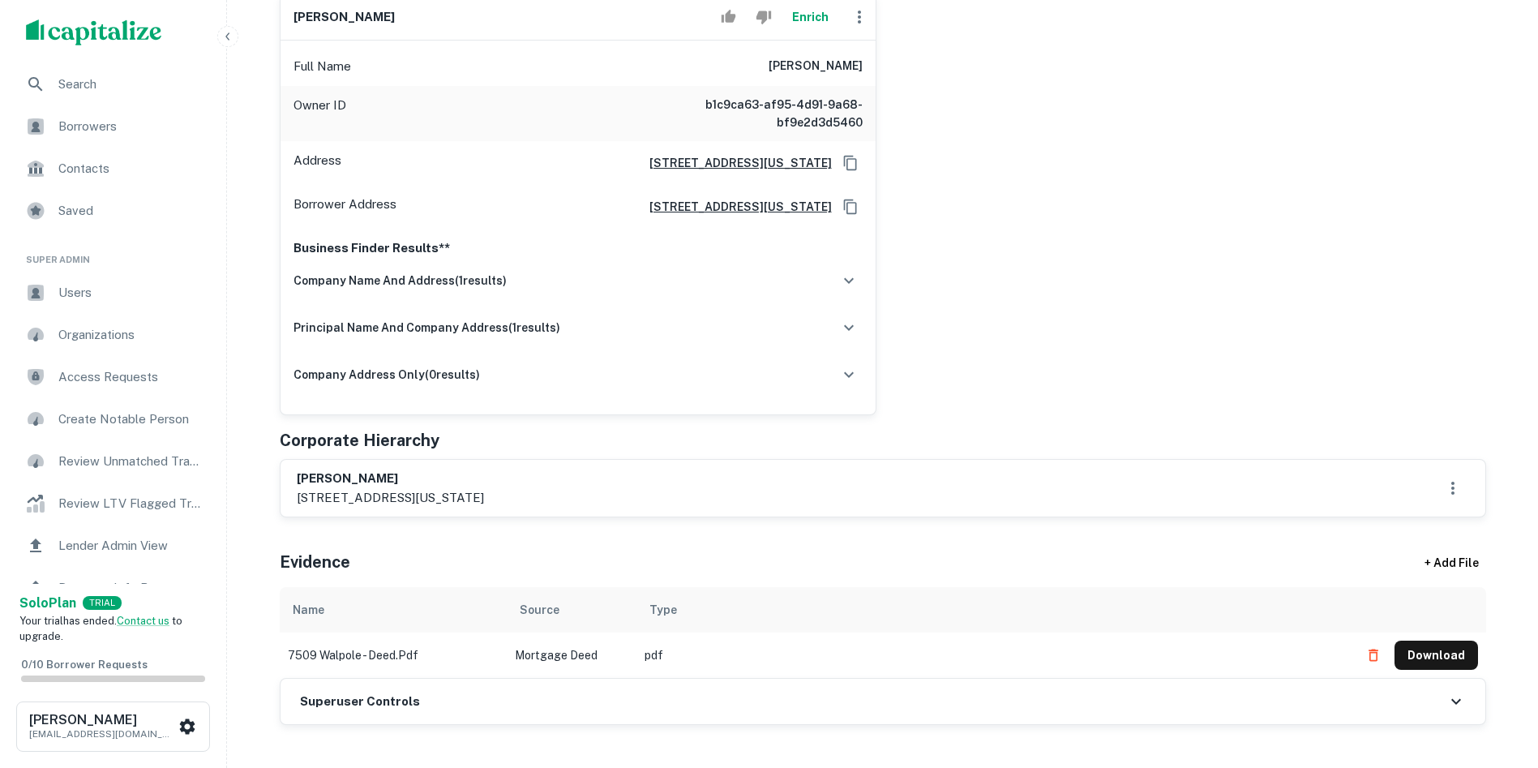
click at [294, 477] on div "[PERSON_NAME] [STREET_ADDRESS][PERSON_NAME][US_STATE]" at bounding box center [882, 488] width 1205 height 57
click at [301, 471] on h6 "[PERSON_NAME]" at bounding box center [390, 478] width 187 height 19
drag, startPoint x: 301, startPoint y: 471, endPoint x: 473, endPoint y: 511, distance: 176.6
click at [473, 511] on div "[PERSON_NAME] [STREET_ADDRESS][PERSON_NAME][US_STATE]" at bounding box center [882, 488] width 1205 height 57
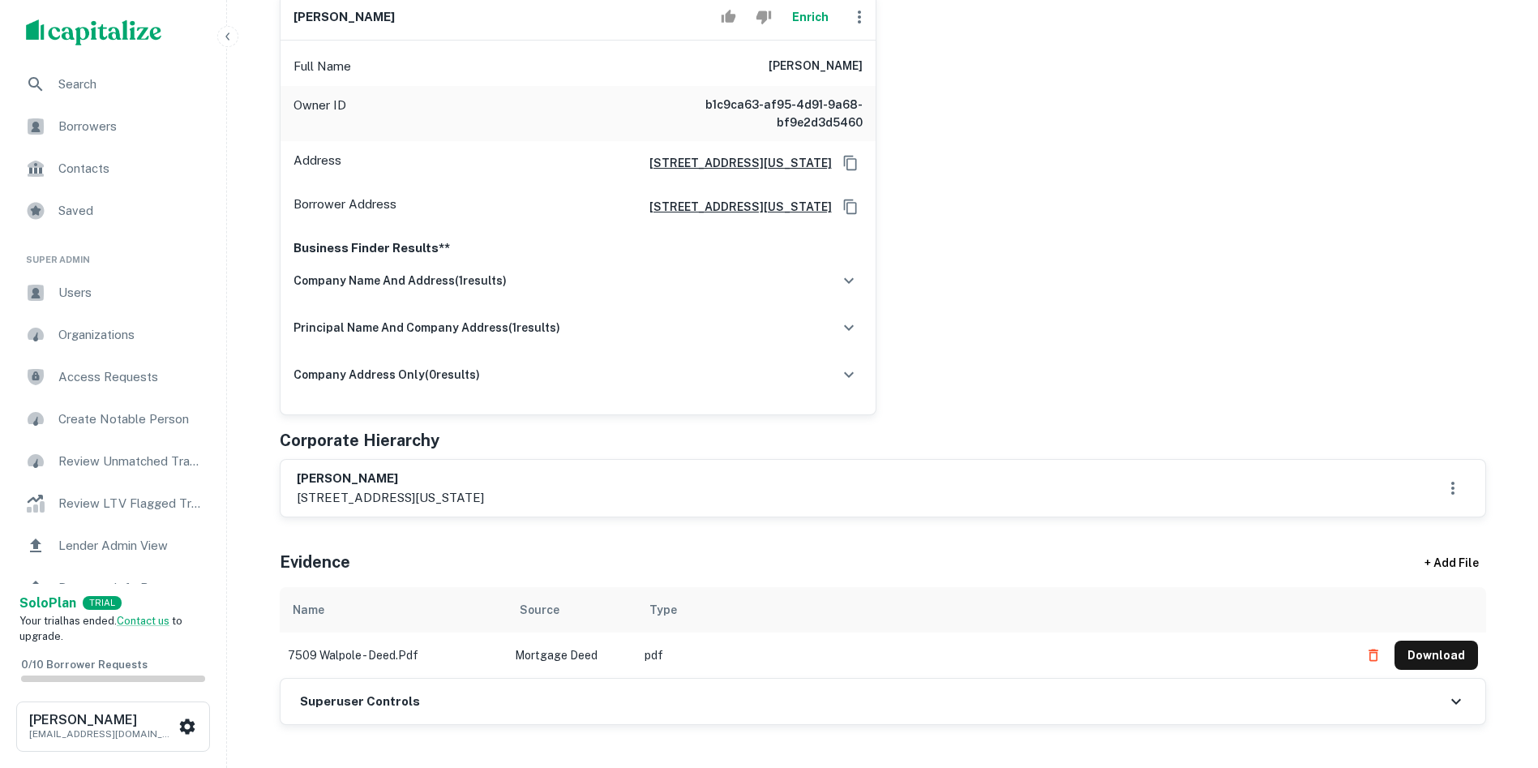
click at [443, 447] on div "Corporate Hierarchy" at bounding box center [883, 440] width 1206 height 24
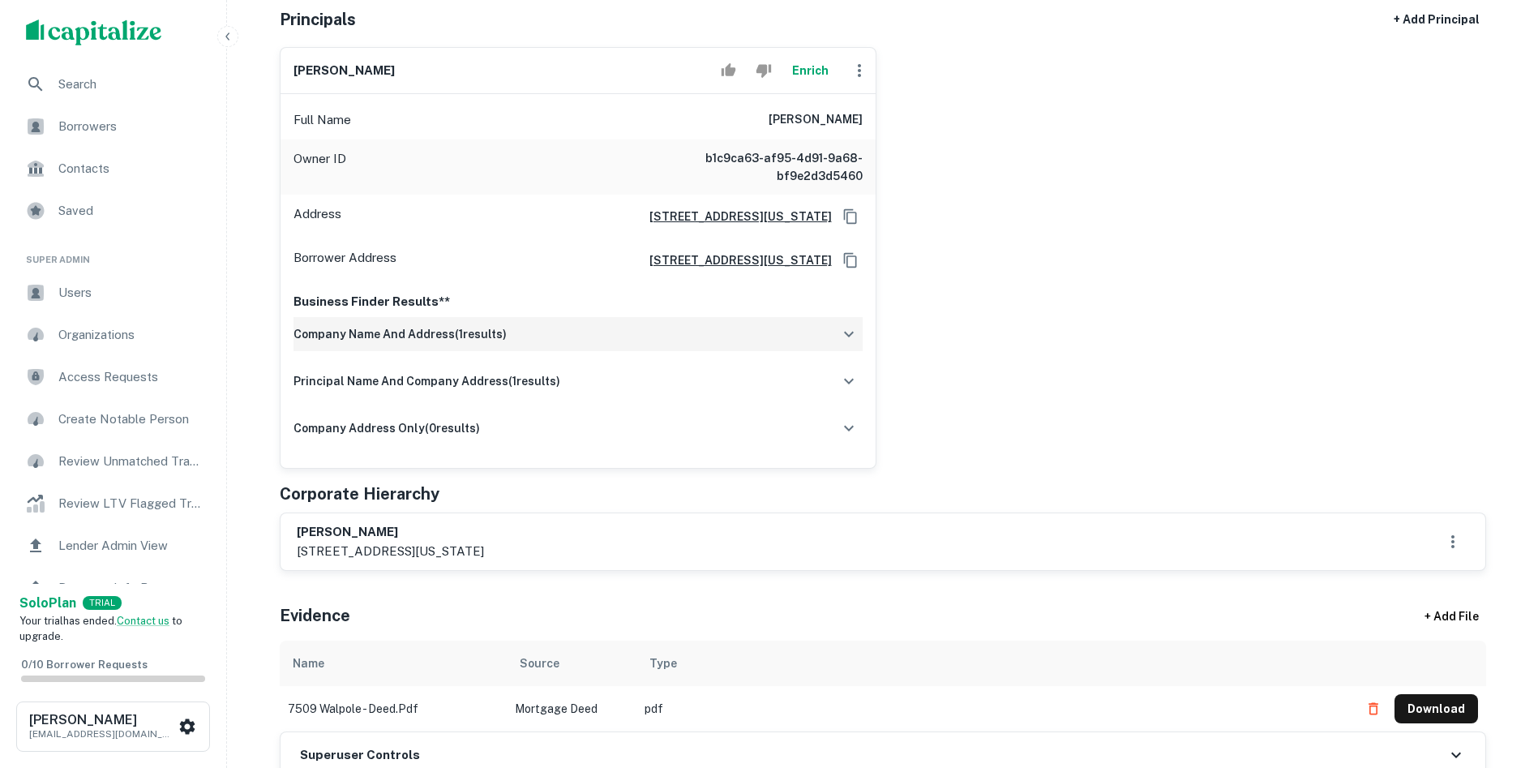
scroll to position [162, 0]
